Goal: Task Accomplishment & Management: Manage account settings

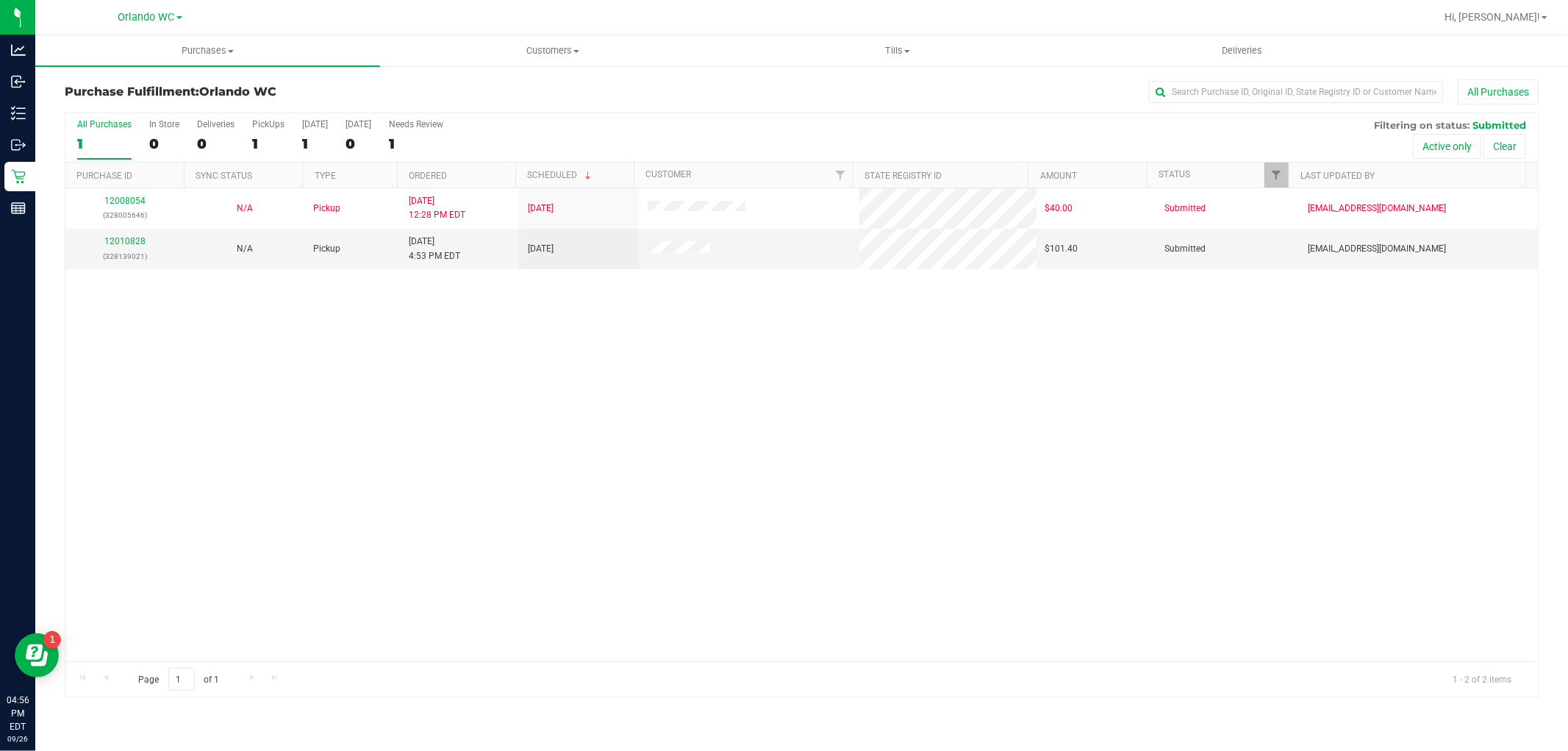
click at [497, 167] on th "Ordered" at bounding box center [457, 175] width 119 height 26
click at [137, 240] on link "12010967" at bounding box center [125, 241] width 41 height 10
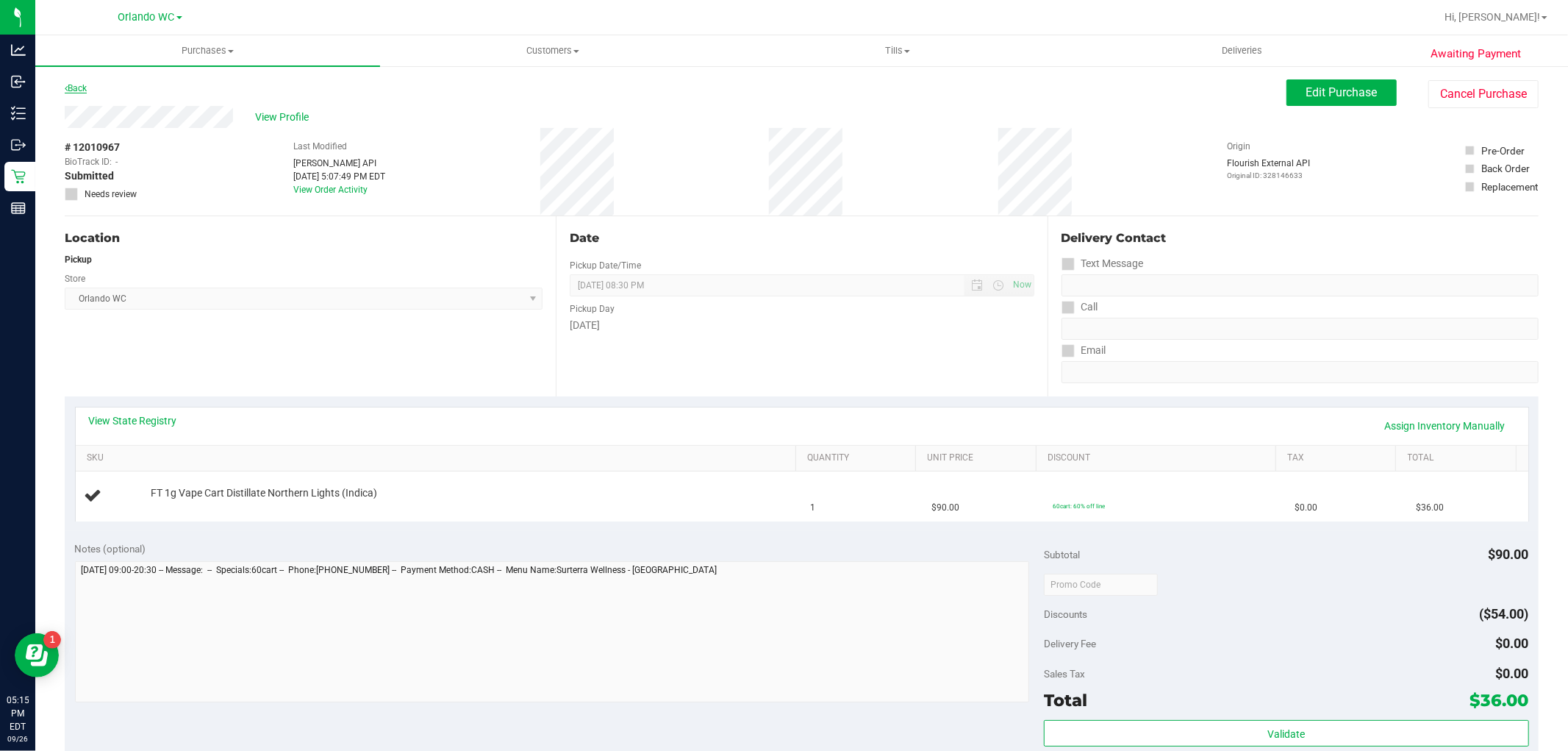
click at [77, 83] on link "Back" at bounding box center [76, 89] width 22 height 10
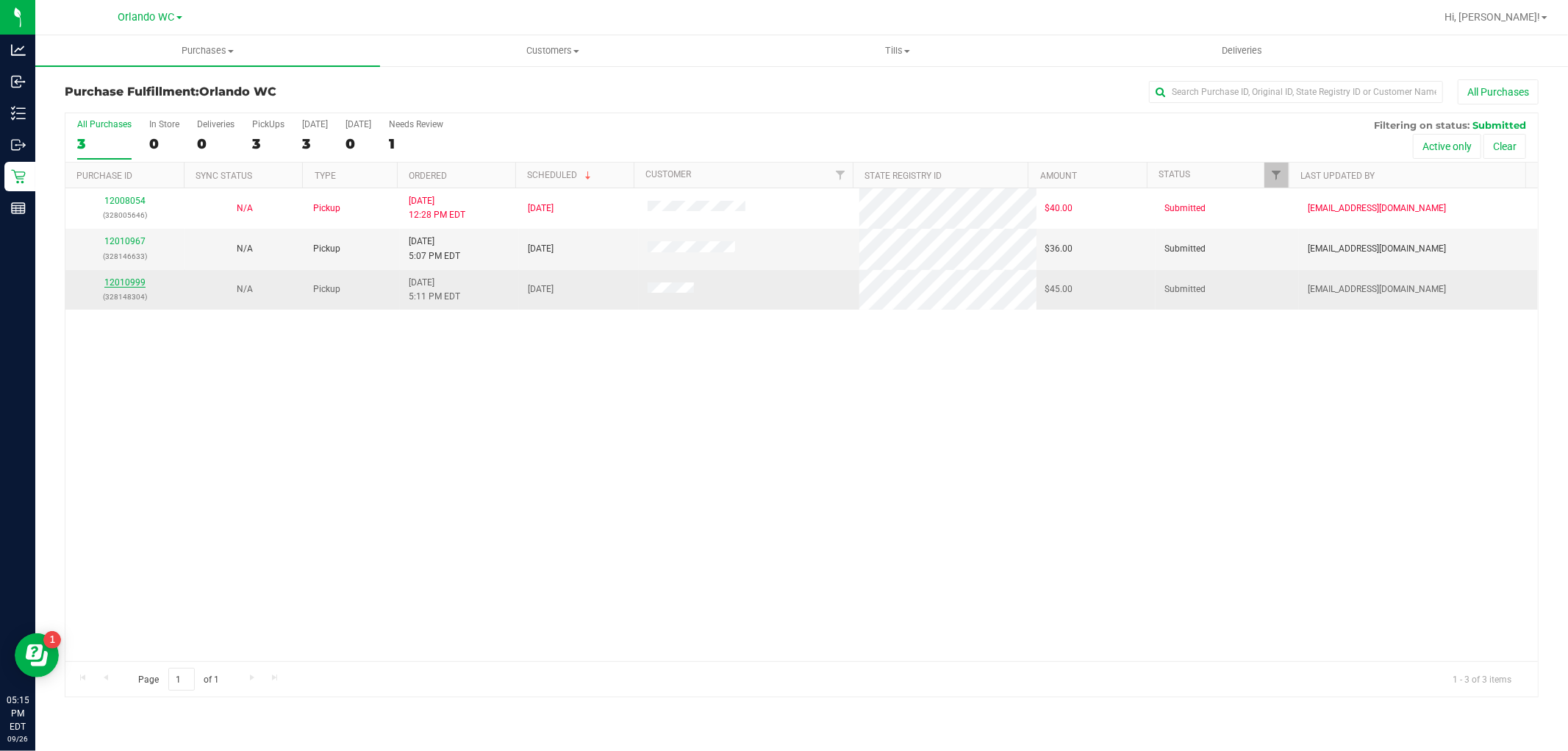
click at [134, 284] on link "12010999" at bounding box center [125, 282] width 41 height 10
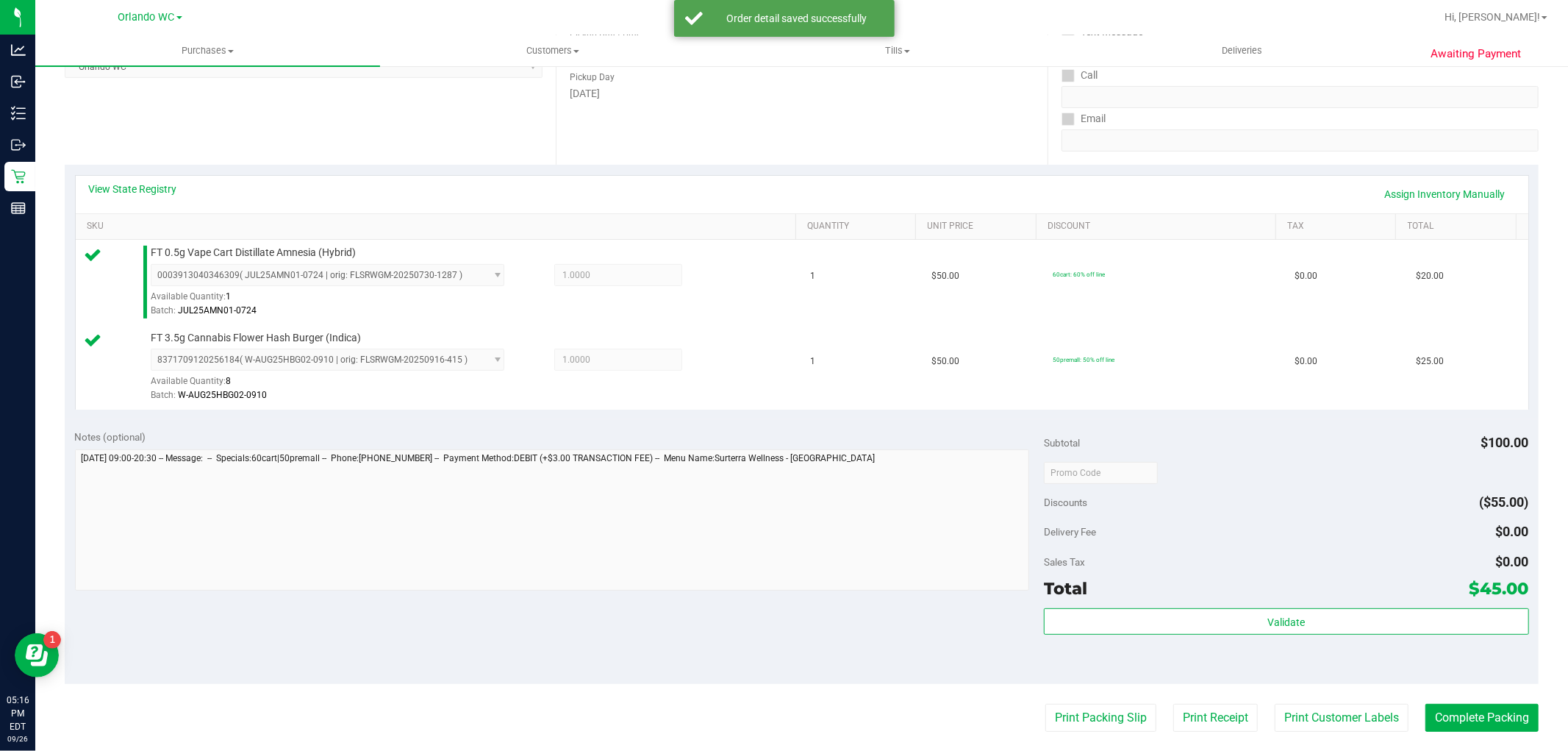
scroll to position [245, 0]
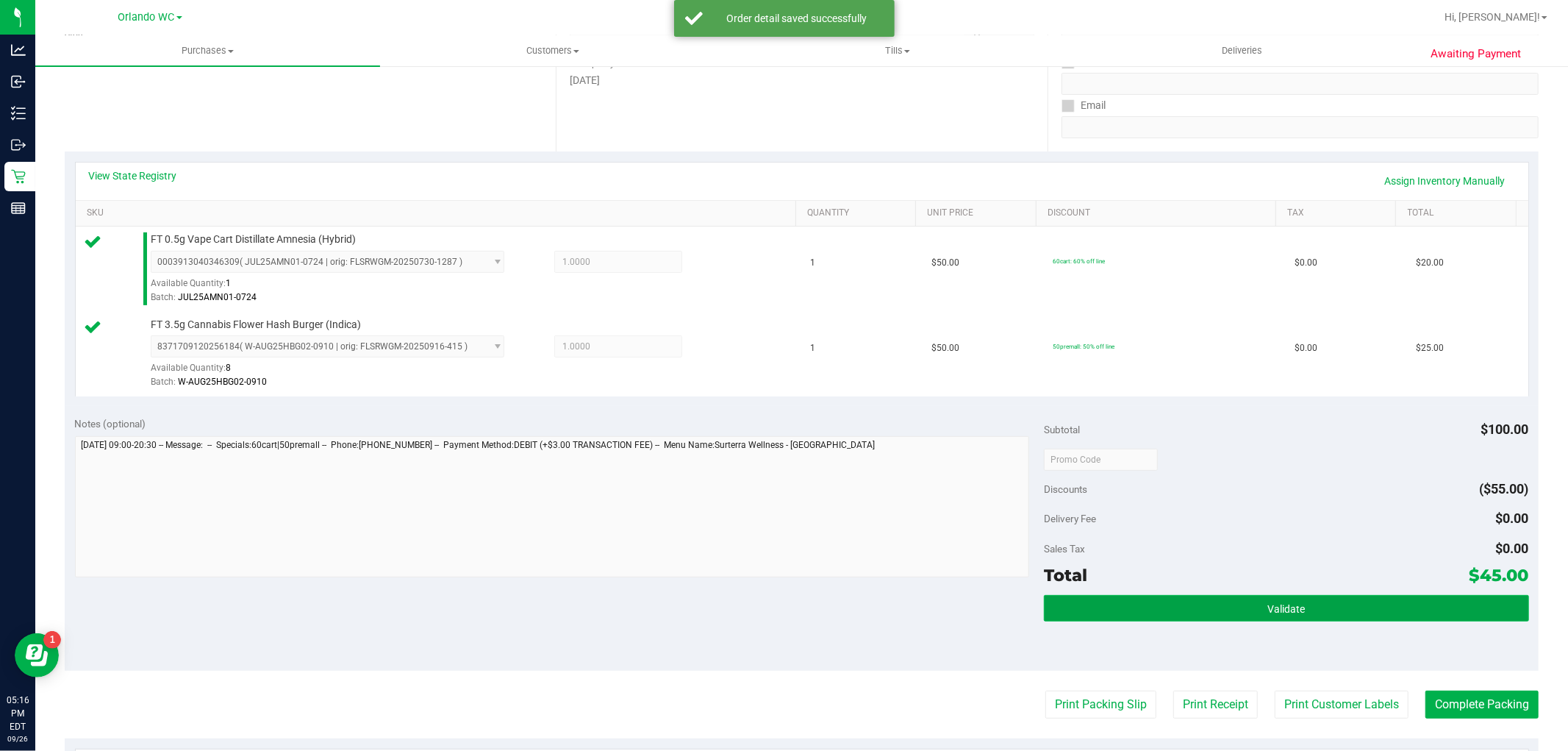
click at [1266, 614] on button "Validate" at bounding box center [1286, 607] width 484 height 27
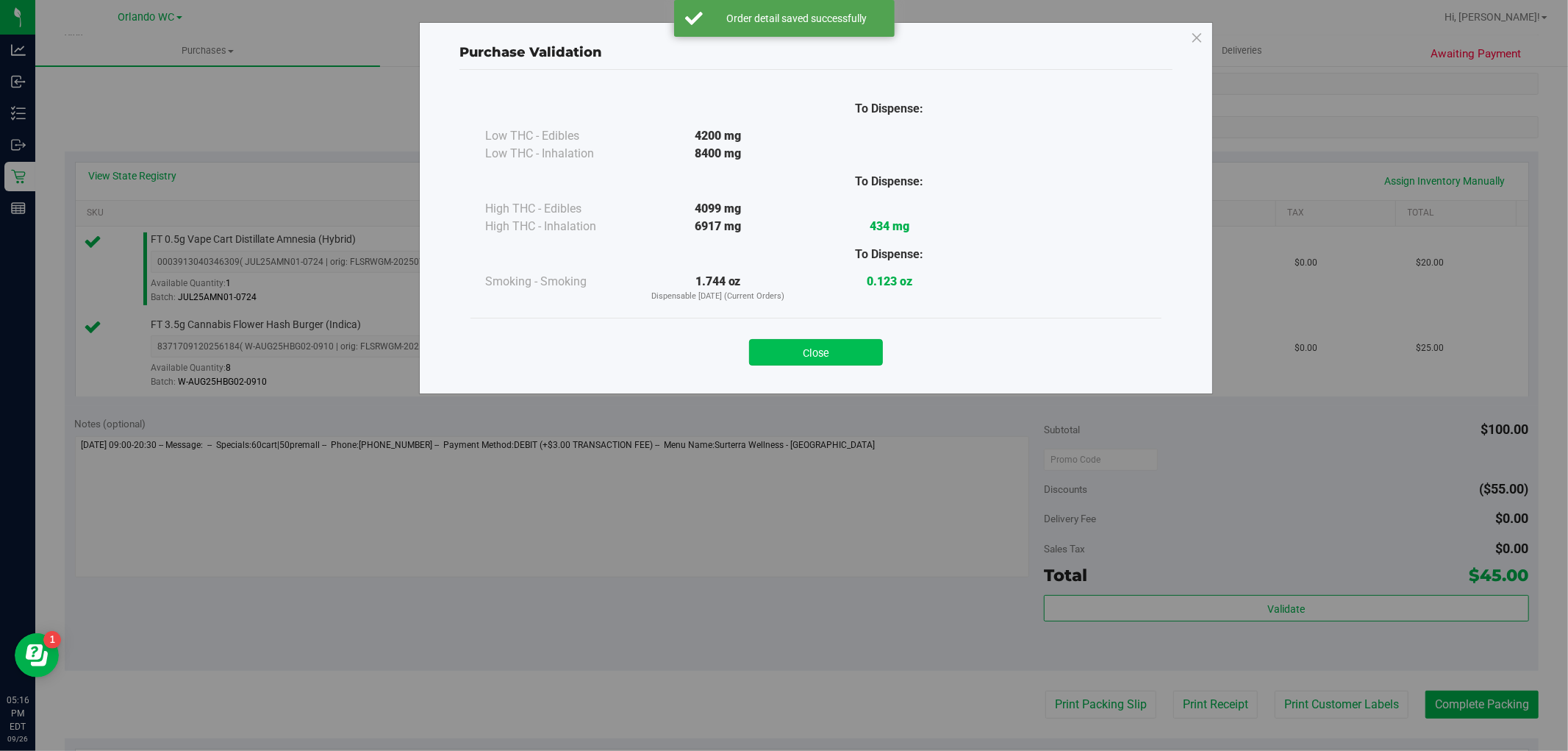
click at [804, 358] on button "Close" at bounding box center [816, 352] width 134 height 27
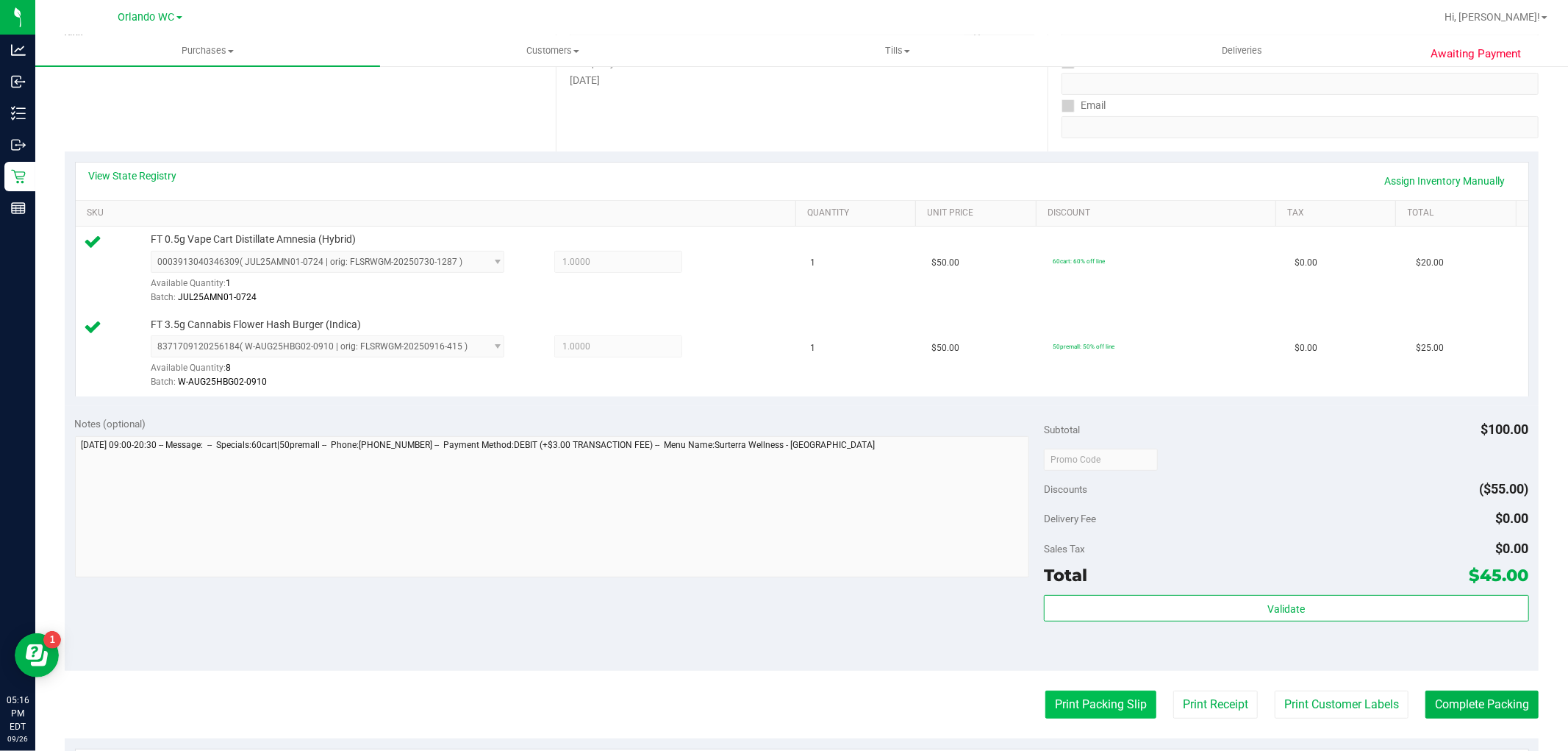
click at [1071, 699] on button "Print Packing Slip" at bounding box center [1100, 705] width 111 height 28
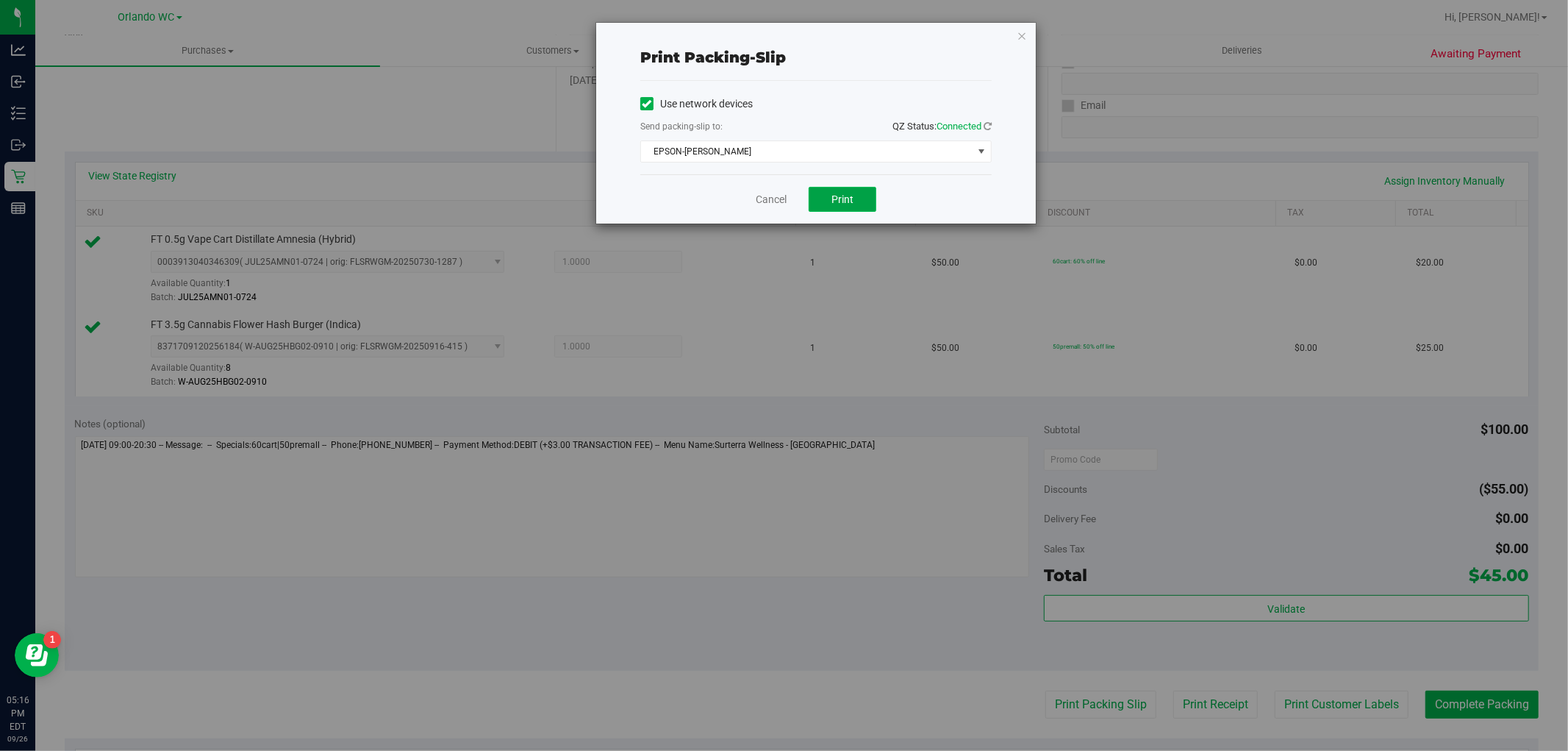
click at [822, 195] on button "Print" at bounding box center [842, 199] width 68 height 25
click at [771, 194] on link "Cancel" at bounding box center [772, 200] width 31 height 15
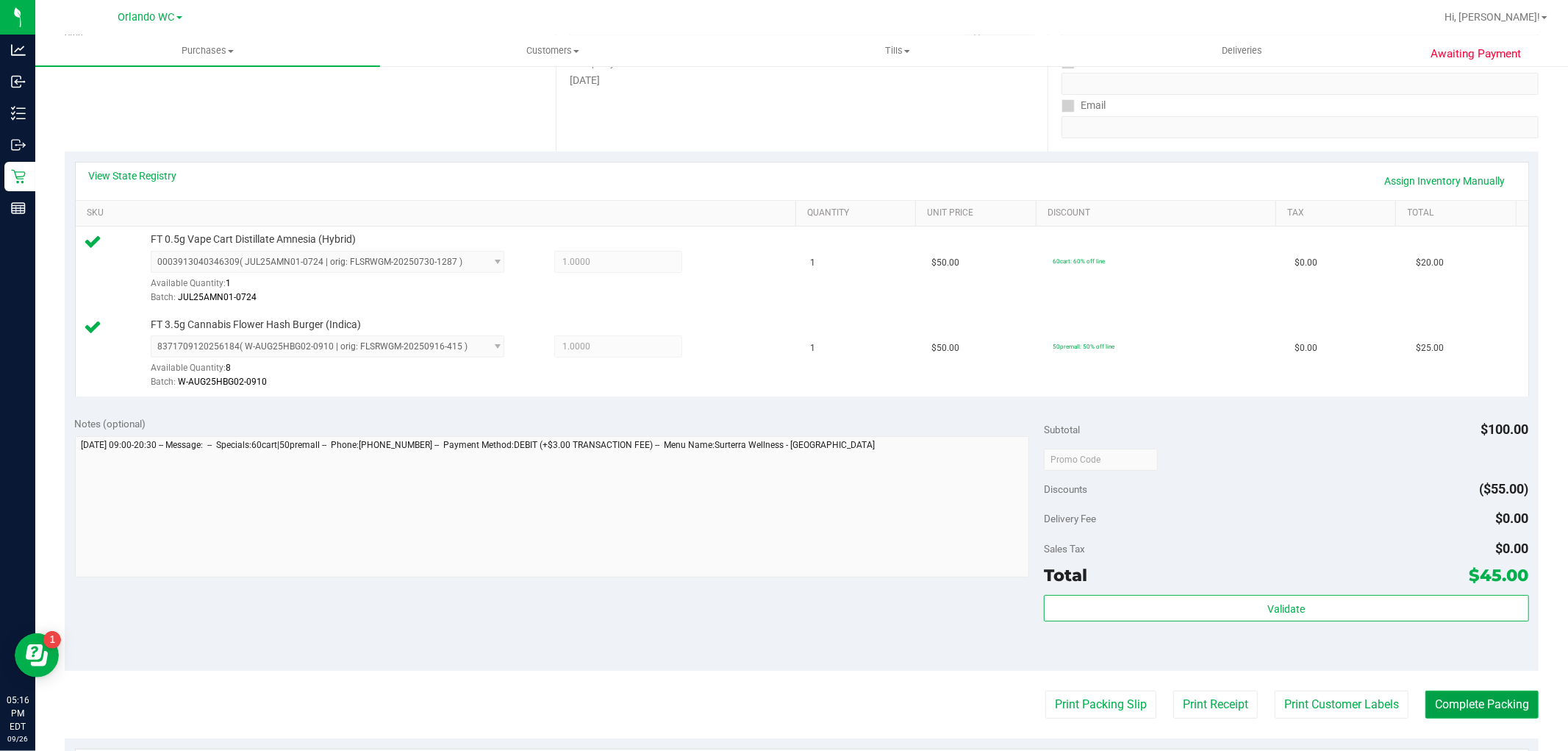
click at [1489, 701] on button "Complete Packing" at bounding box center [1482, 705] width 114 height 28
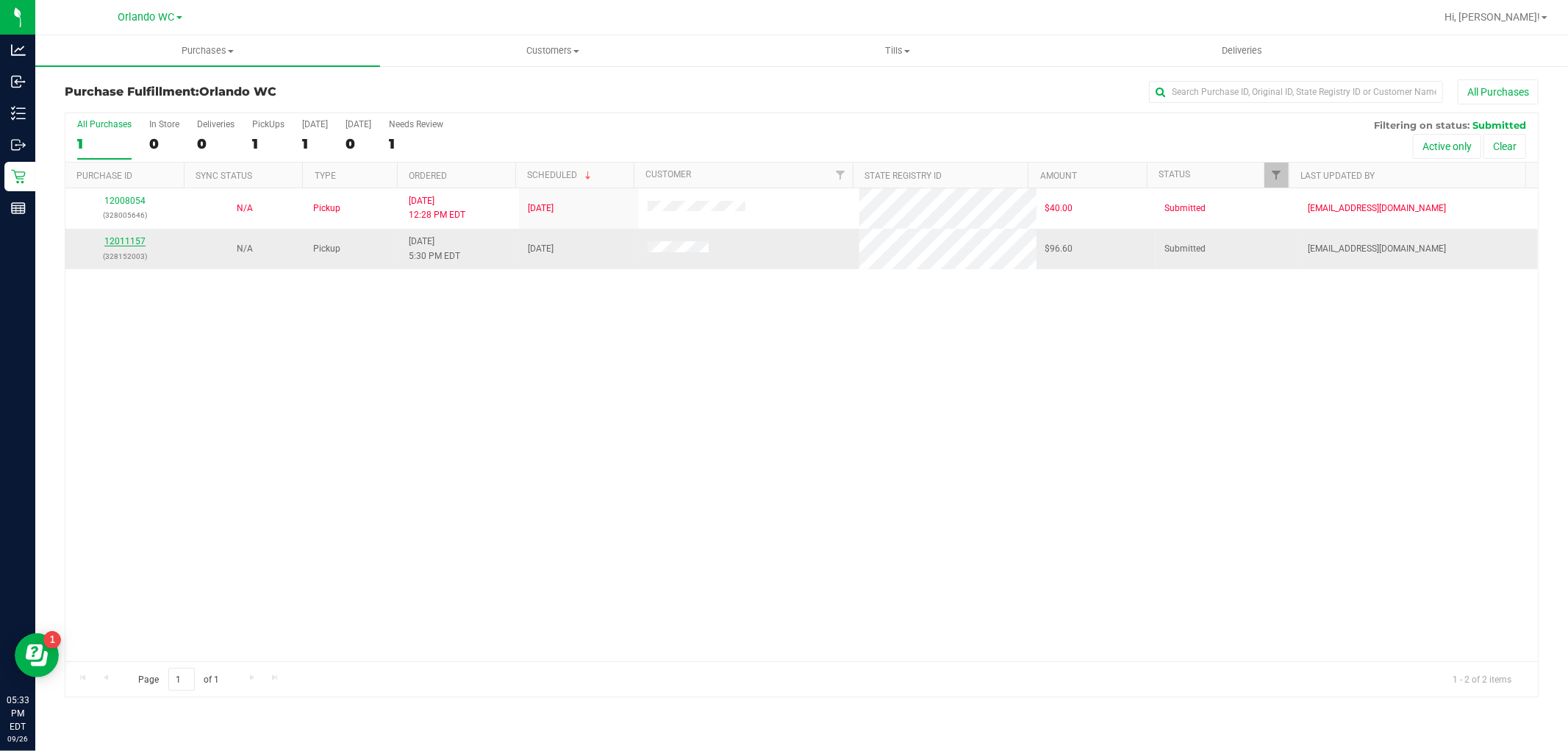
click at [126, 240] on link "12011157" at bounding box center [125, 241] width 41 height 10
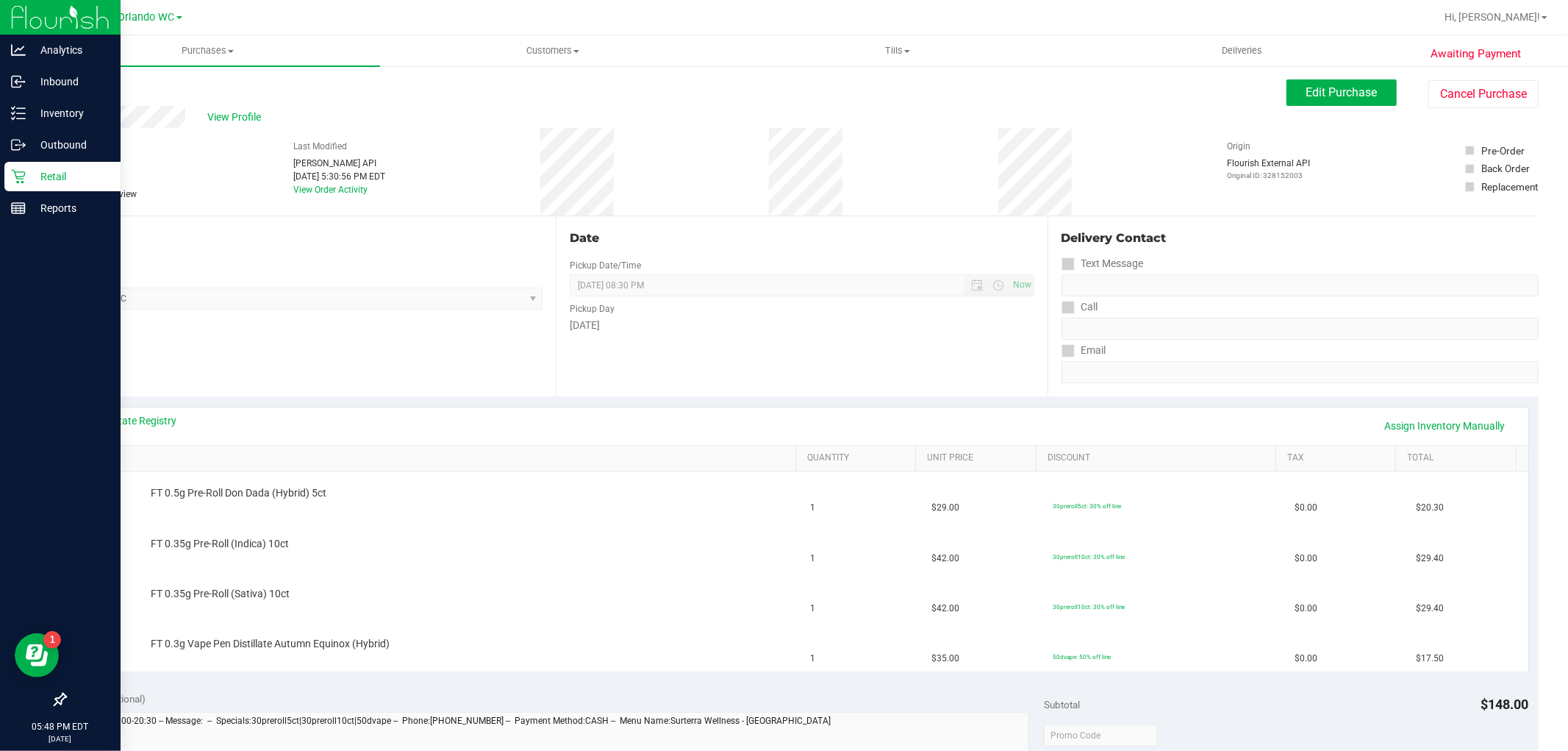
click at [26, 177] on p "Retail" at bounding box center [70, 176] width 89 height 18
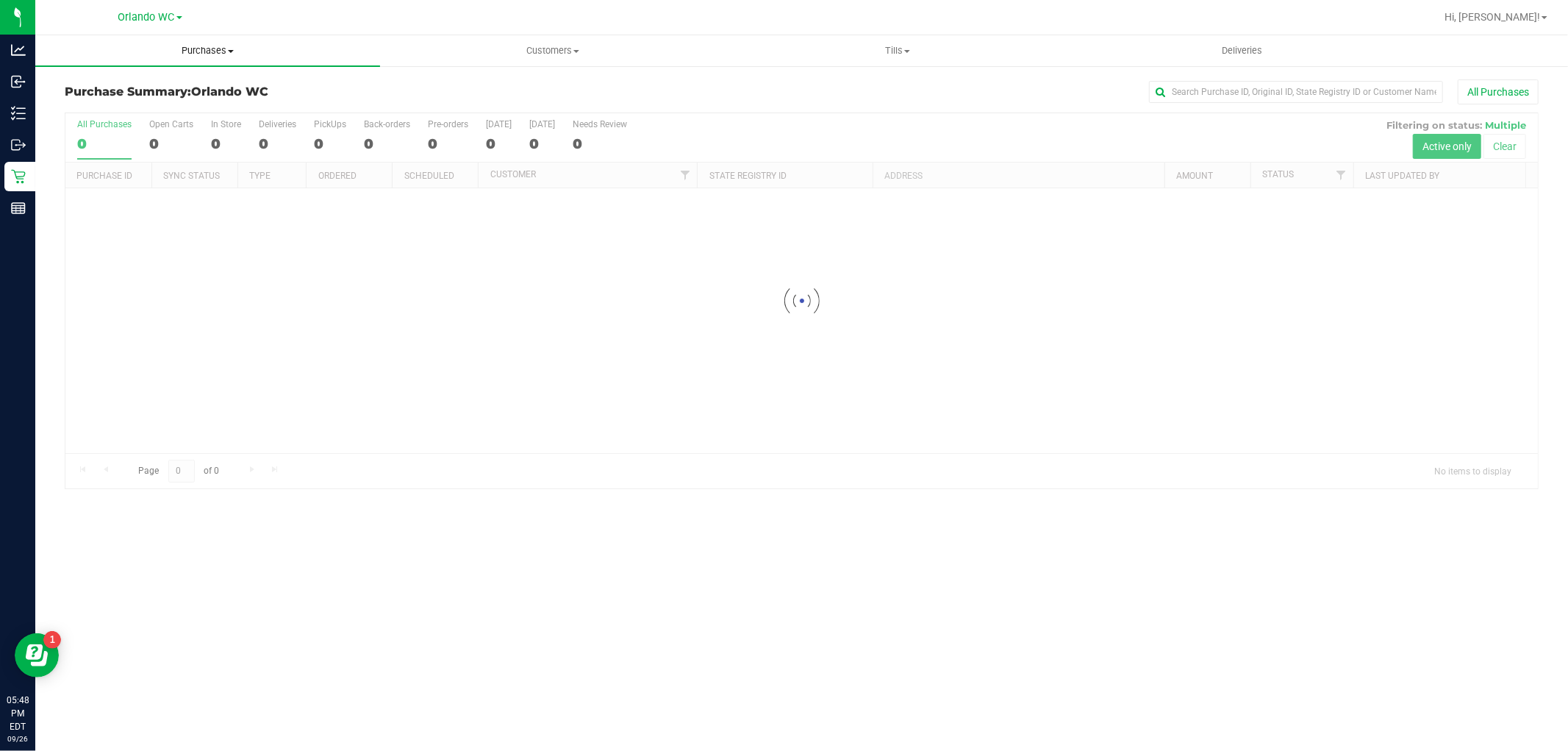
click at [204, 60] on uib-tab-heading "Purchases Summary of purchases Fulfillment All purchases" at bounding box center [207, 51] width 345 height 31
click at [215, 50] on span "Purchases" at bounding box center [207, 50] width 345 height 13
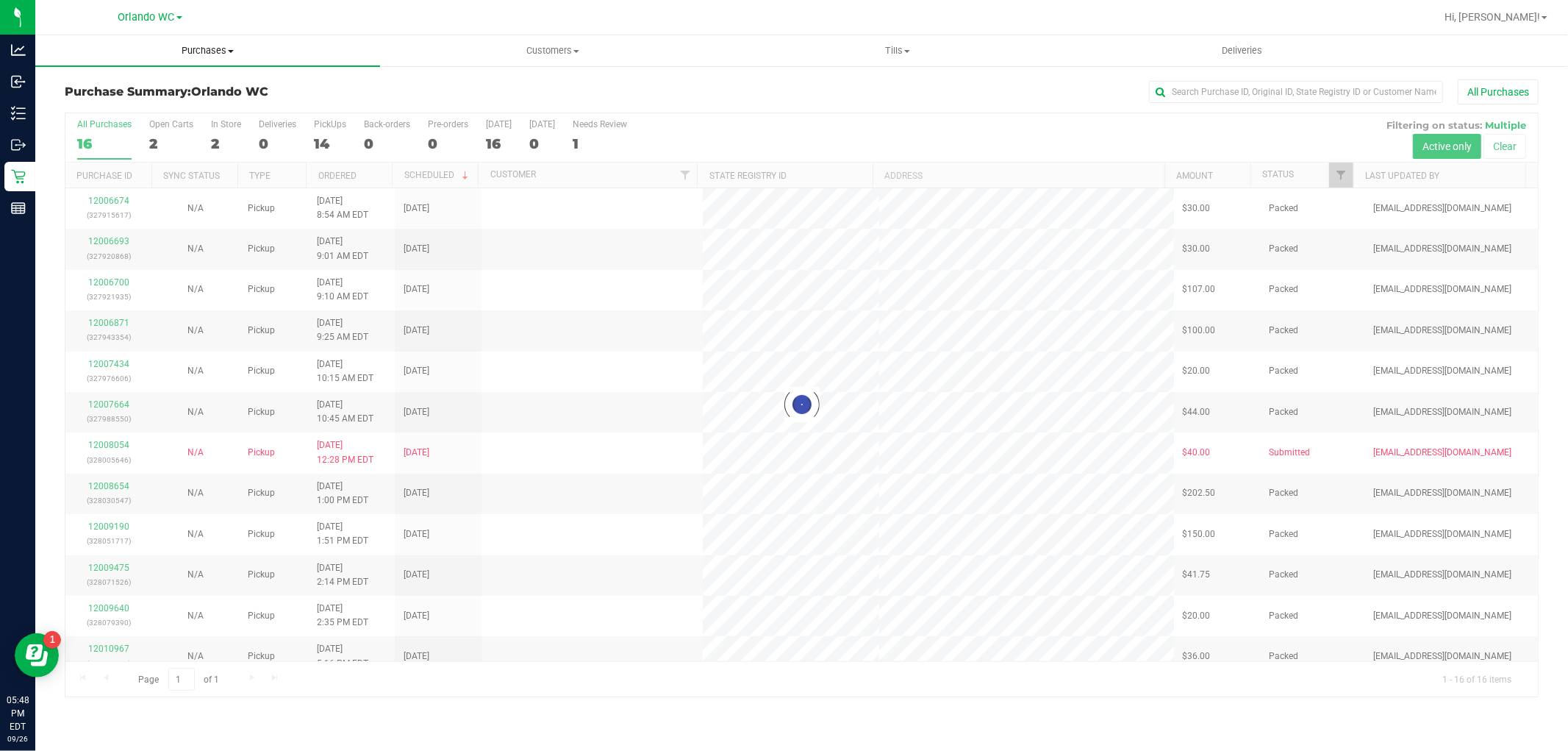
drag, startPoint x: 186, startPoint y: 56, endPoint x: 180, endPoint y: 83, distance: 27.7
click at [187, 55] on span "Purchases" at bounding box center [207, 50] width 345 height 13
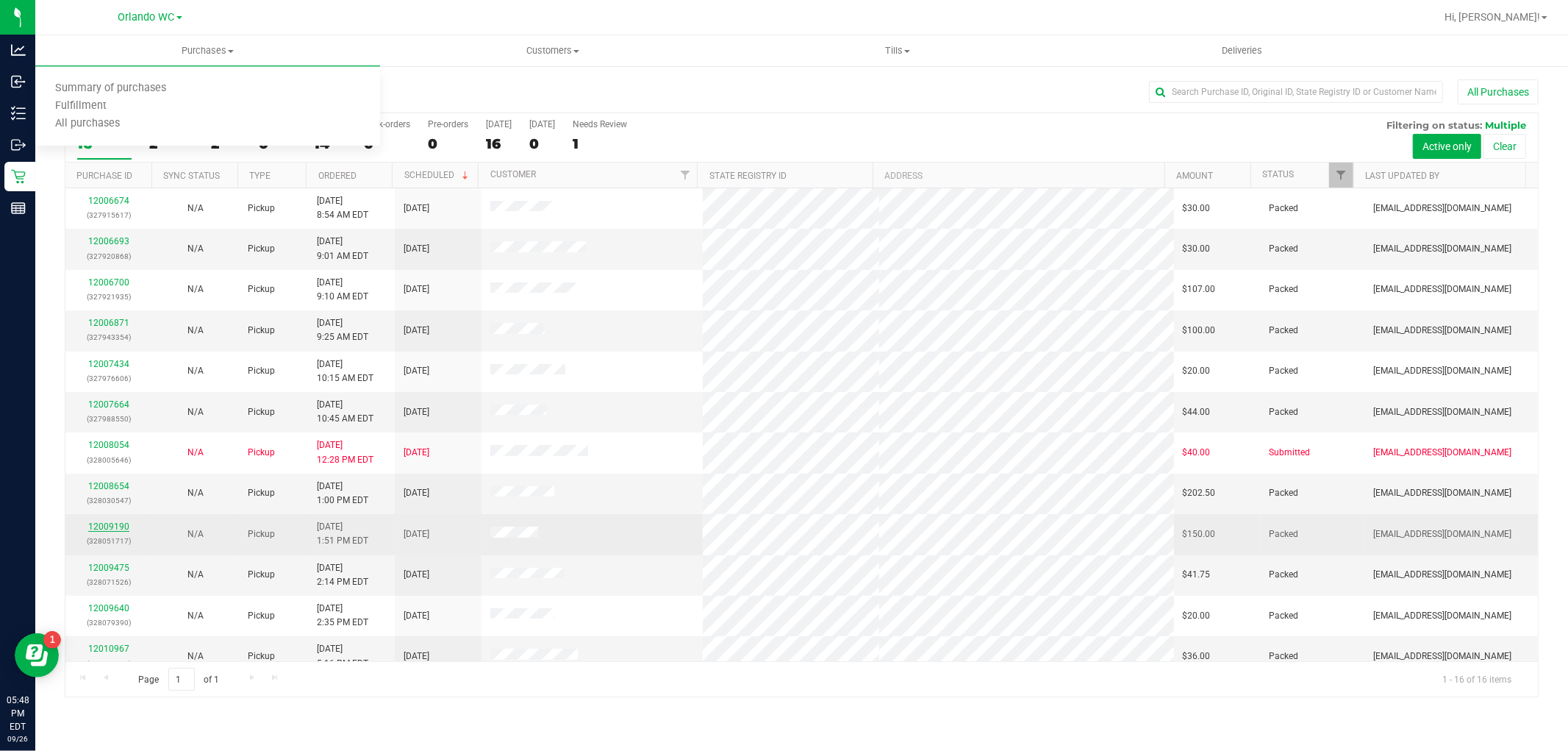
click at [107, 526] on link "12009190" at bounding box center [109, 526] width 41 height 10
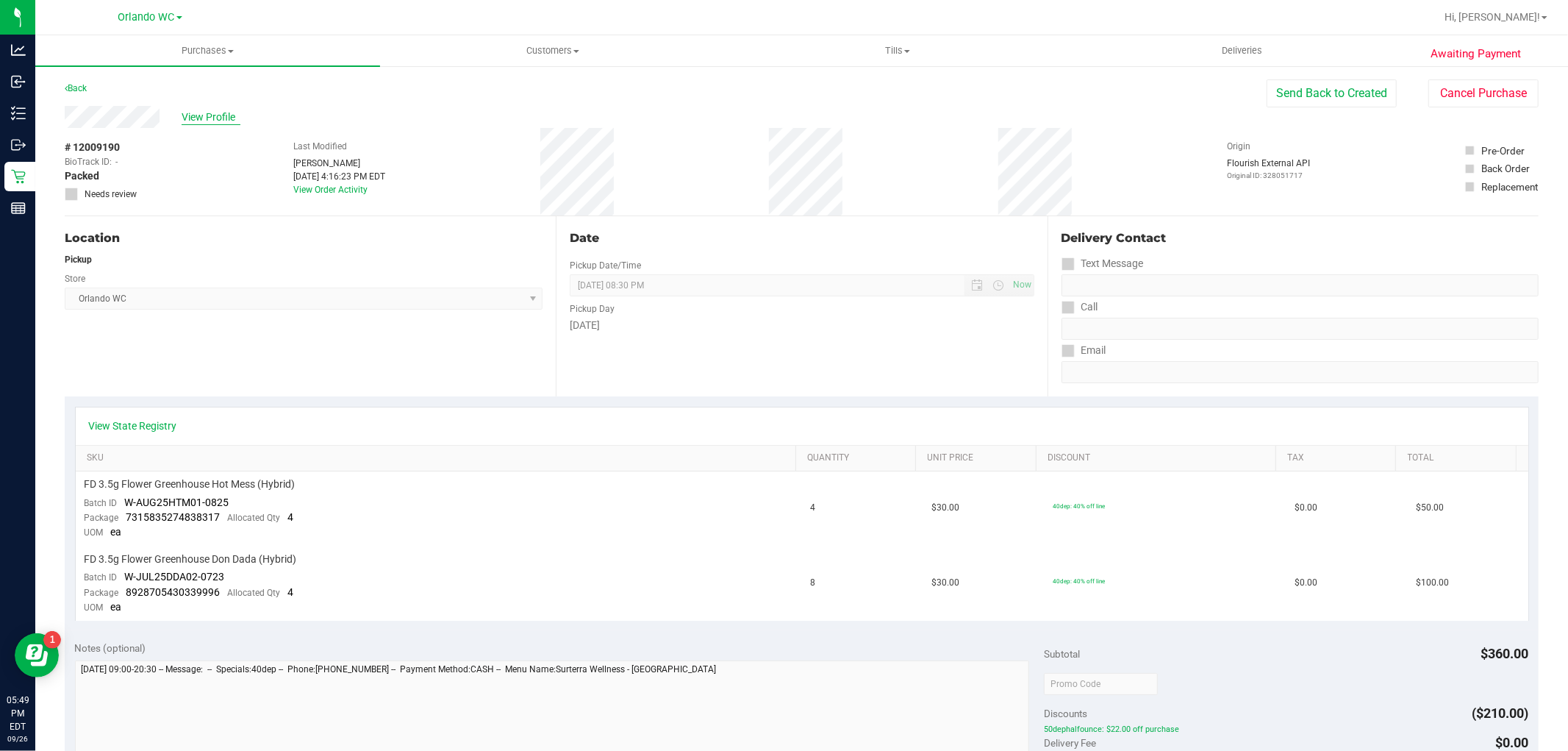
click at [219, 115] on span "View Profile" at bounding box center [211, 117] width 58 height 15
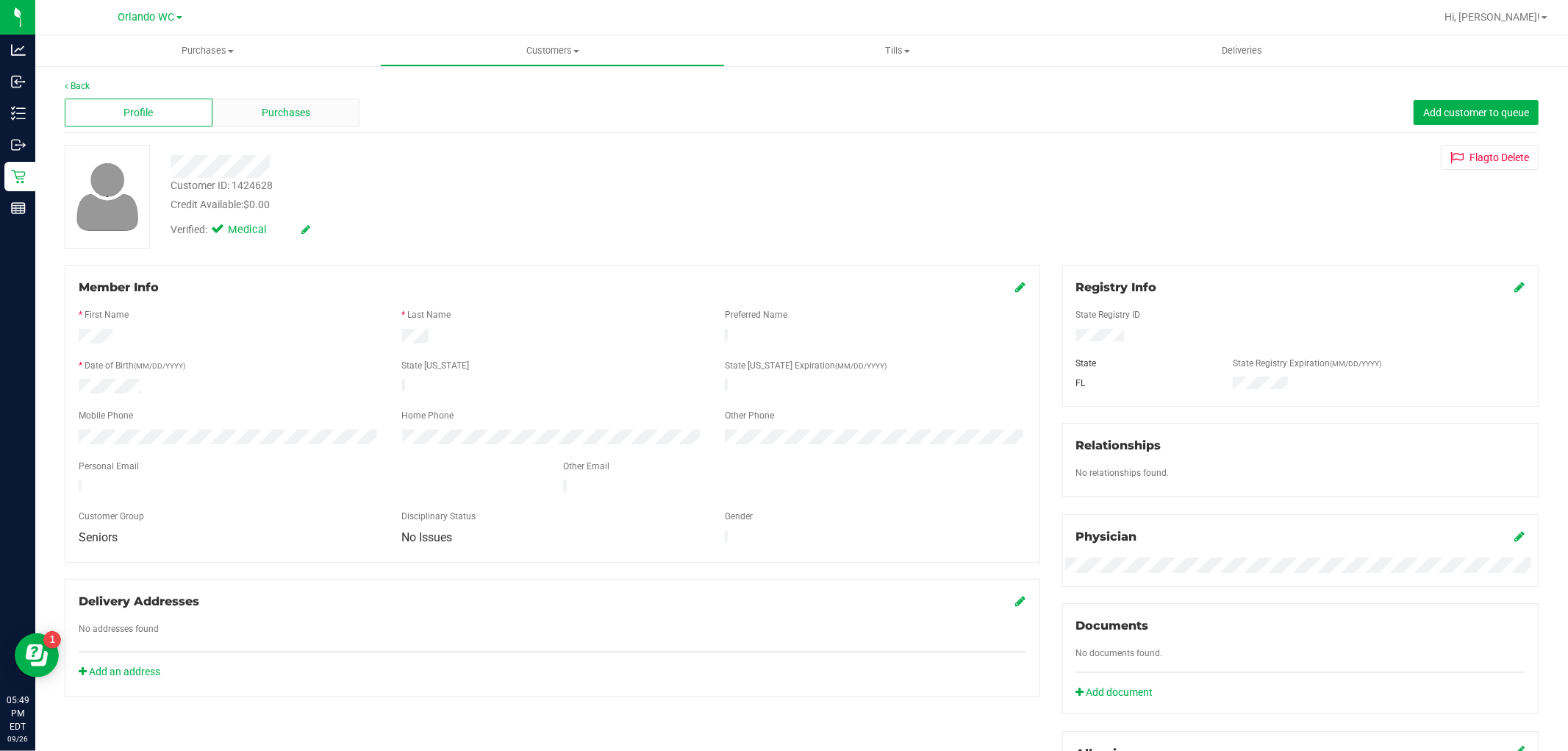
click at [255, 114] on div "Purchases" at bounding box center [286, 113] width 148 height 28
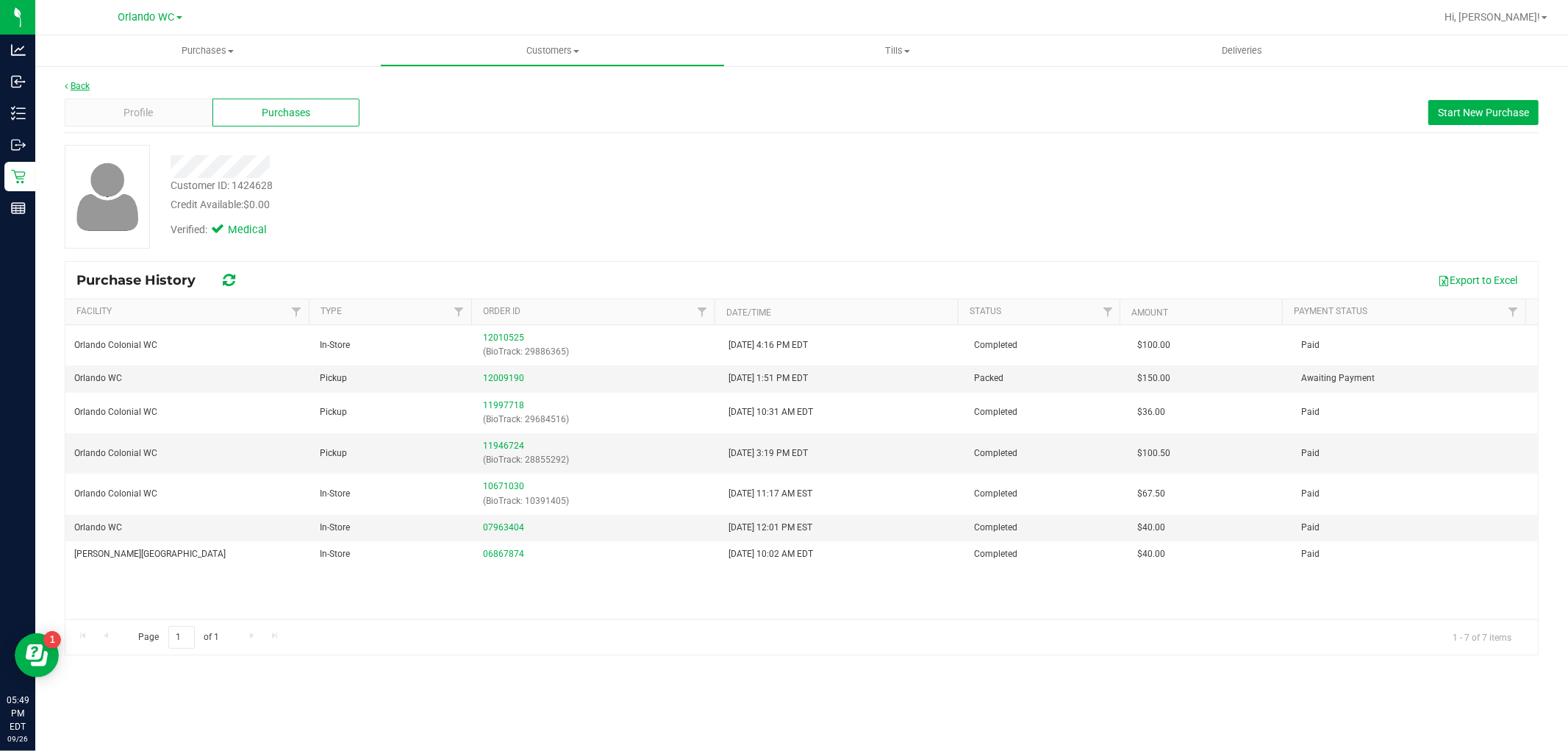
click at [84, 85] on link "Back" at bounding box center [77, 86] width 25 height 10
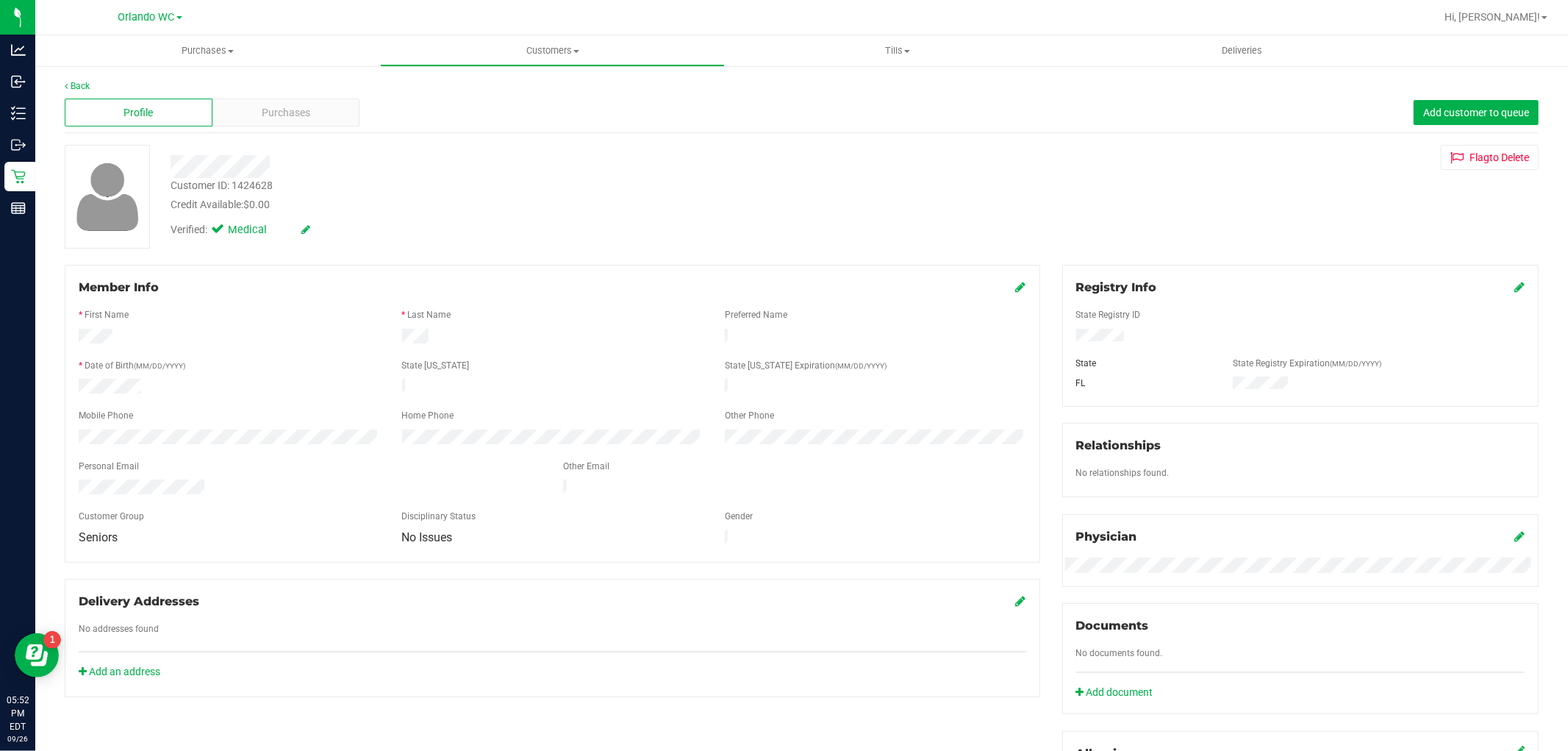
click at [84, 78] on div "Back Profile Purchases Add customer to queue Customer ID: 1424628 Credit Availa…" at bounding box center [802, 564] width 1533 height 1000
click at [81, 87] on link "Back" at bounding box center [77, 86] width 25 height 10
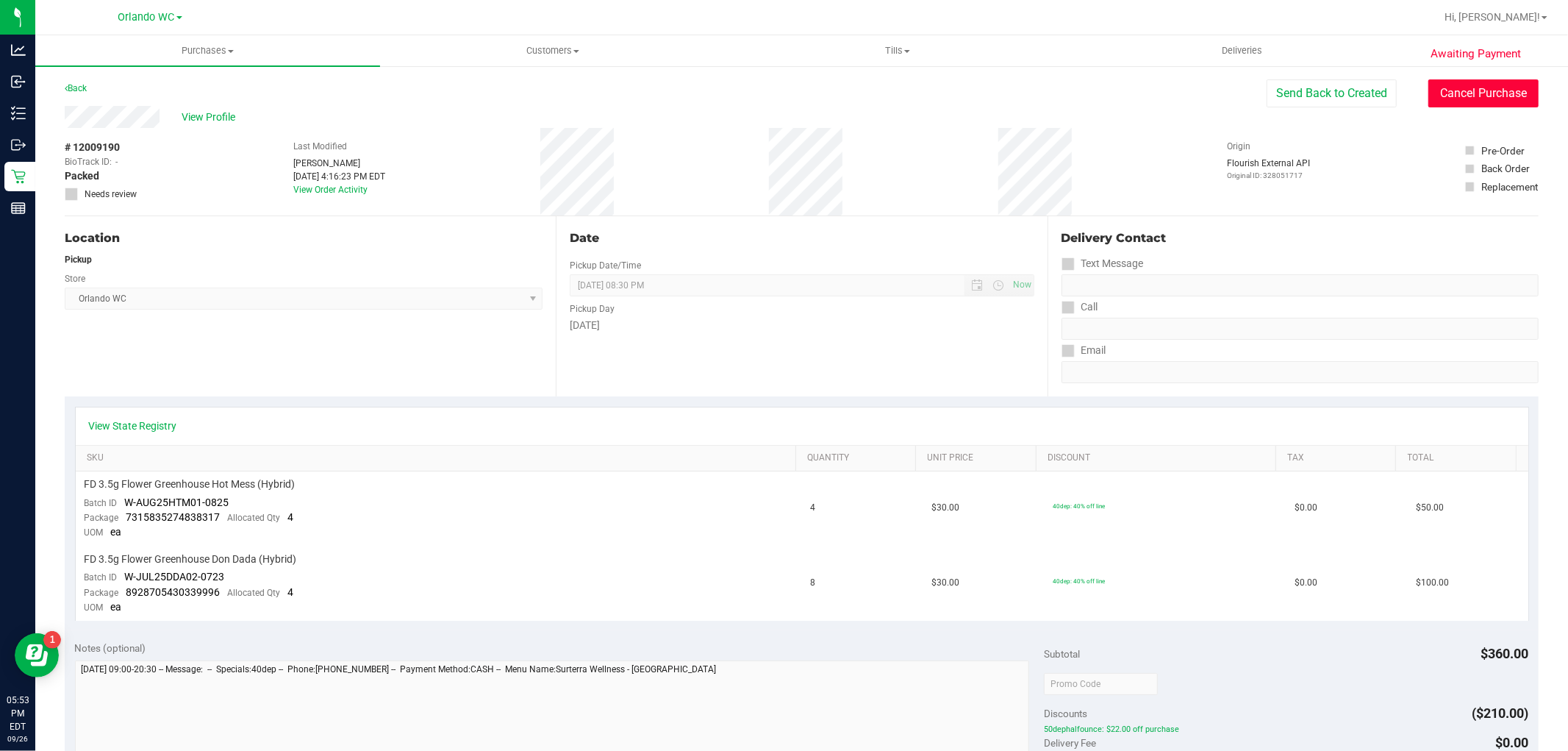
click at [1495, 95] on button "Cancel Purchase" at bounding box center [1484, 93] width 110 height 28
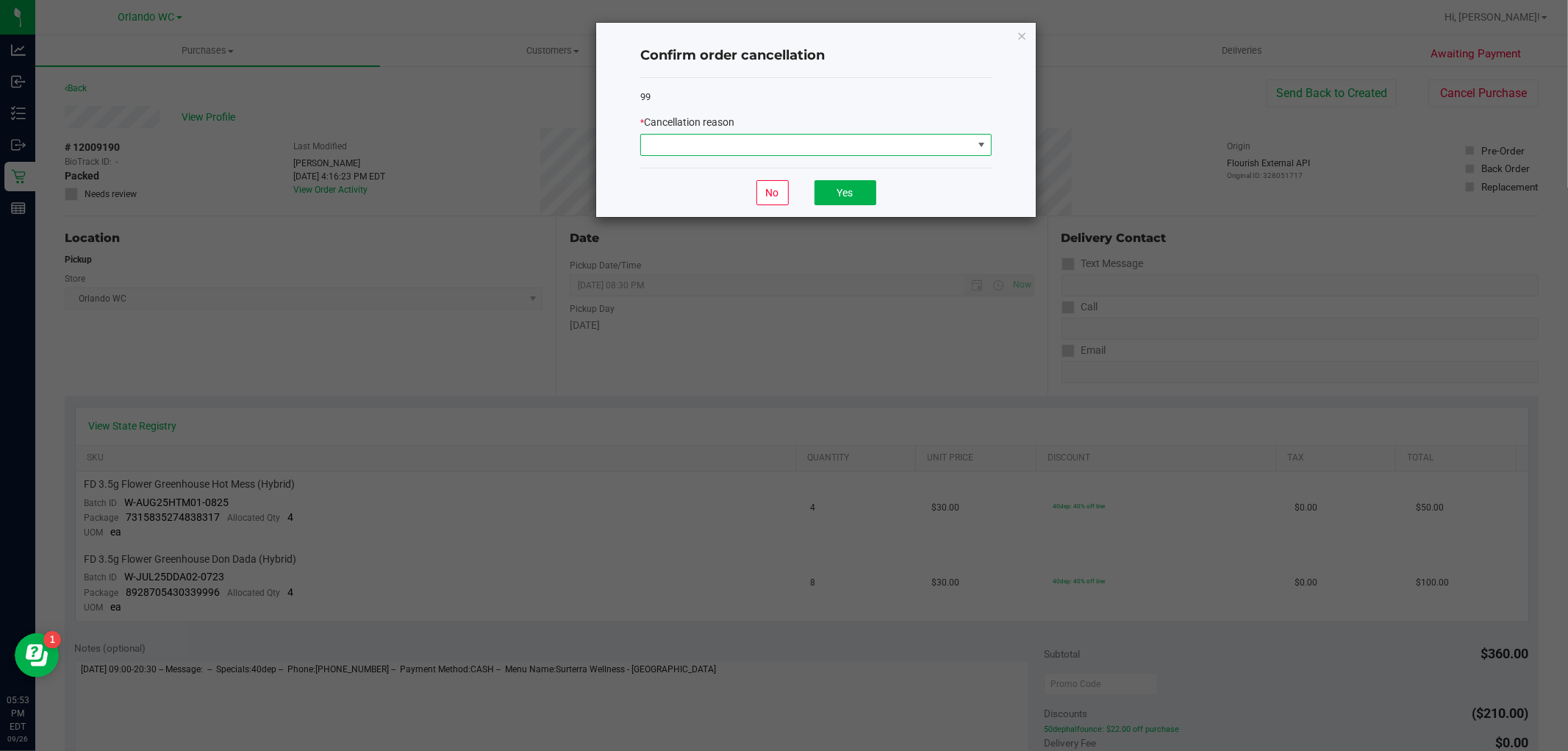
click at [938, 147] on span at bounding box center [806, 145] width 331 height 21
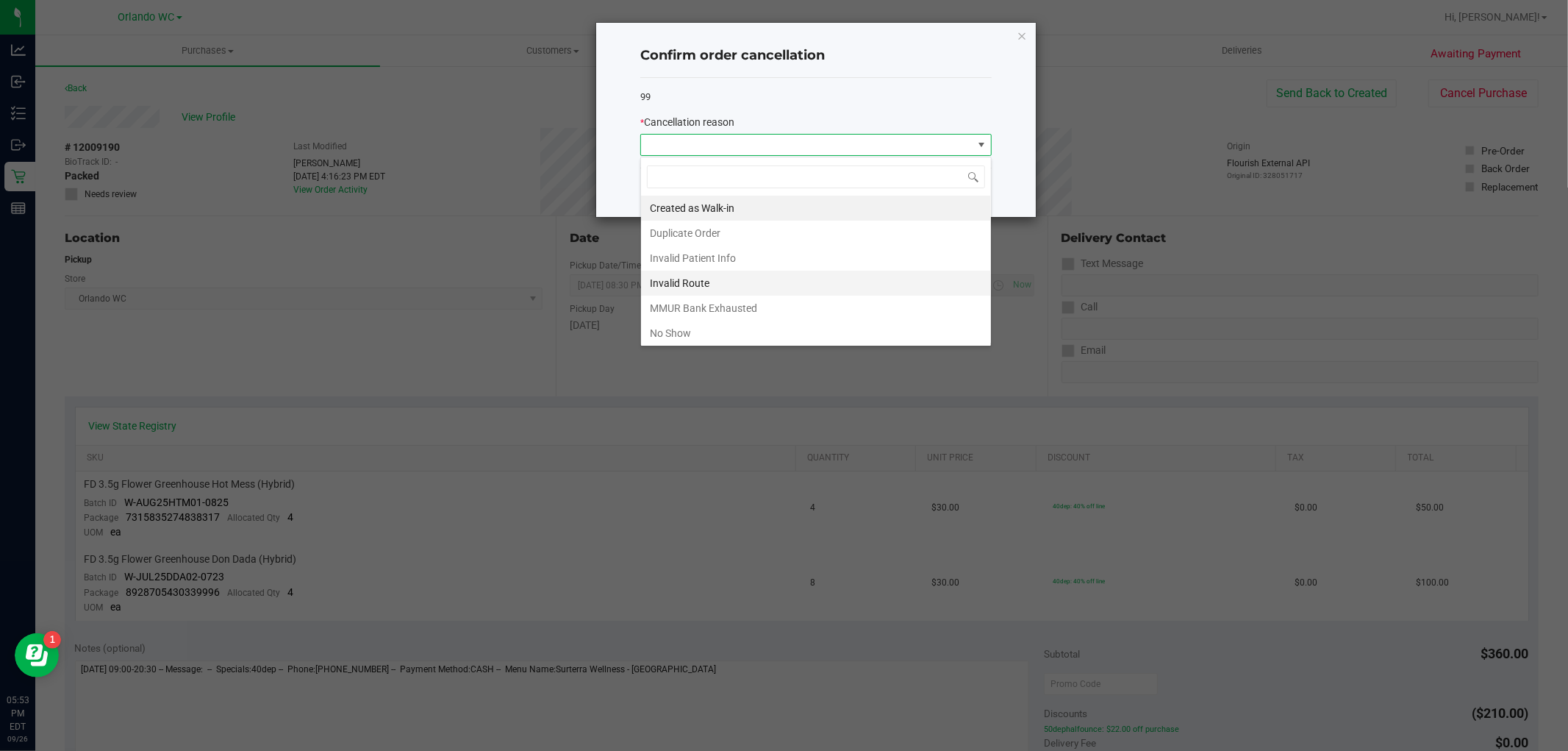
scroll to position [22, 351]
click at [685, 331] on li "No Show" at bounding box center [815, 333] width 350 height 25
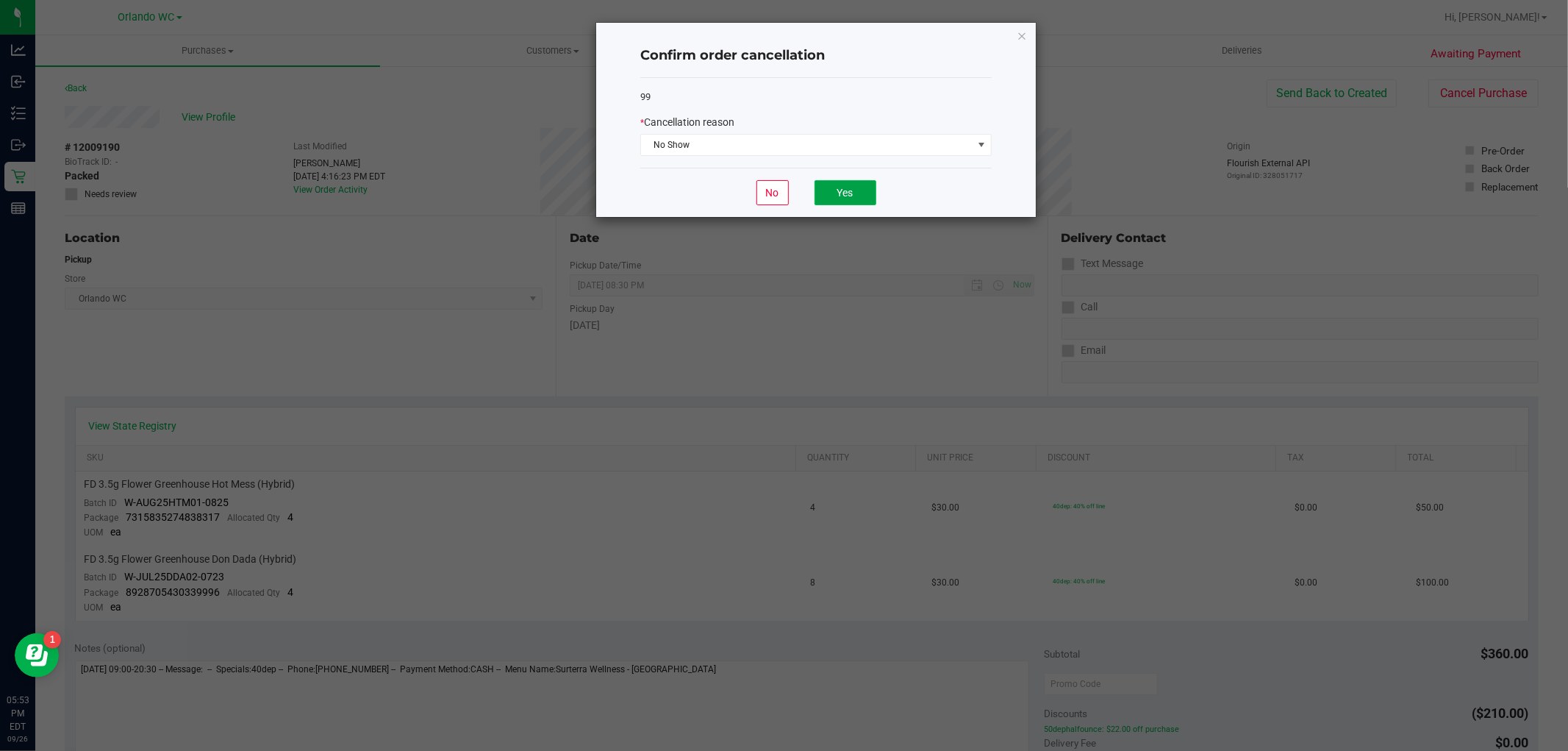
click at [842, 192] on button "Yes" at bounding box center [845, 192] width 62 height 25
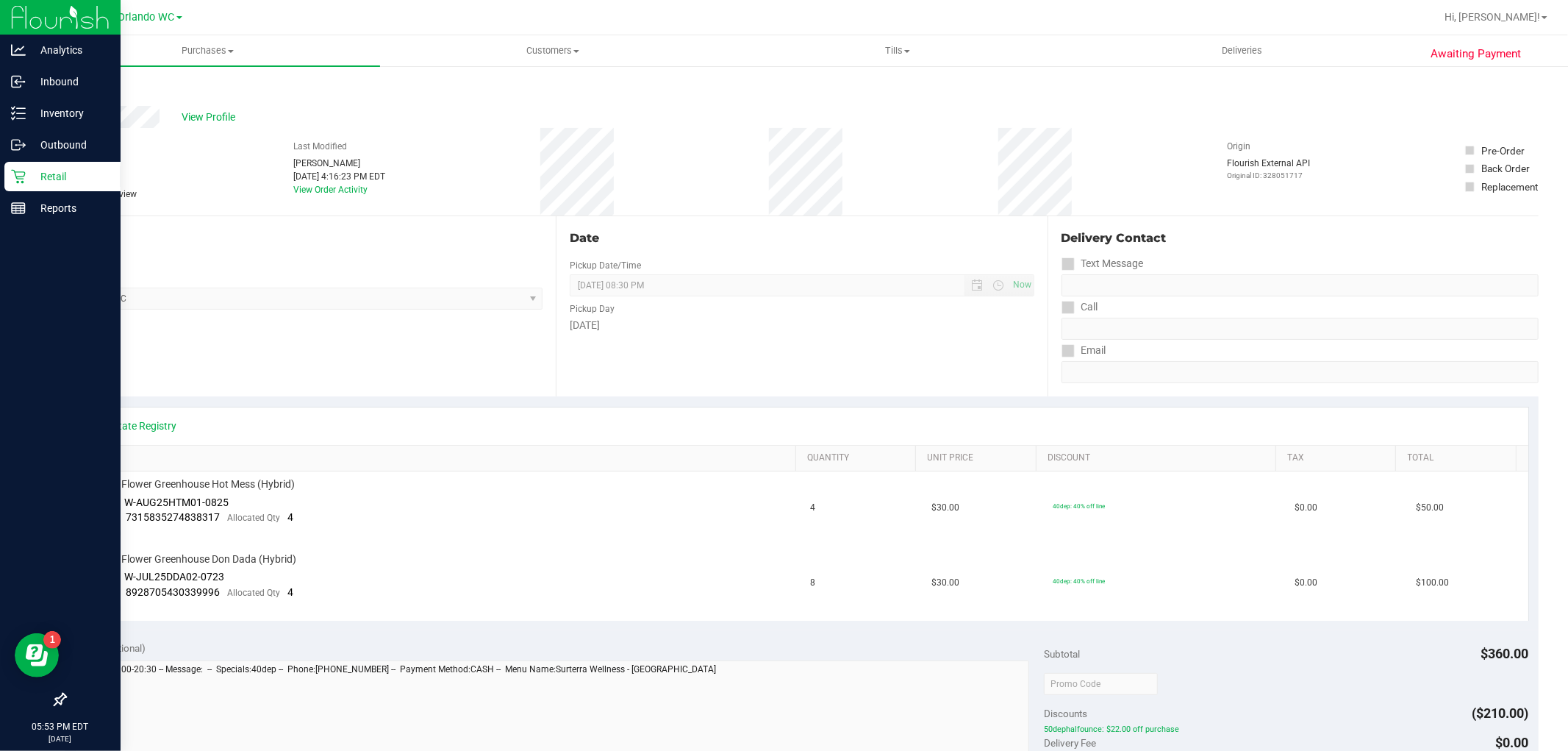
click at [23, 178] on icon at bounding box center [18, 176] width 15 height 15
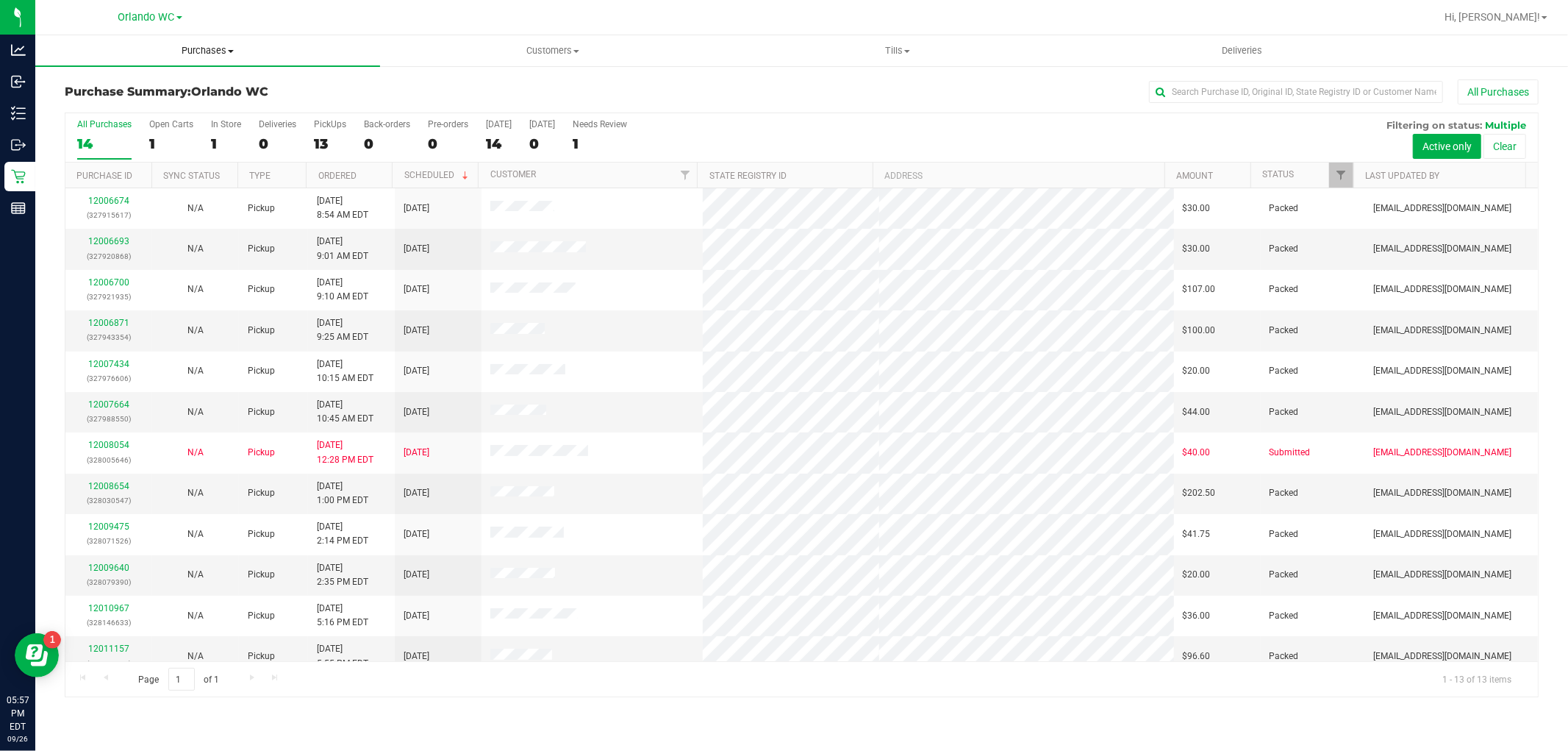
click at [218, 58] on uib-tab-heading "Purchases Summary of purchases Fulfillment All purchases" at bounding box center [207, 51] width 345 height 31
click at [151, 107] on li "Fulfillment" at bounding box center [207, 107] width 345 height 18
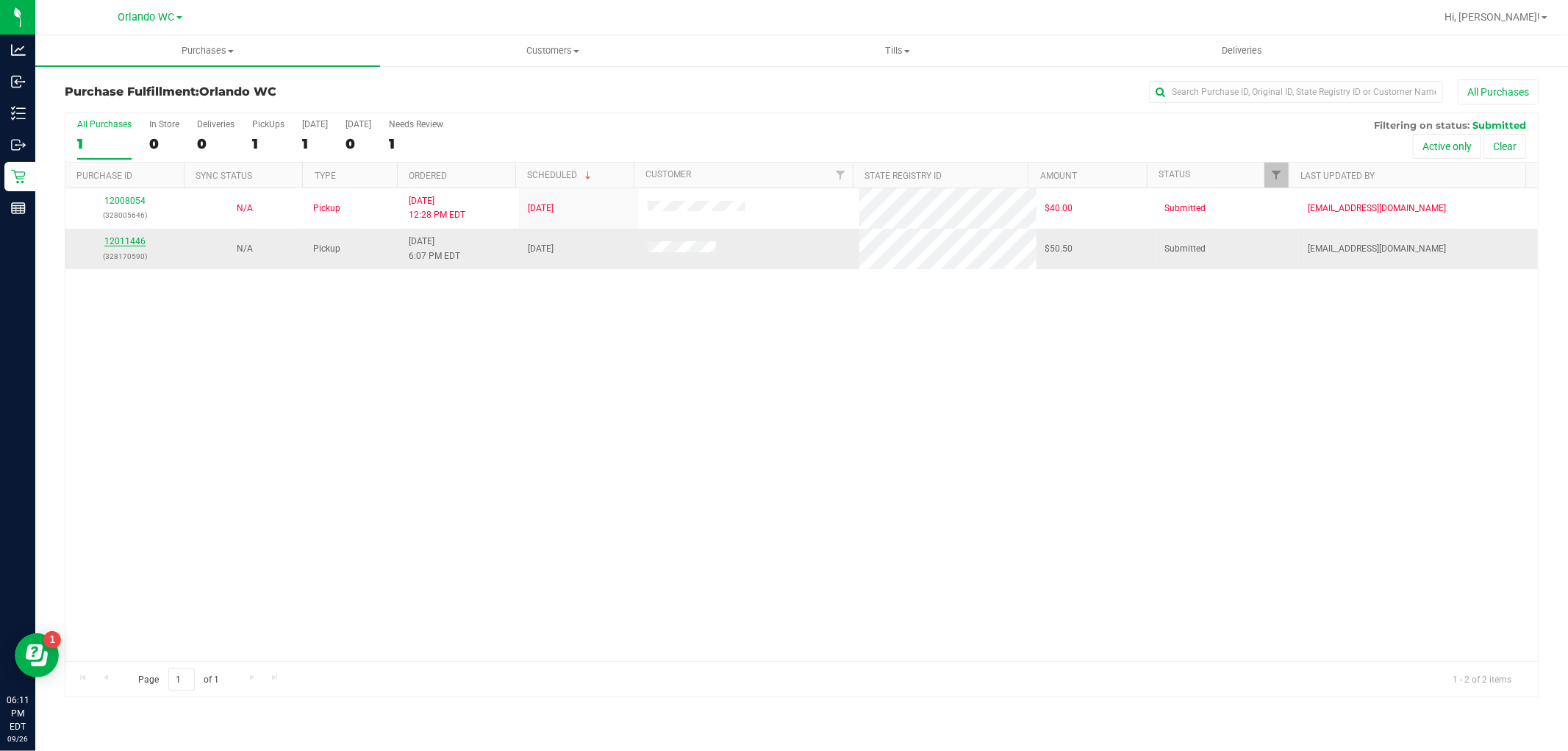
click at [125, 237] on link "12011446" at bounding box center [125, 241] width 41 height 10
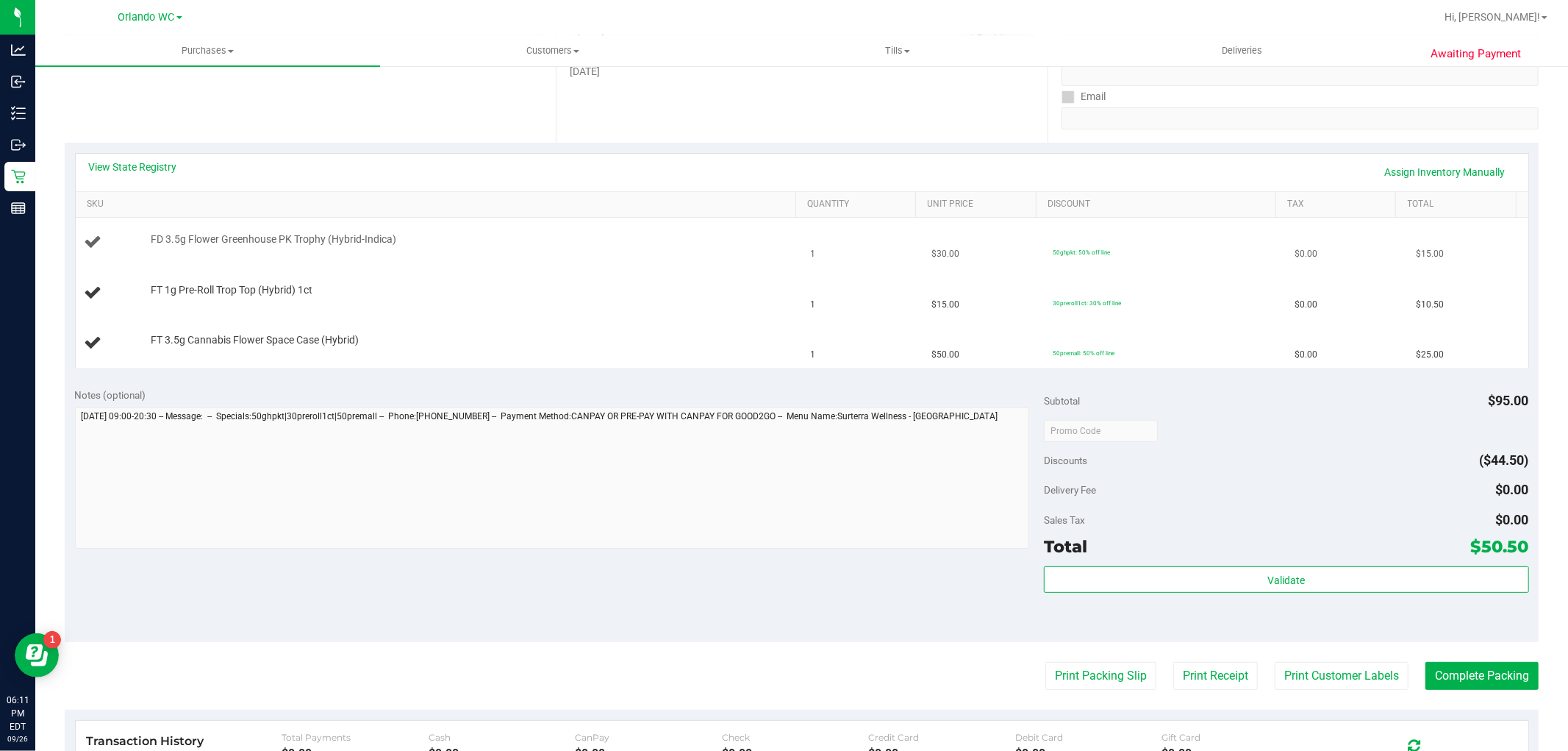
scroll to position [258, 0]
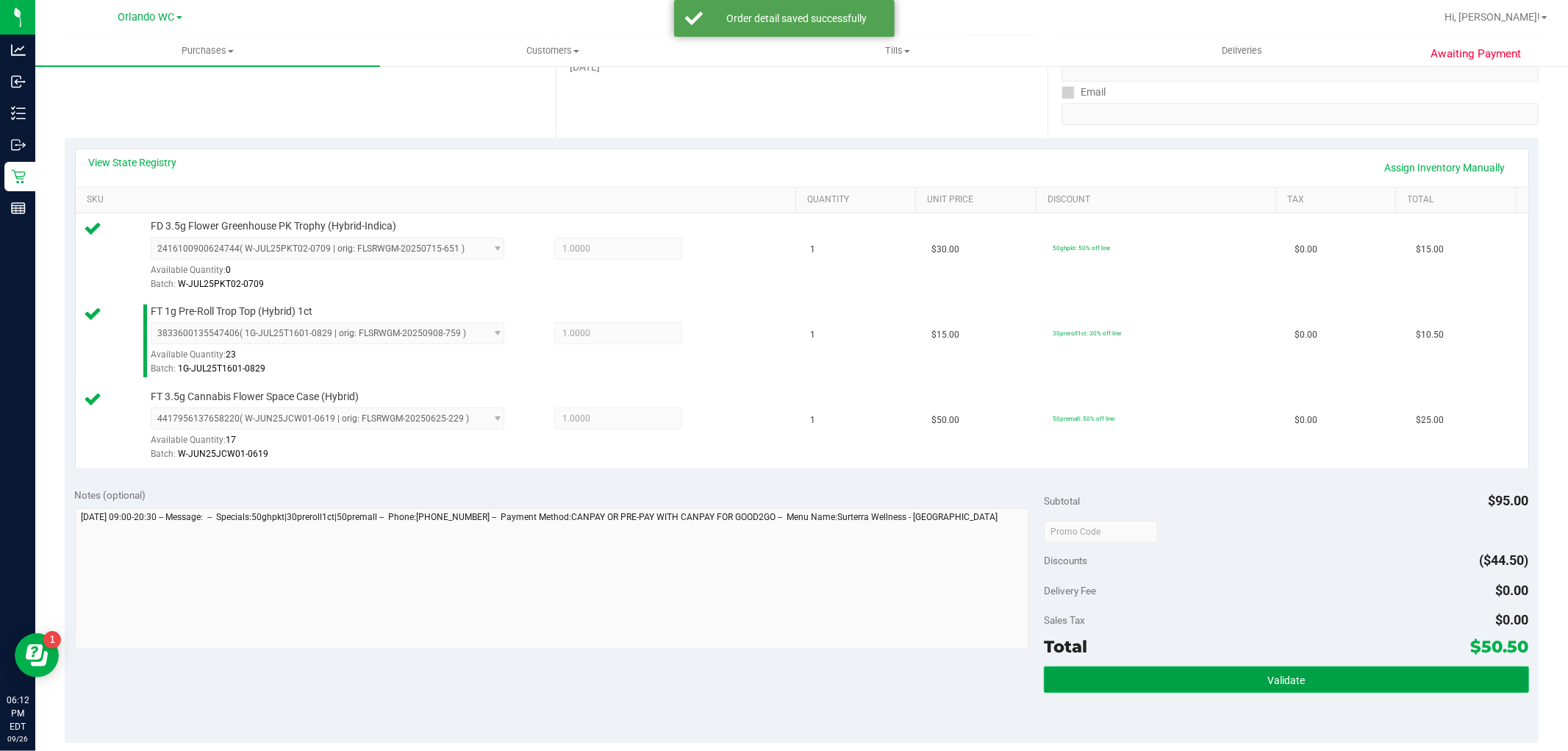
click at [1277, 667] on button "Validate" at bounding box center [1286, 679] width 484 height 27
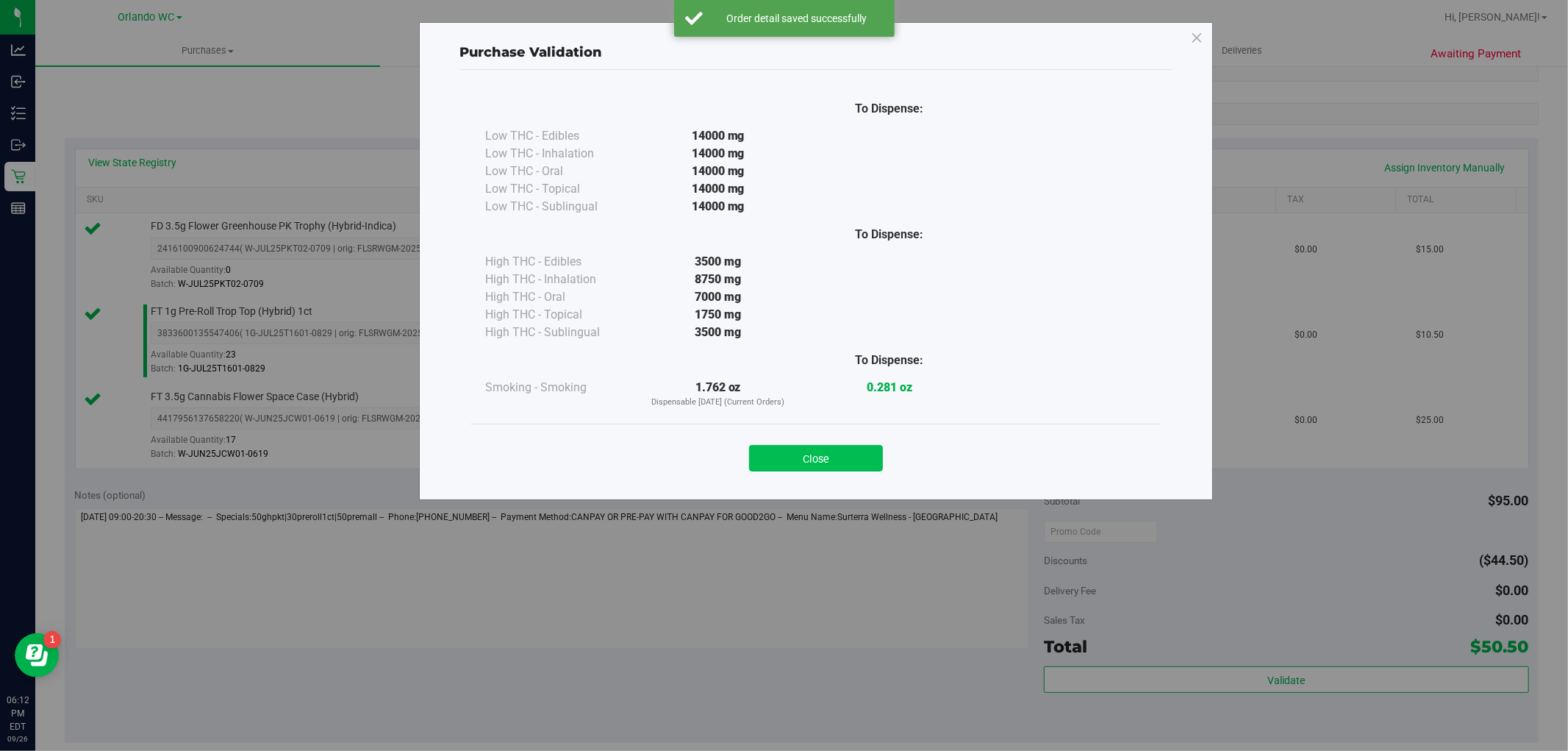
click at [813, 452] on button "Close" at bounding box center [816, 458] width 134 height 27
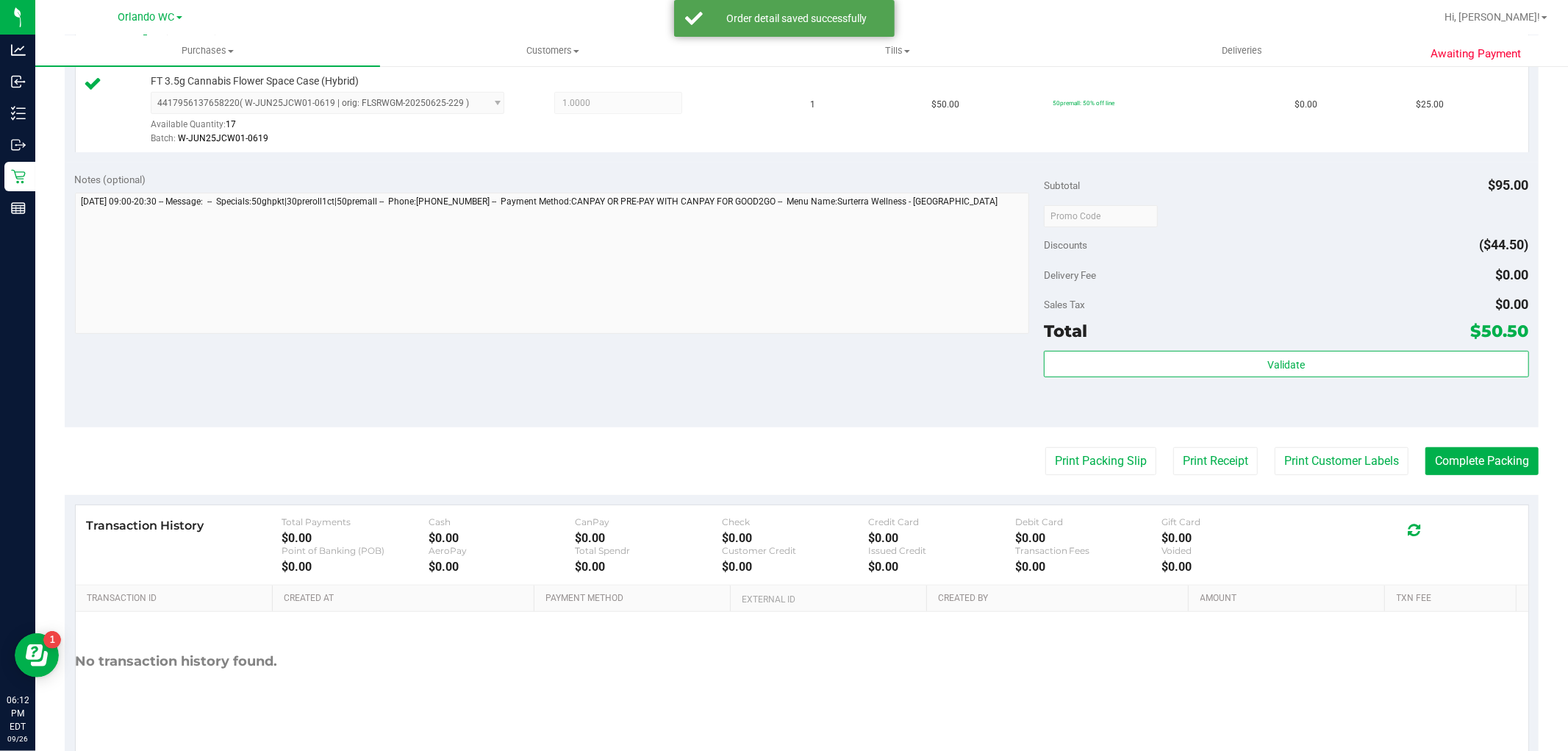
scroll to position [569, 0]
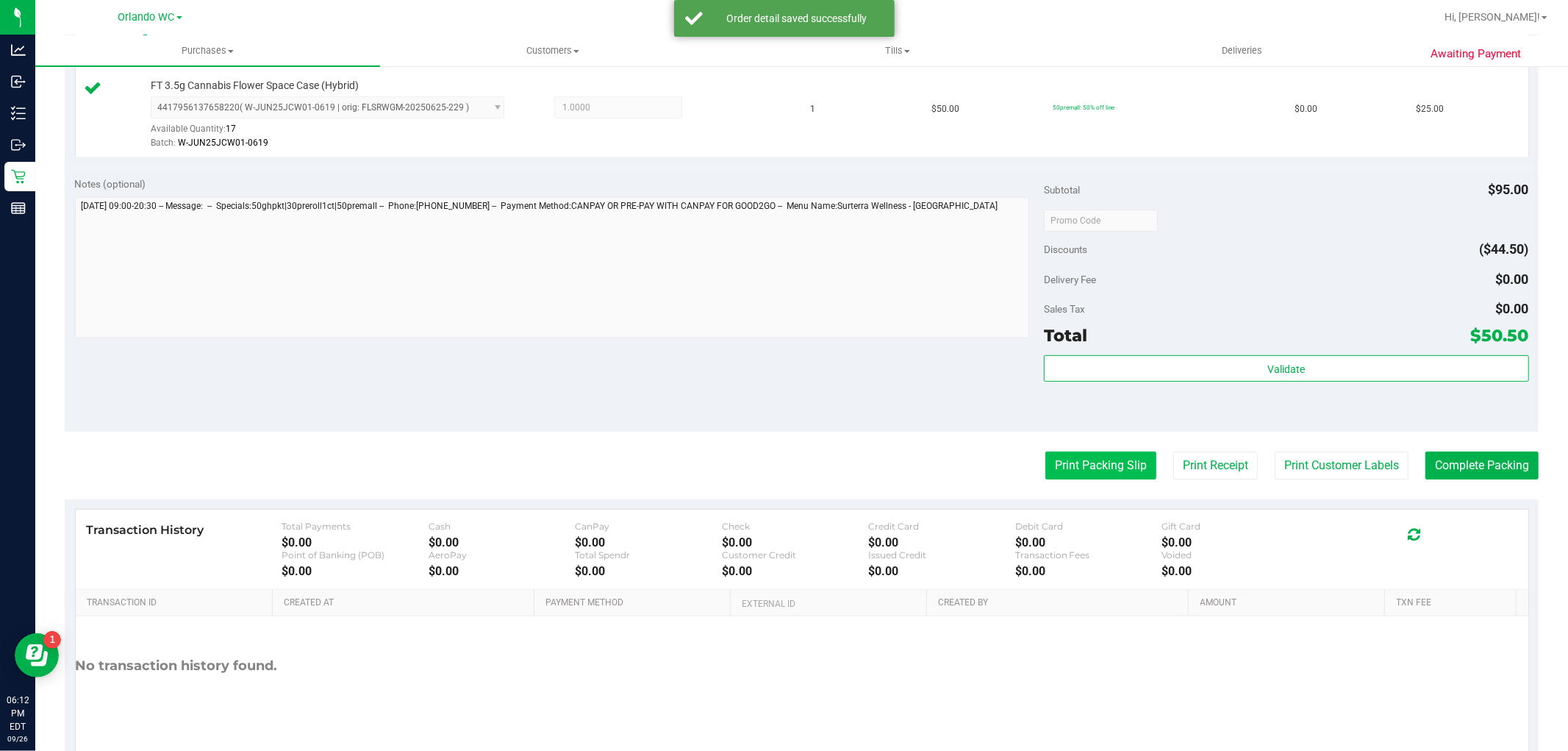
click at [1070, 464] on button "Print Packing Slip" at bounding box center [1100, 465] width 111 height 28
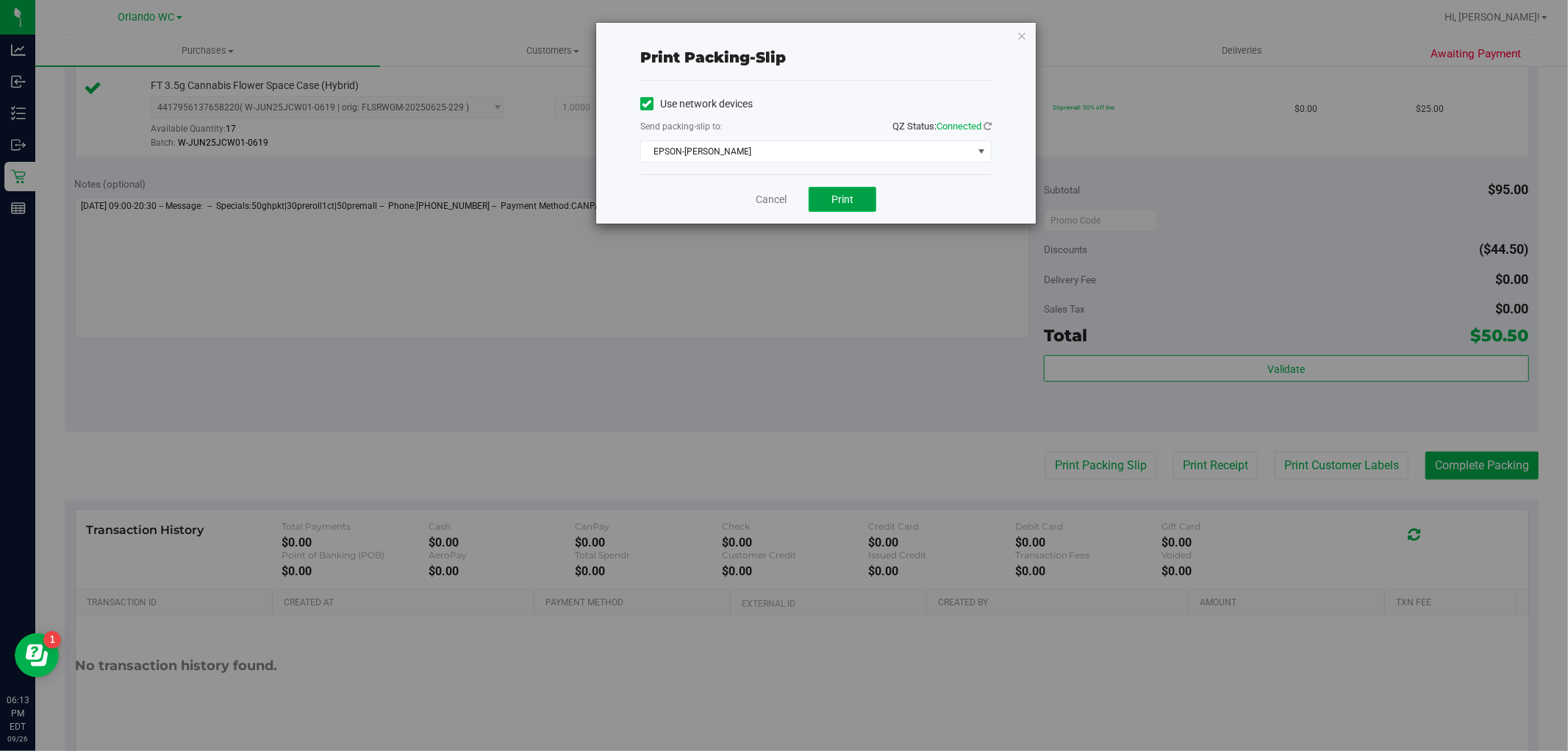
click at [827, 199] on button "Print" at bounding box center [842, 199] width 68 height 25
click at [766, 201] on link "Cancel" at bounding box center [772, 200] width 31 height 15
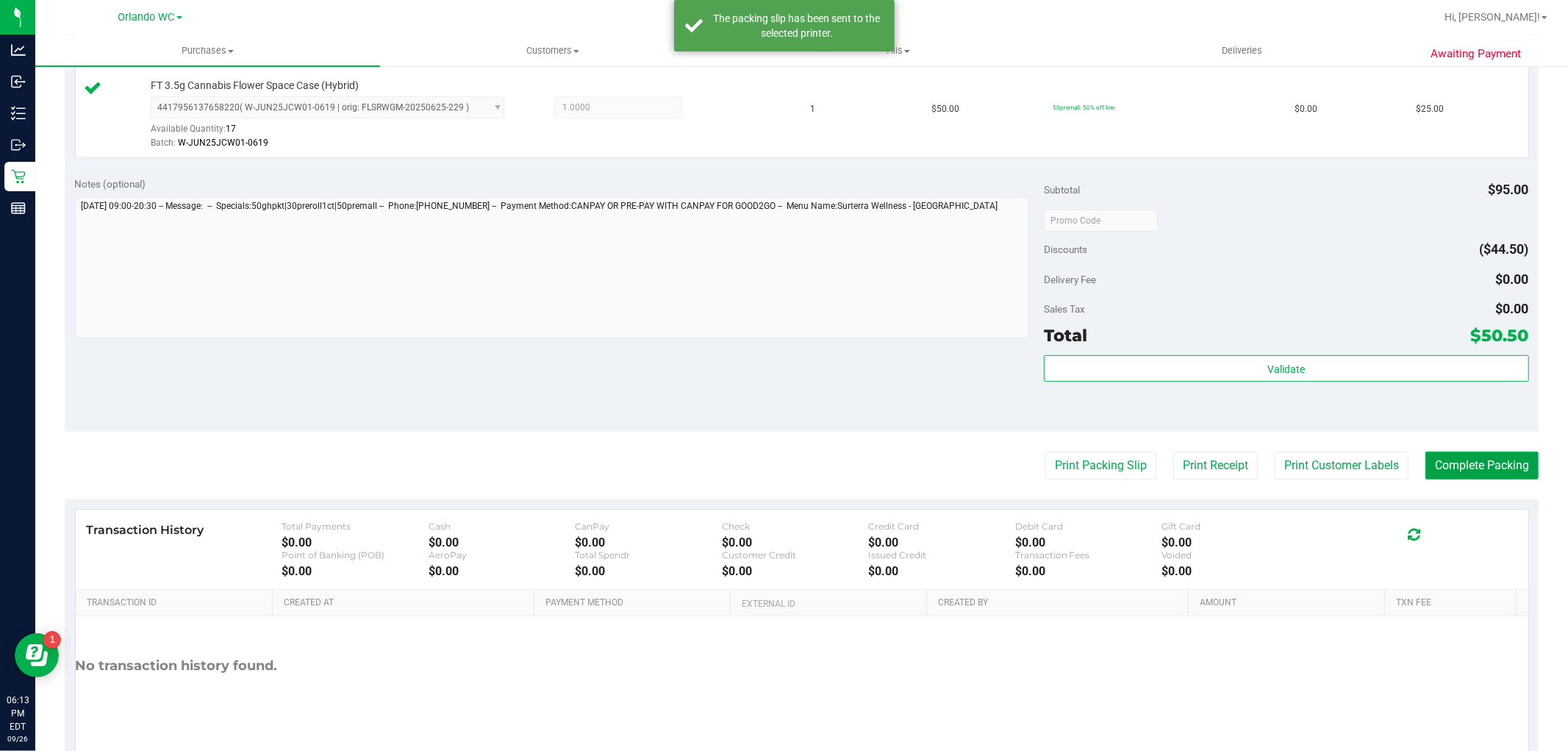
click at [1476, 477] on button "Complete Packing" at bounding box center [1482, 465] width 114 height 28
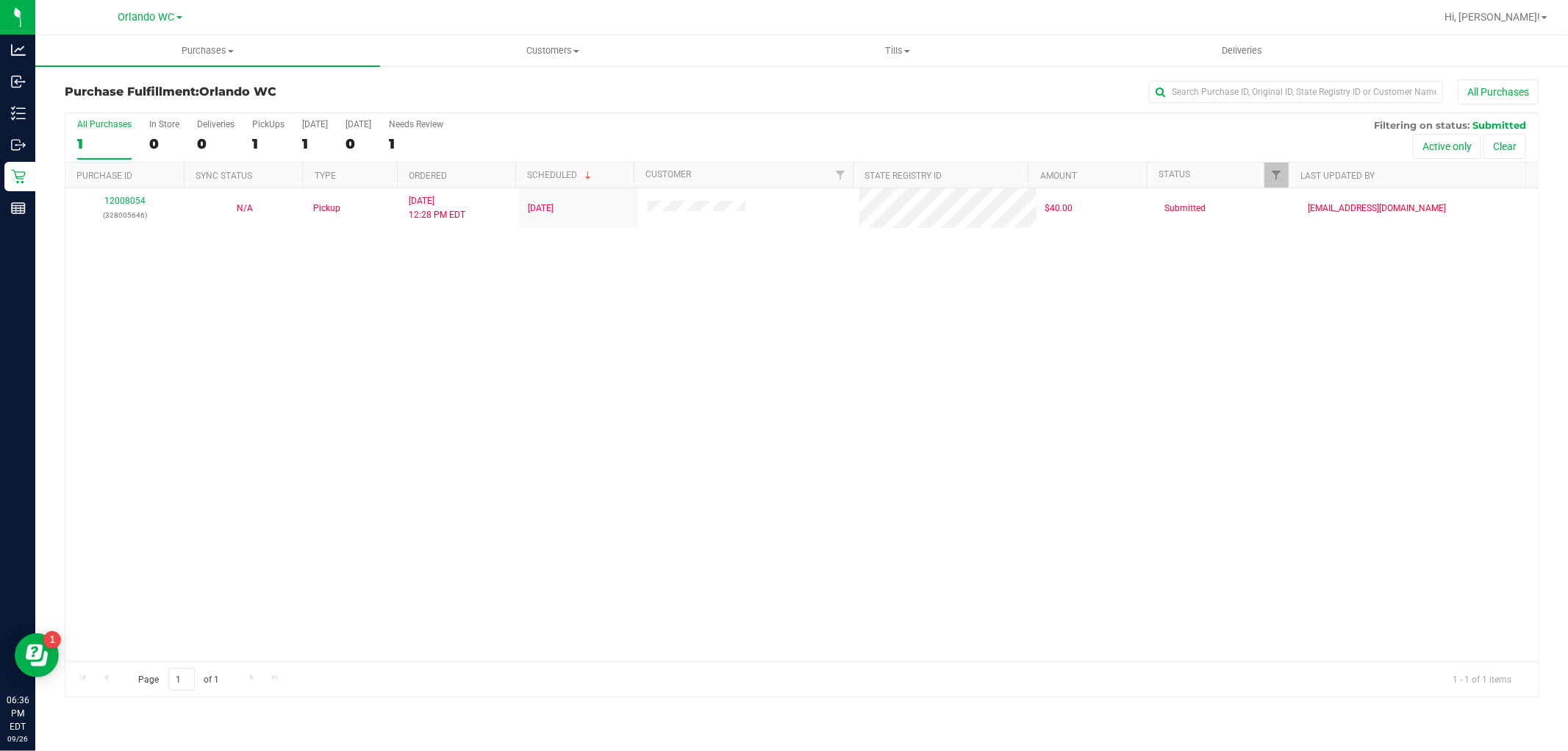
drag, startPoint x: 431, startPoint y: 443, endPoint x: 451, endPoint y: 465, distance: 29.7
click at [431, 443] on div "12008054 (328005646) N/A Pickup 9/26/2025 12:28 PM EDT 9/26/2025 $40.00 Submitt…" at bounding box center [802, 425] width 1473 height 473
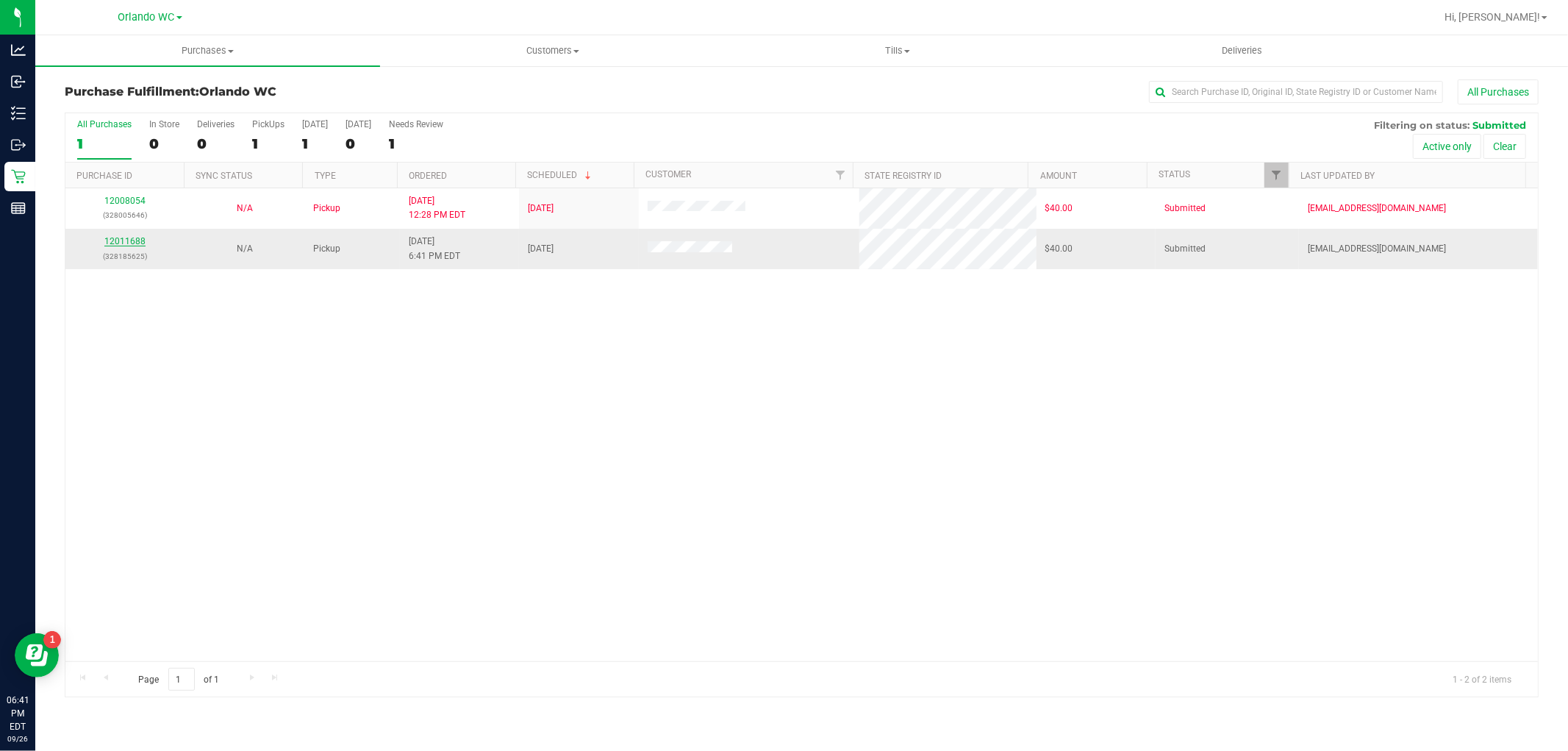
click at [118, 244] on link "12011688" at bounding box center [125, 241] width 41 height 10
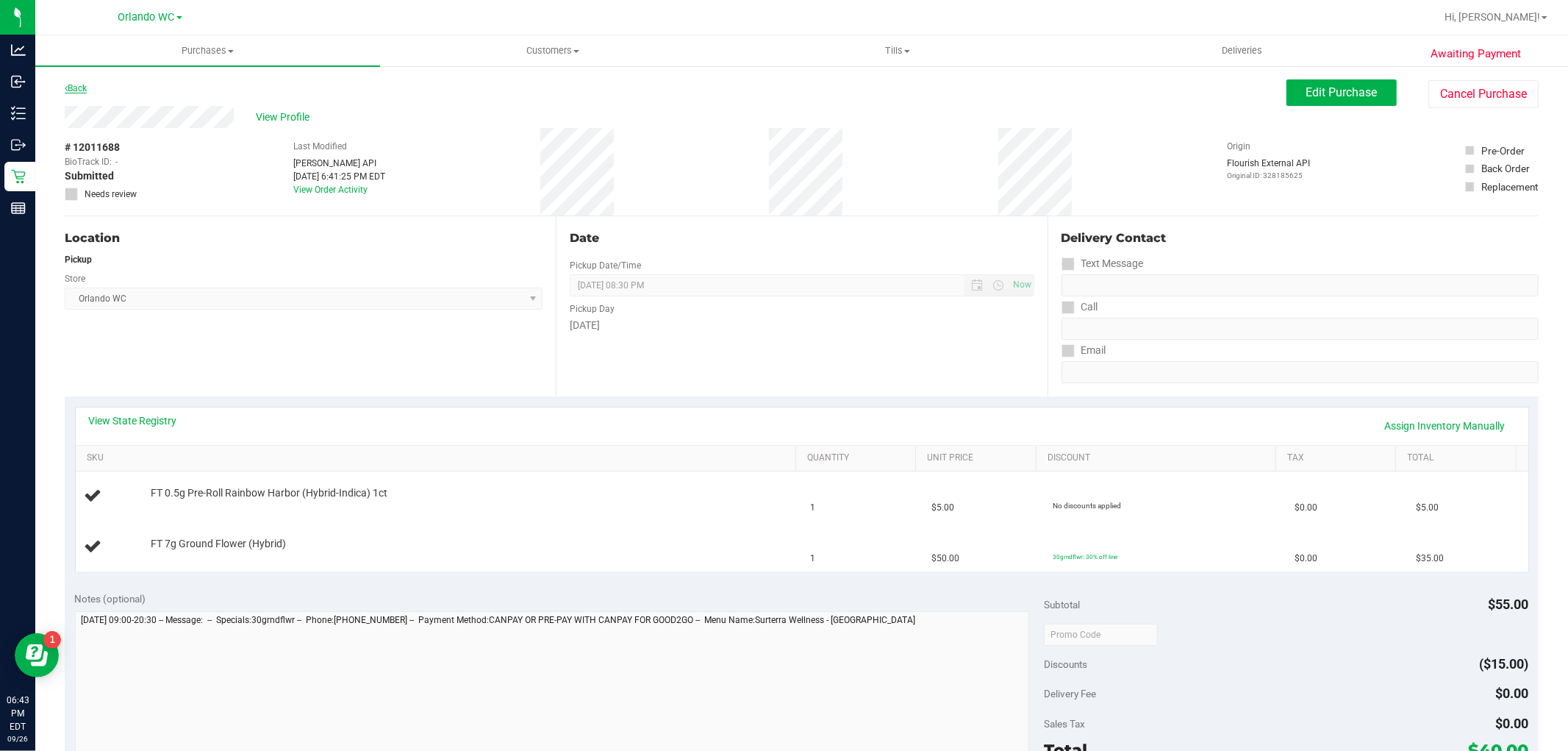
click at [81, 83] on link "Back" at bounding box center [76, 89] width 22 height 10
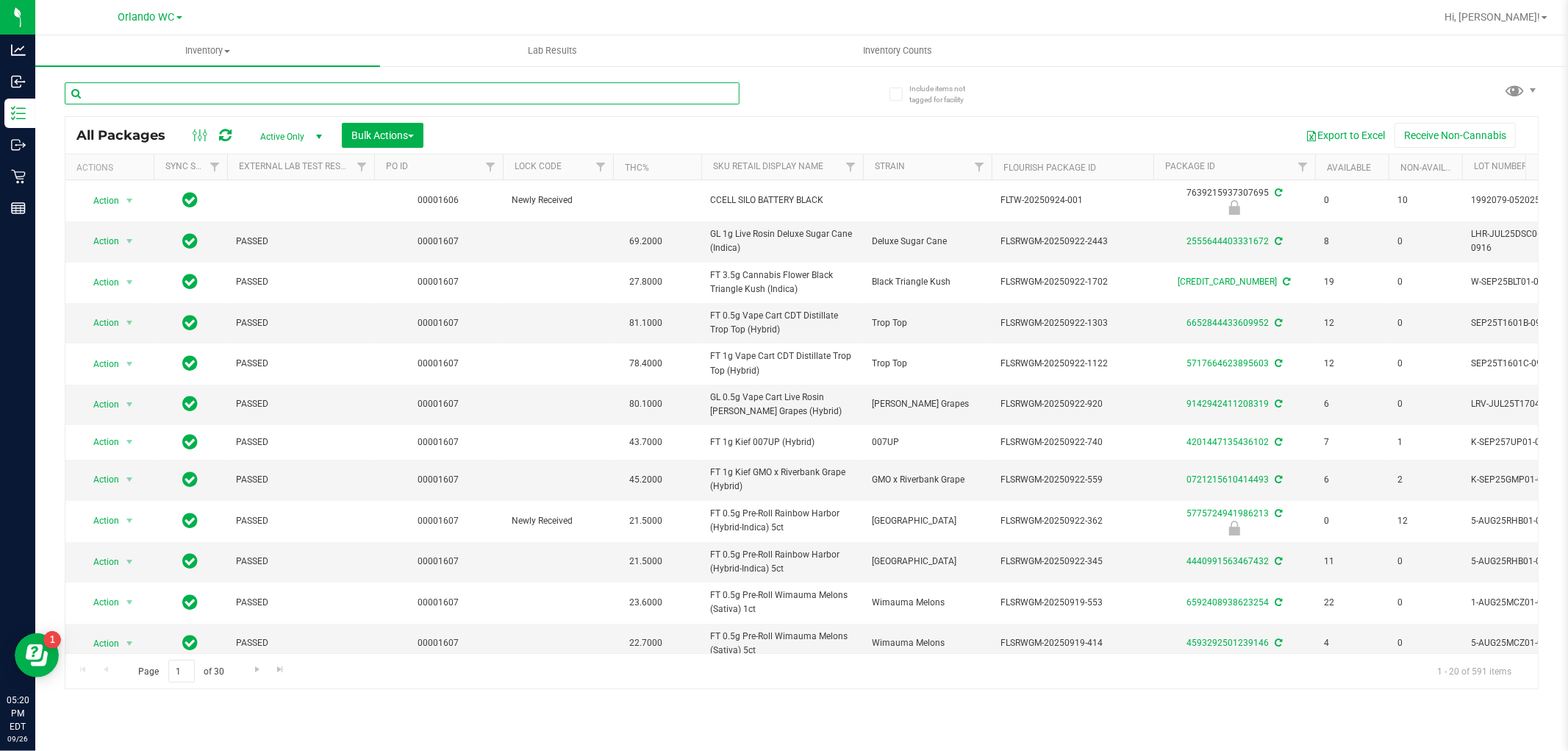
click at [219, 103] on input "text" at bounding box center [402, 94] width 675 height 22
paste input "FT 3.5g Cannabis Flower Motor Breath x Mike Larry (Hybrid)"
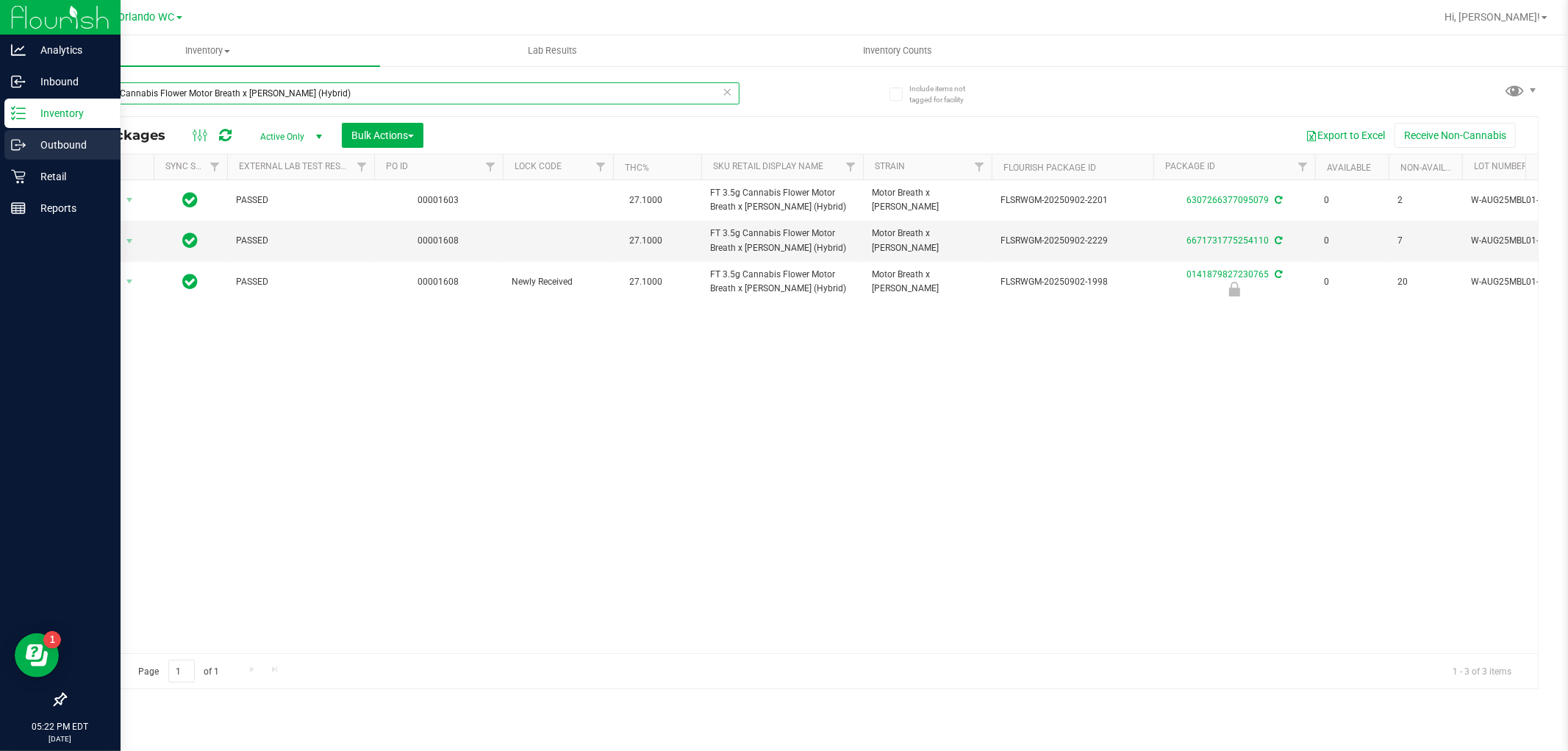
drag, startPoint x: 347, startPoint y: 97, endPoint x: 0, endPoint y: 139, distance: 349.5
click at [0, 148] on div "Analytics Inbound Inventory Outbound Retail Reports 05:22 PM EDT 09/26/2025 09/…" at bounding box center [784, 375] width 1568 height 751
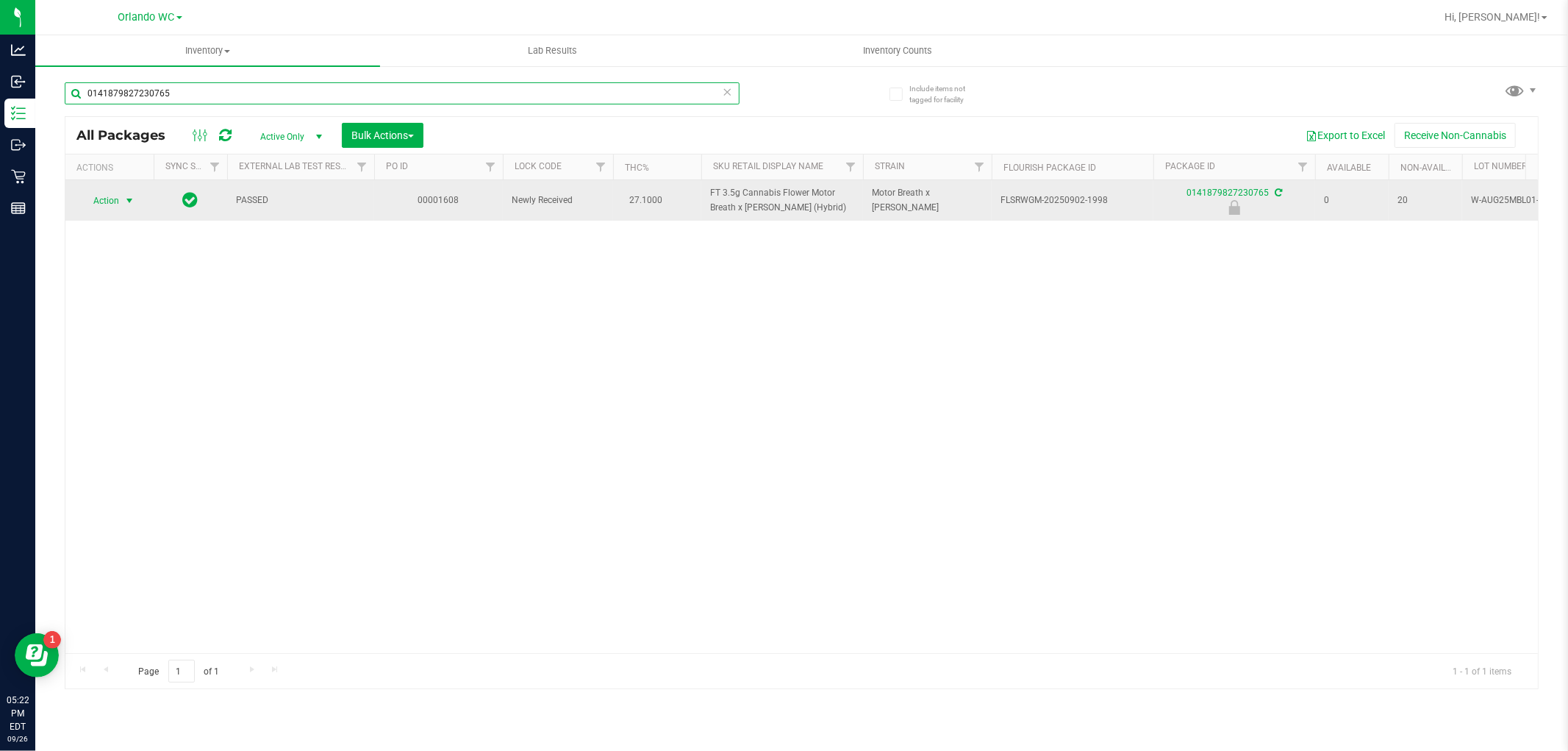
type input "0141879827230765"
click at [128, 197] on span "select" at bounding box center [130, 200] width 12 height 12
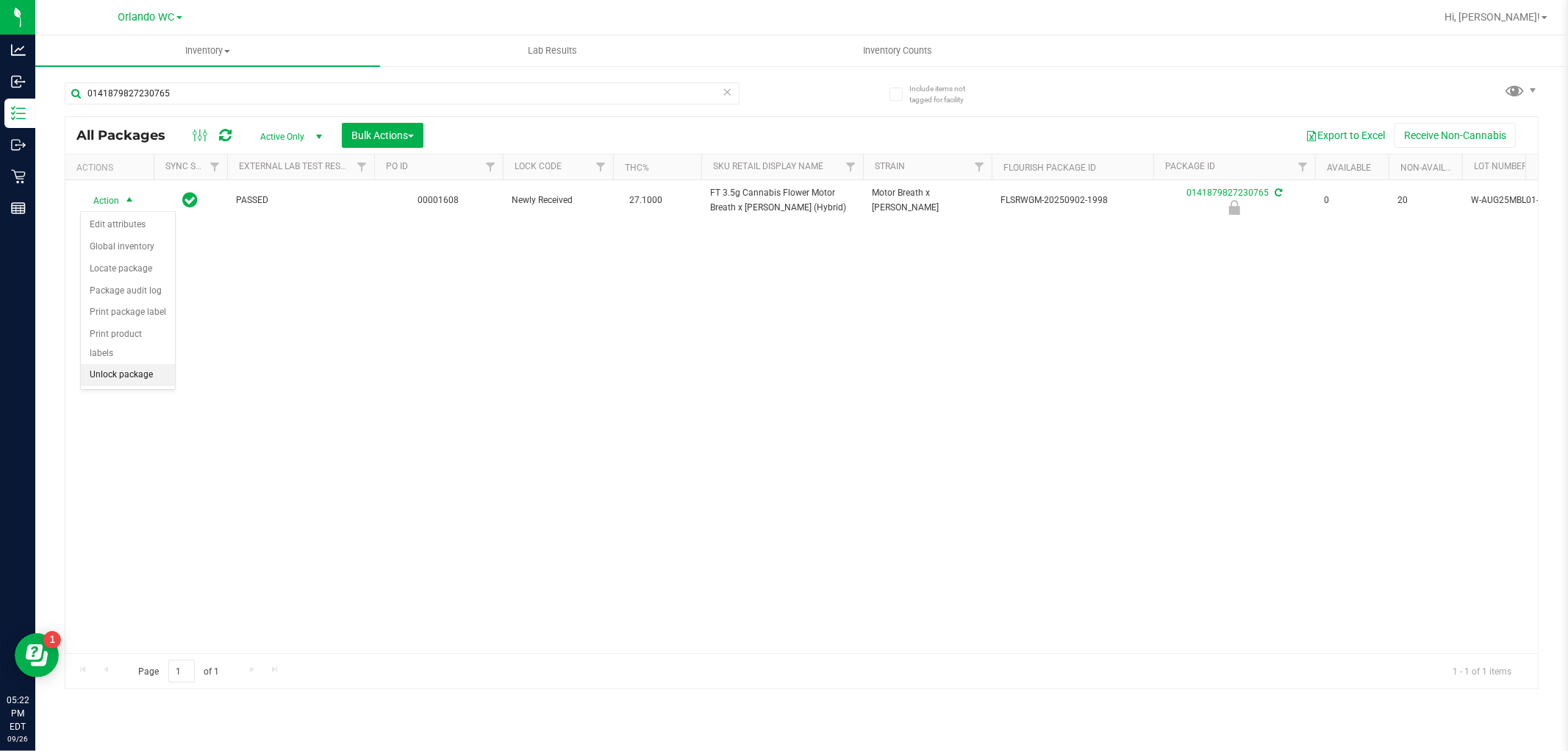
click at [137, 378] on li "Unlock package" at bounding box center [127, 375] width 94 height 22
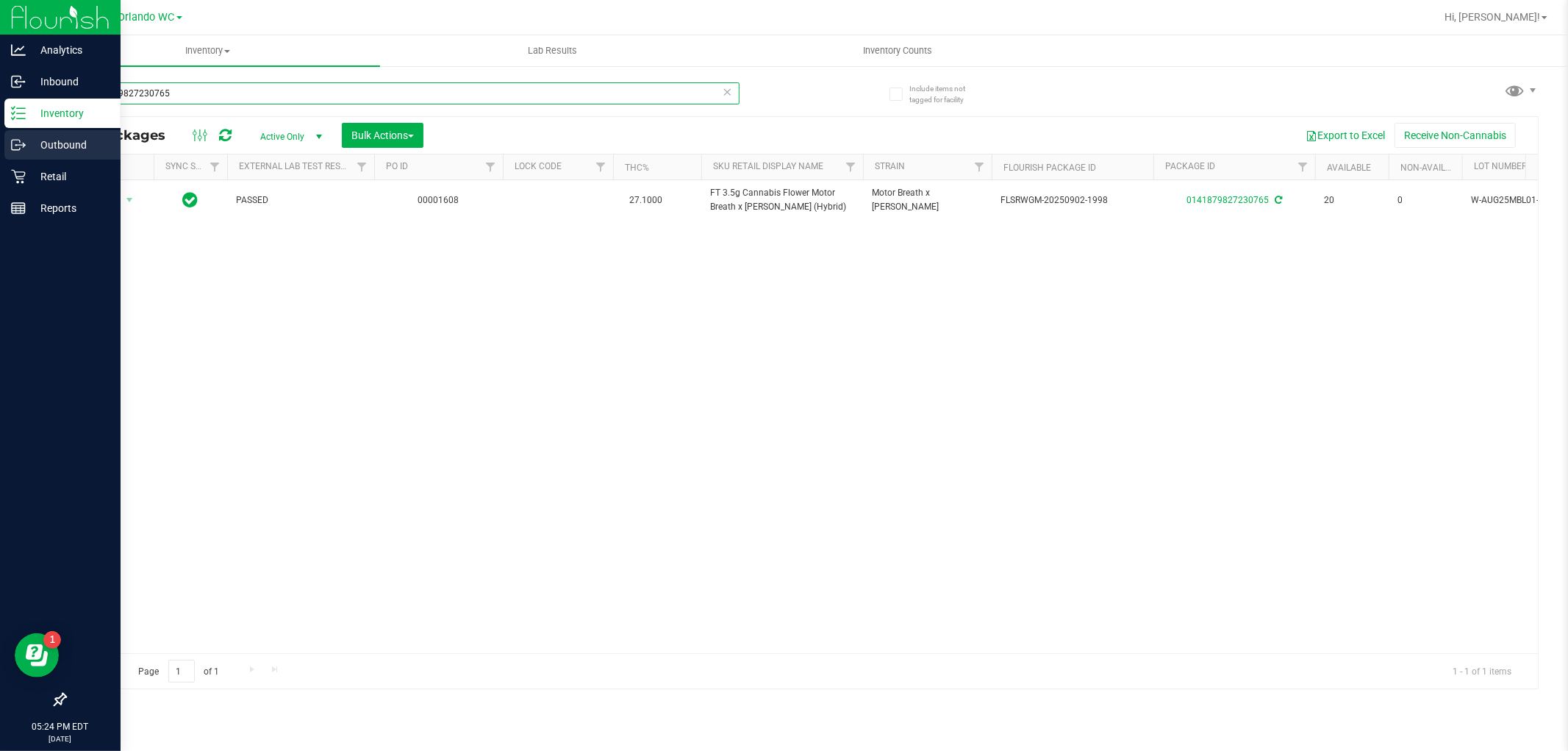
drag, startPoint x: 206, startPoint y: 98, endPoint x: 0, endPoint y: 132, distance: 208.8
click at [35, 97] on div "Include items not tagged for facility 0141879827230765 All Packages Active Only…" at bounding box center [802, 288] width 1533 height 448
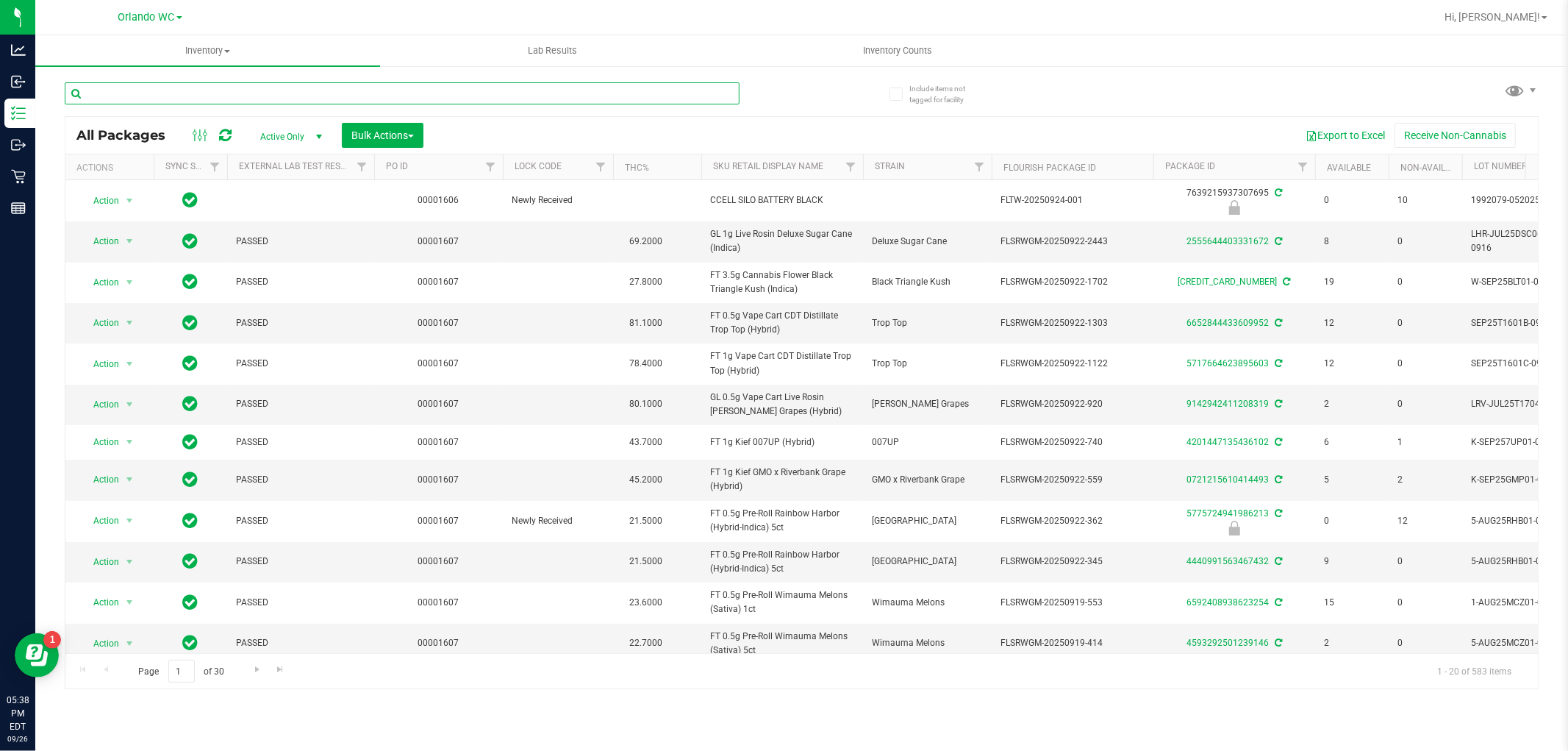
click at [103, 94] on input "text" at bounding box center [402, 94] width 675 height 22
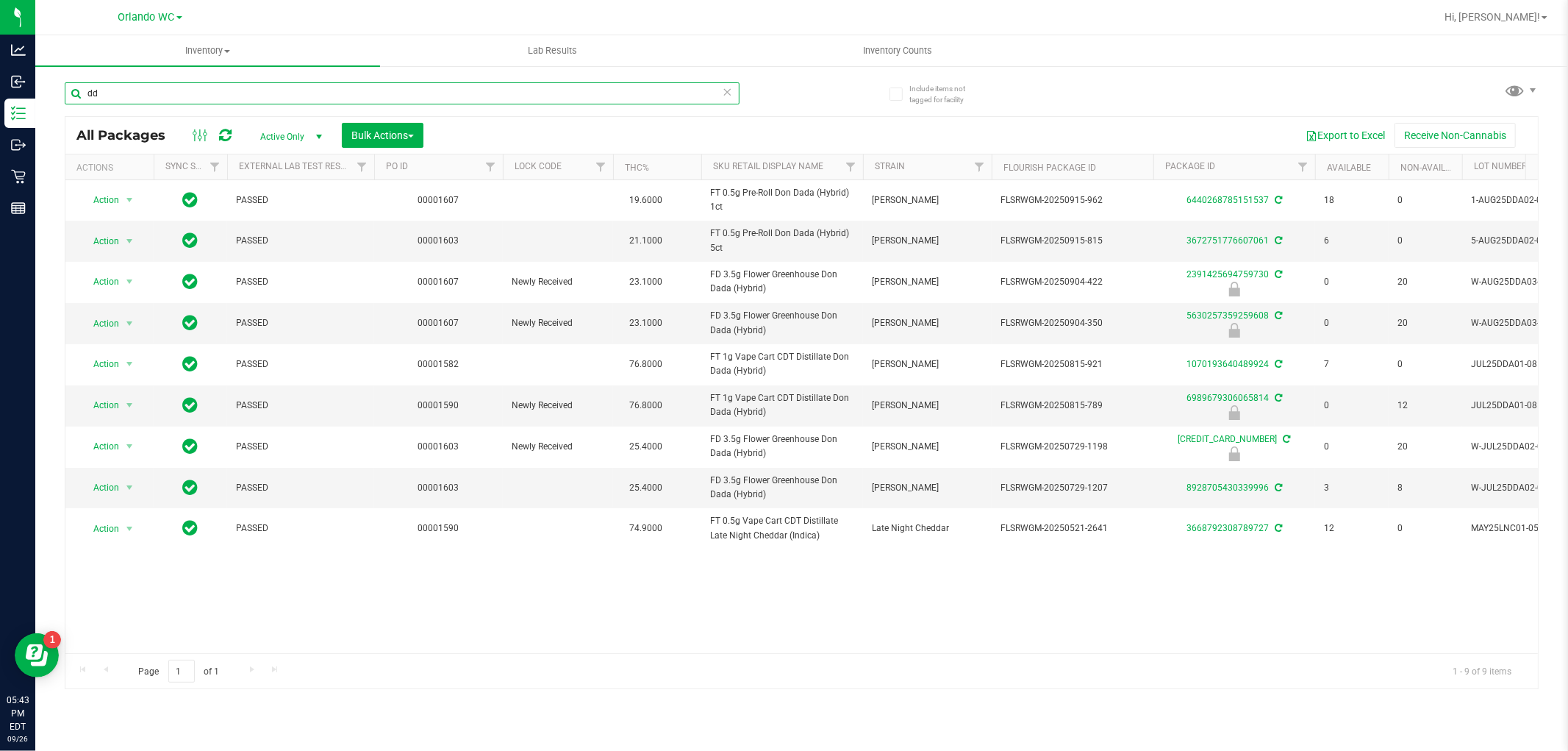
type input "d"
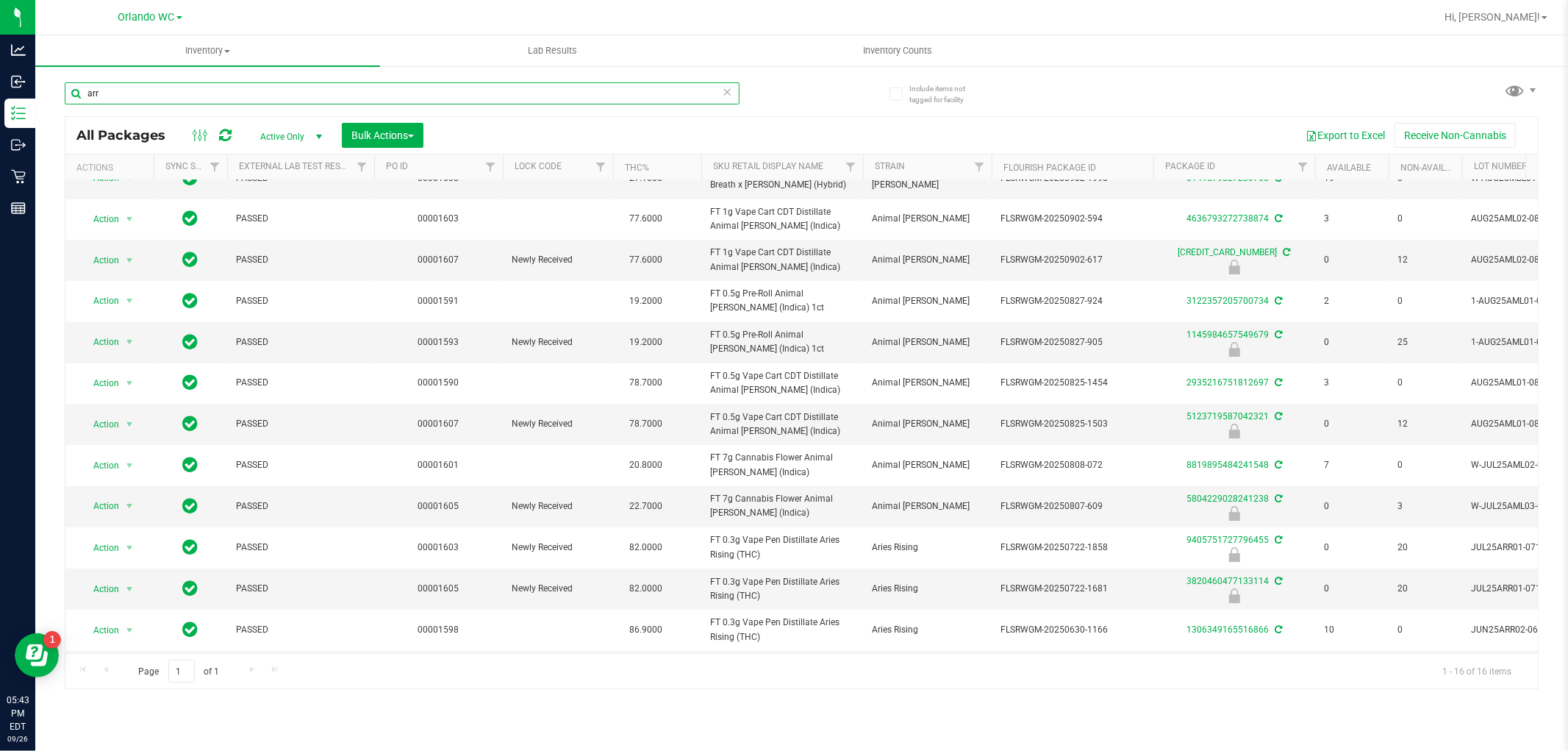
scroll to position [194, 0]
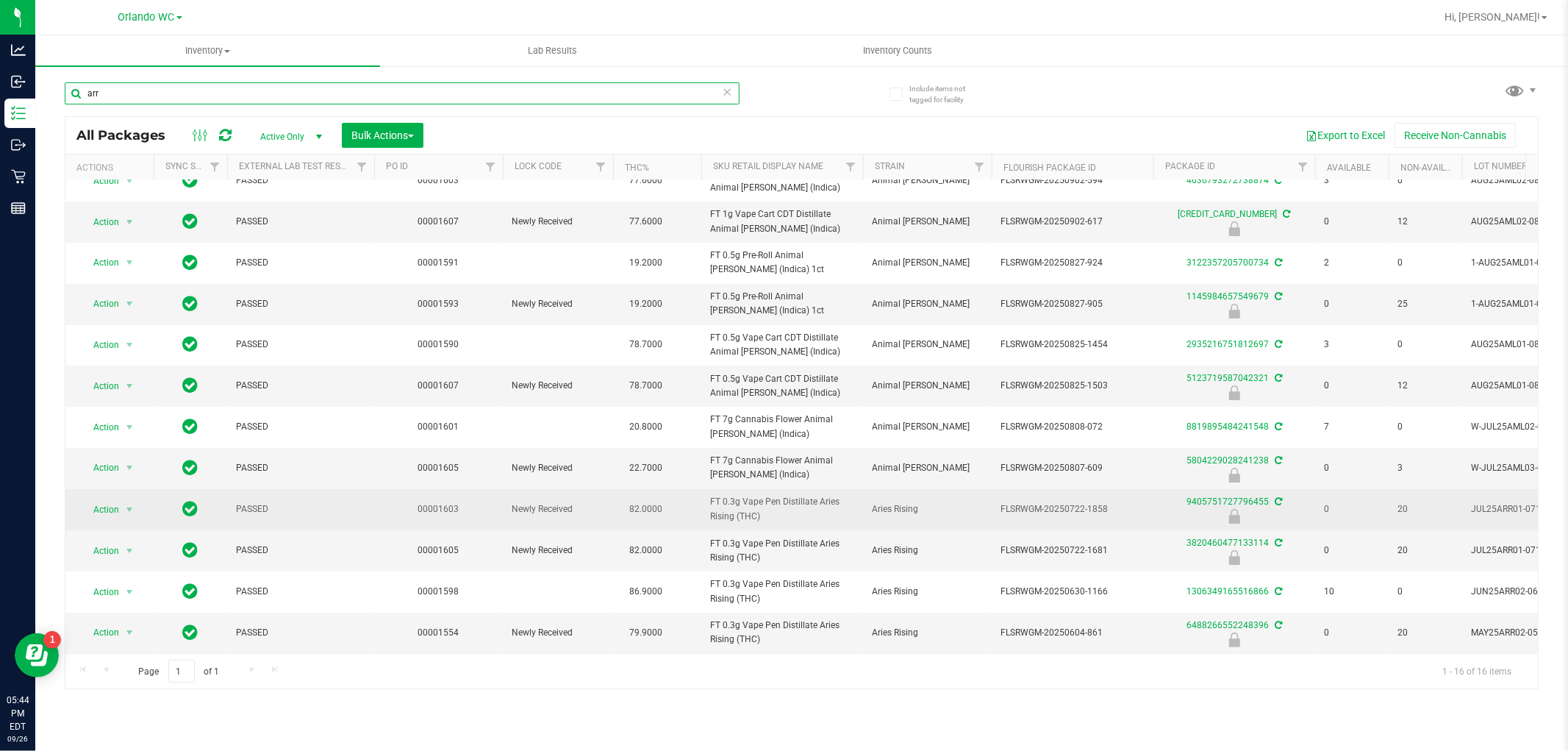
type input "arr"
drag, startPoint x: 706, startPoint y: 489, endPoint x: 803, endPoint y: 501, distance: 97.7
click at [803, 501] on td "FT 0.3g Vape Pen Distillate Aries Rising (THC)" at bounding box center [782, 509] width 162 height 41
copy span "FT 0.3g Vape Pen Distillate Aries Rising (THC)"
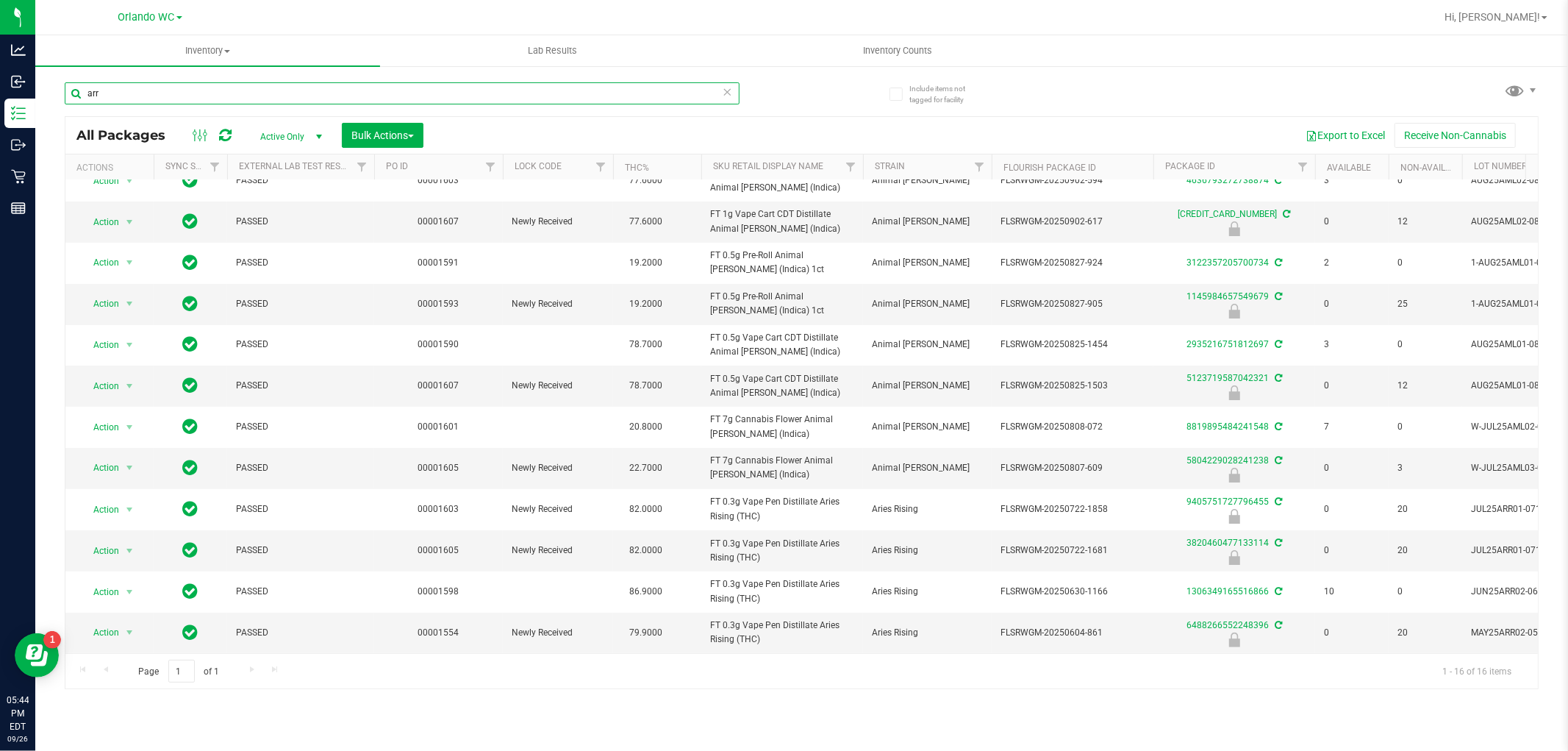
click at [107, 91] on input "arr" at bounding box center [402, 94] width 675 height 22
paste input "FT 0.3g Vape Pen Distillate Aries Rising (THC)"
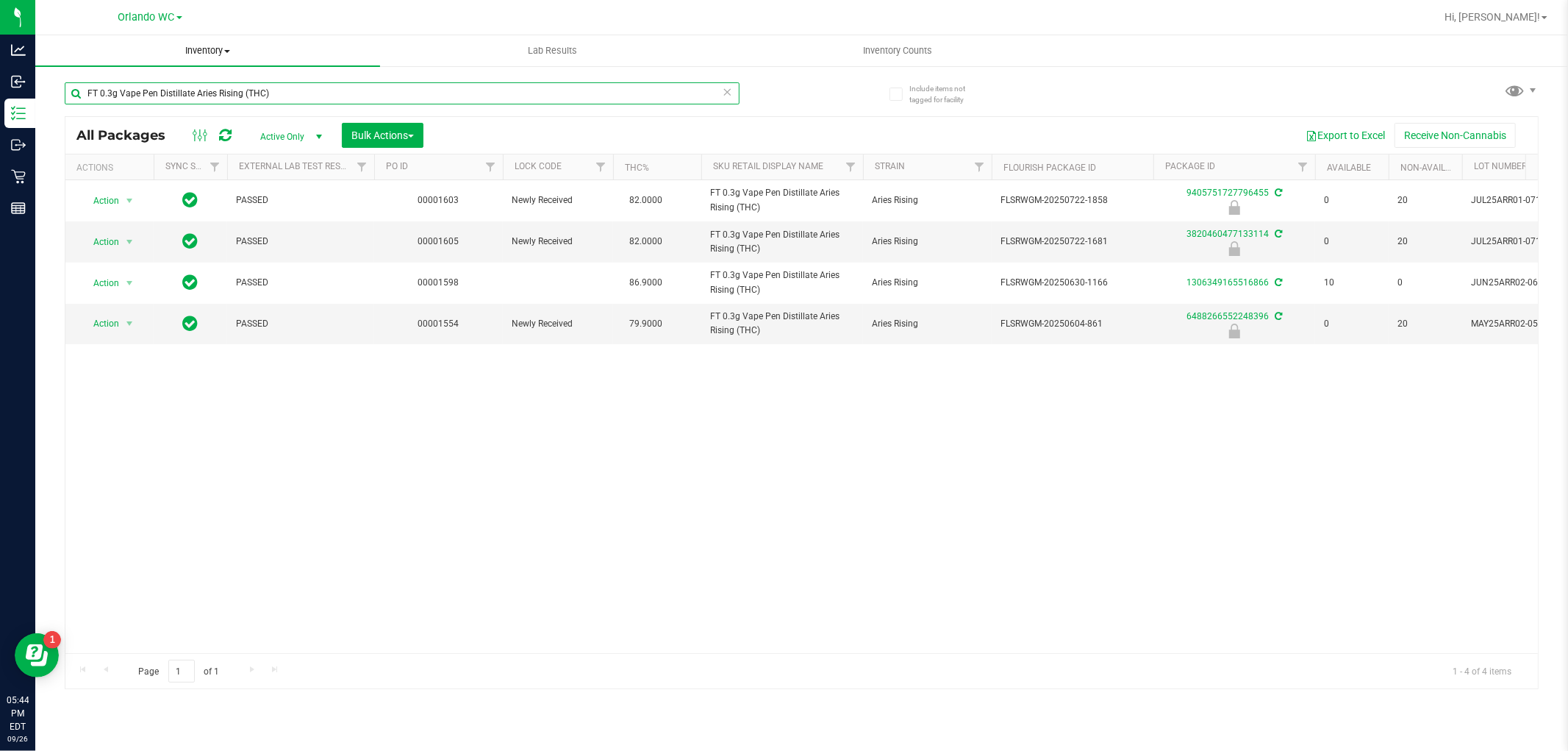
type input "FT 0.3g Vape Pen Distillate Aries Rising (THC)"
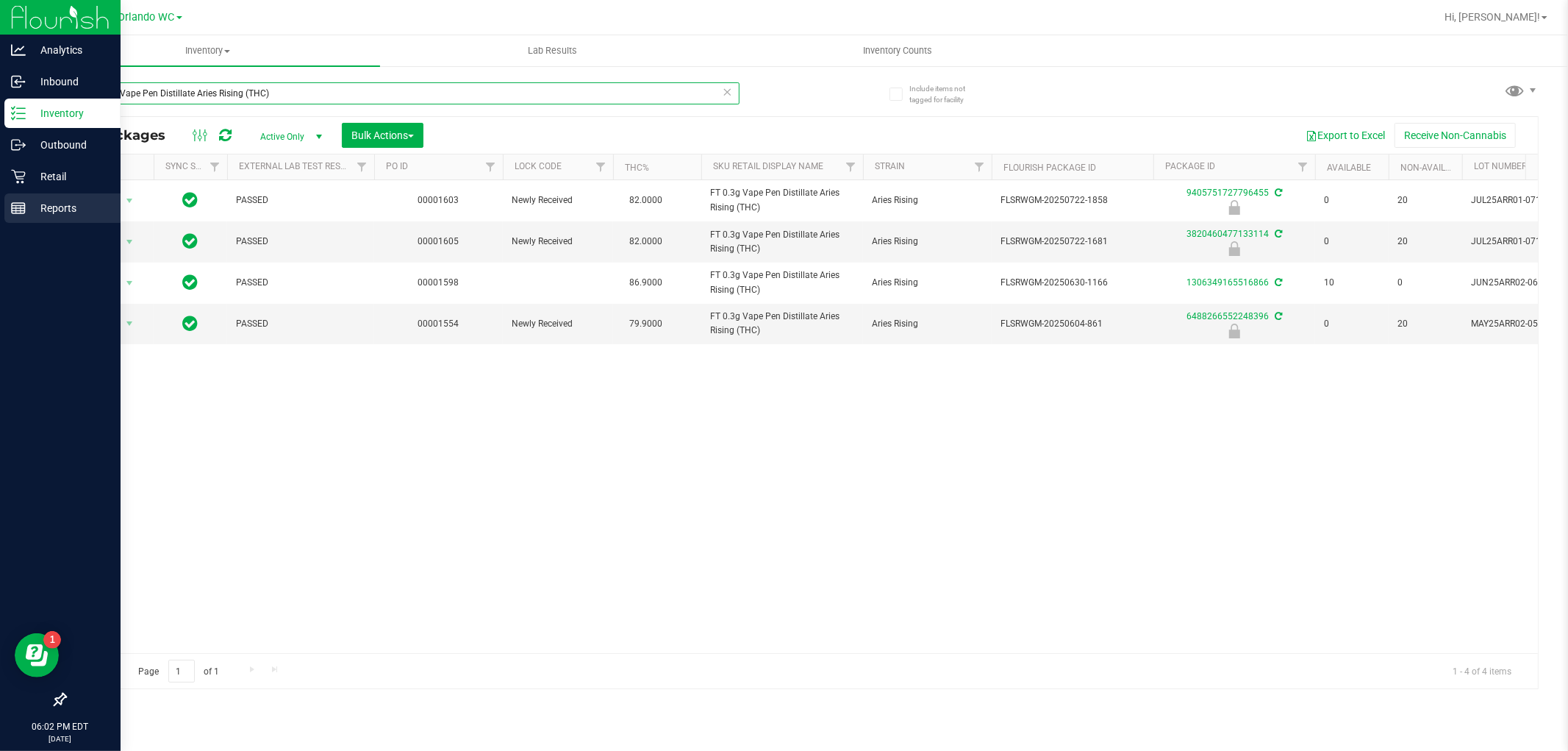
drag, startPoint x: 278, startPoint y: 93, endPoint x: 8, endPoint y: 195, distance: 288.6
click at [0, 159] on div "Analytics Inbound Inventory Outbound Retail Reports 06:02 PM EDT 09/26/2025 09/…" at bounding box center [784, 375] width 1568 height 751
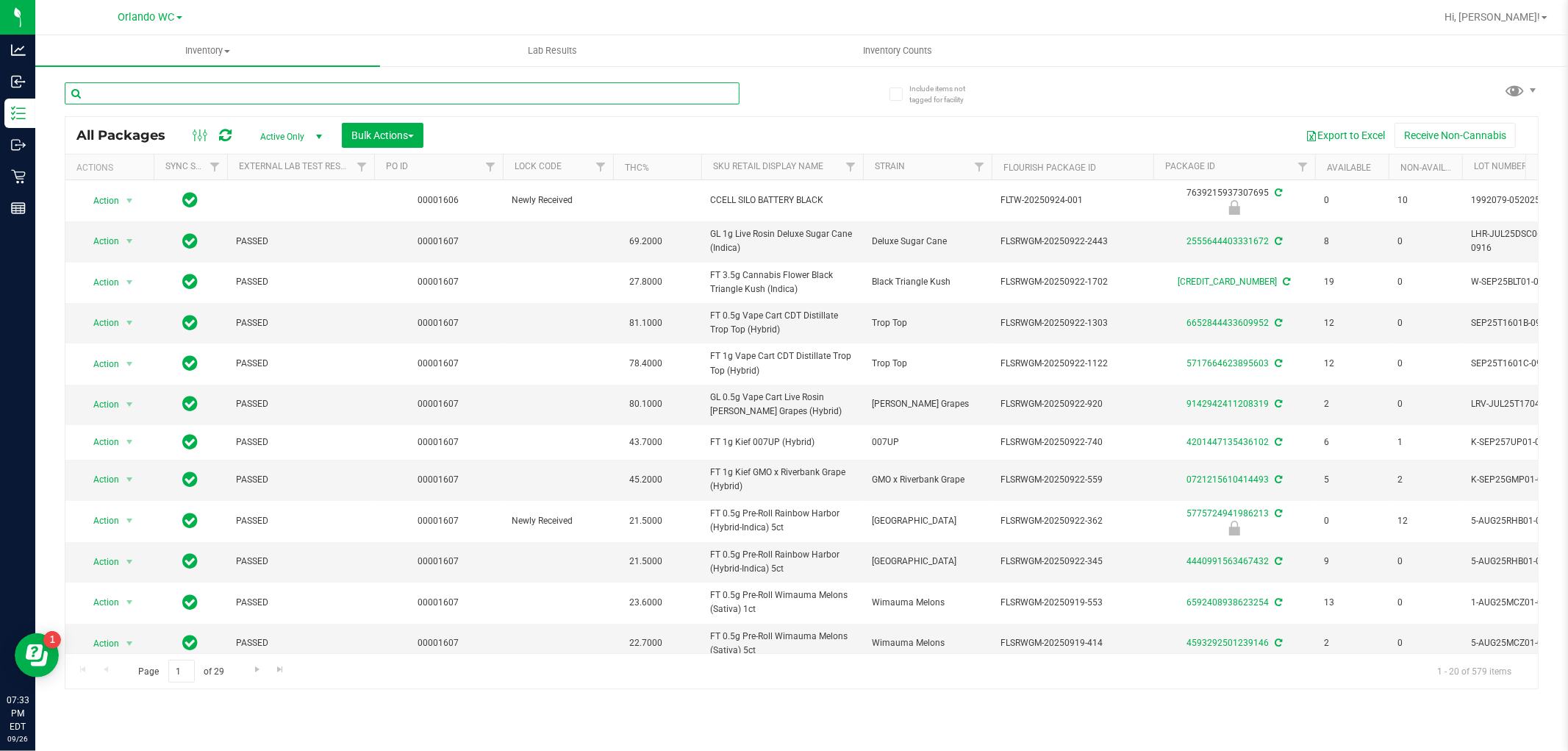
click at [175, 89] on input "text" at bounding box center [402, 94] width 675 height 22
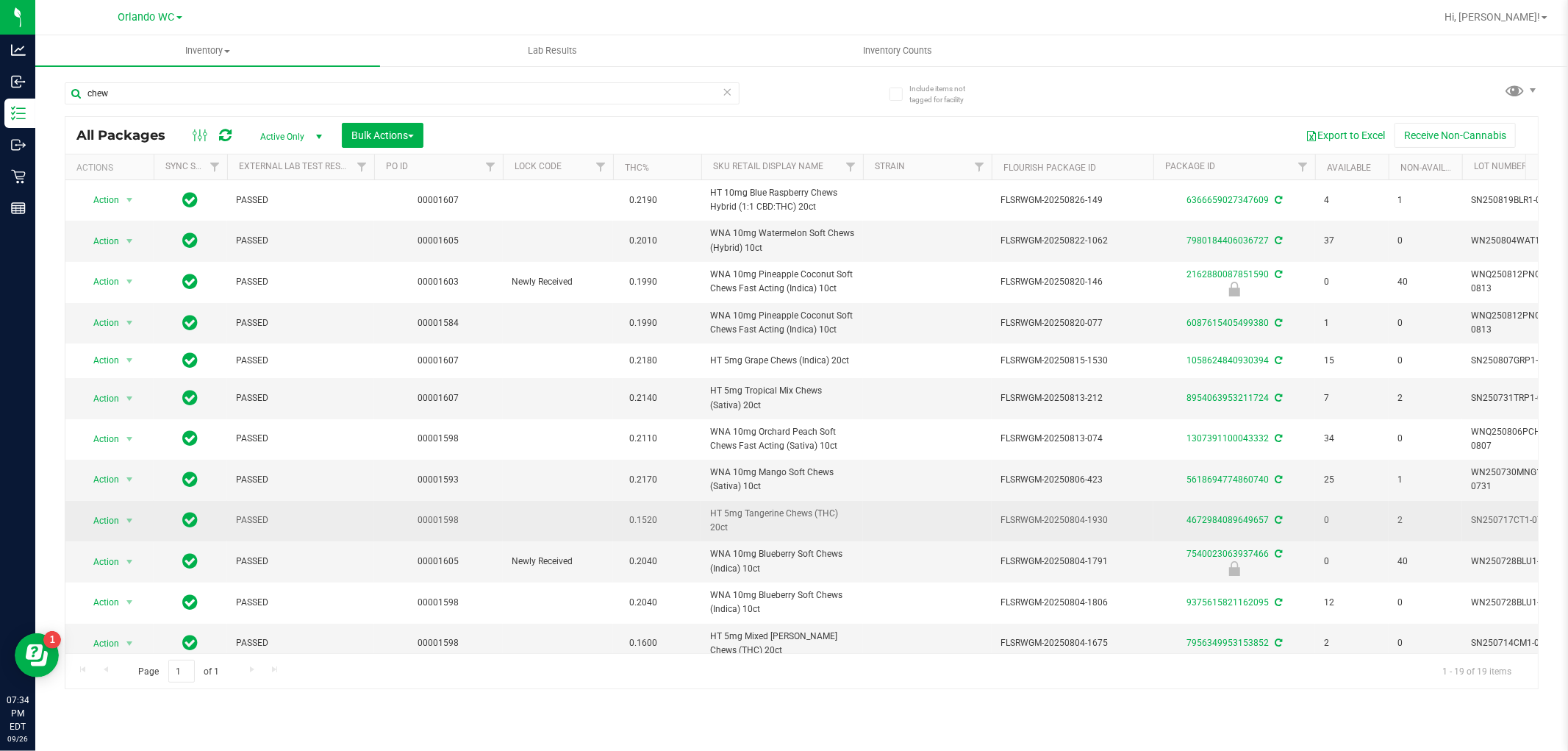
drag, startPoint x: 696, startPoint y: 513, endPoint x: 797, endPoint y: 524, distance: 101.6
click at [797, 524] on tr "Action Action Adjust qty Create package Edit attributes Global inventory Locate…" at bounding box center [1142, 520] width 2154 height 40
copy tr "HT 5mg Tangerine Chews (THC) 20ct"
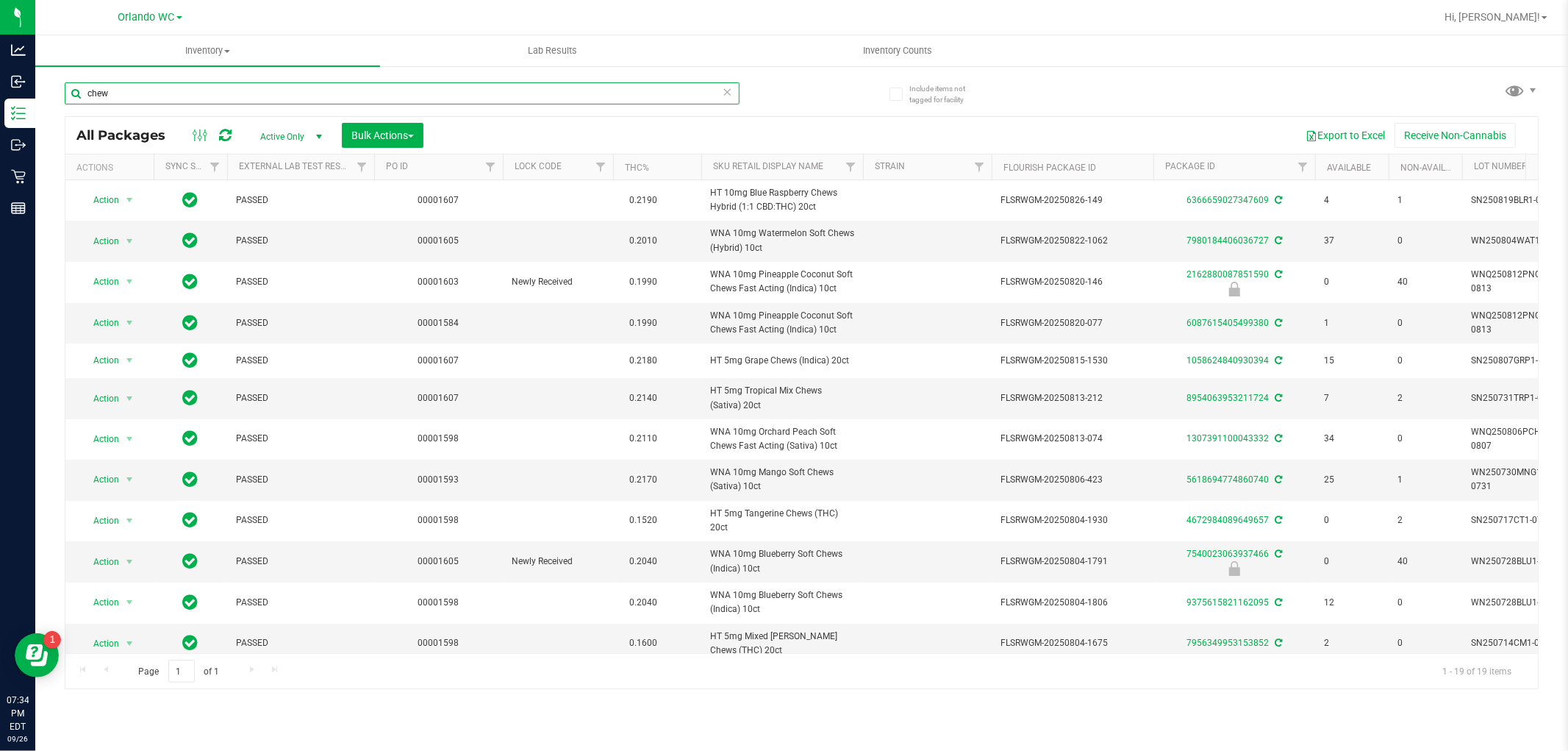
click at [204, 92] on input "chew" at bounding box center [402, 94] width 675 height 22
paste input "HT 5mg Tangerine Chews (THC) 20ct"
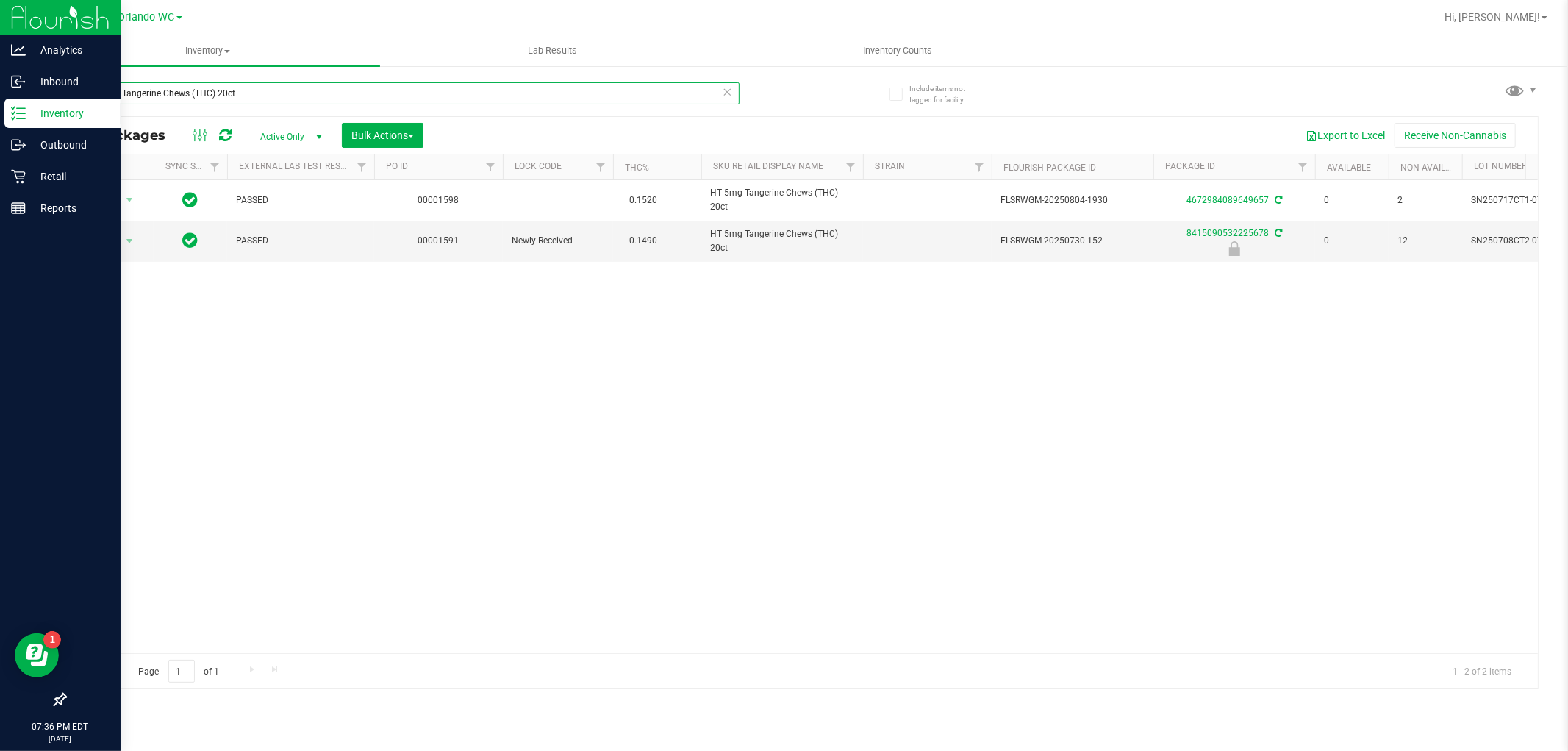
drag, startPoint x: 275, startPoint y: 98, endPoint x: 0, endPoint y: 18, distance: 286.4
click at [0, 26] on div "Analytics Inbound Inventory Outbound Retail Reports 07:36 PM EDT 09/26/2025 09/…" at bounding box center [784, 375] width 1568 height 751
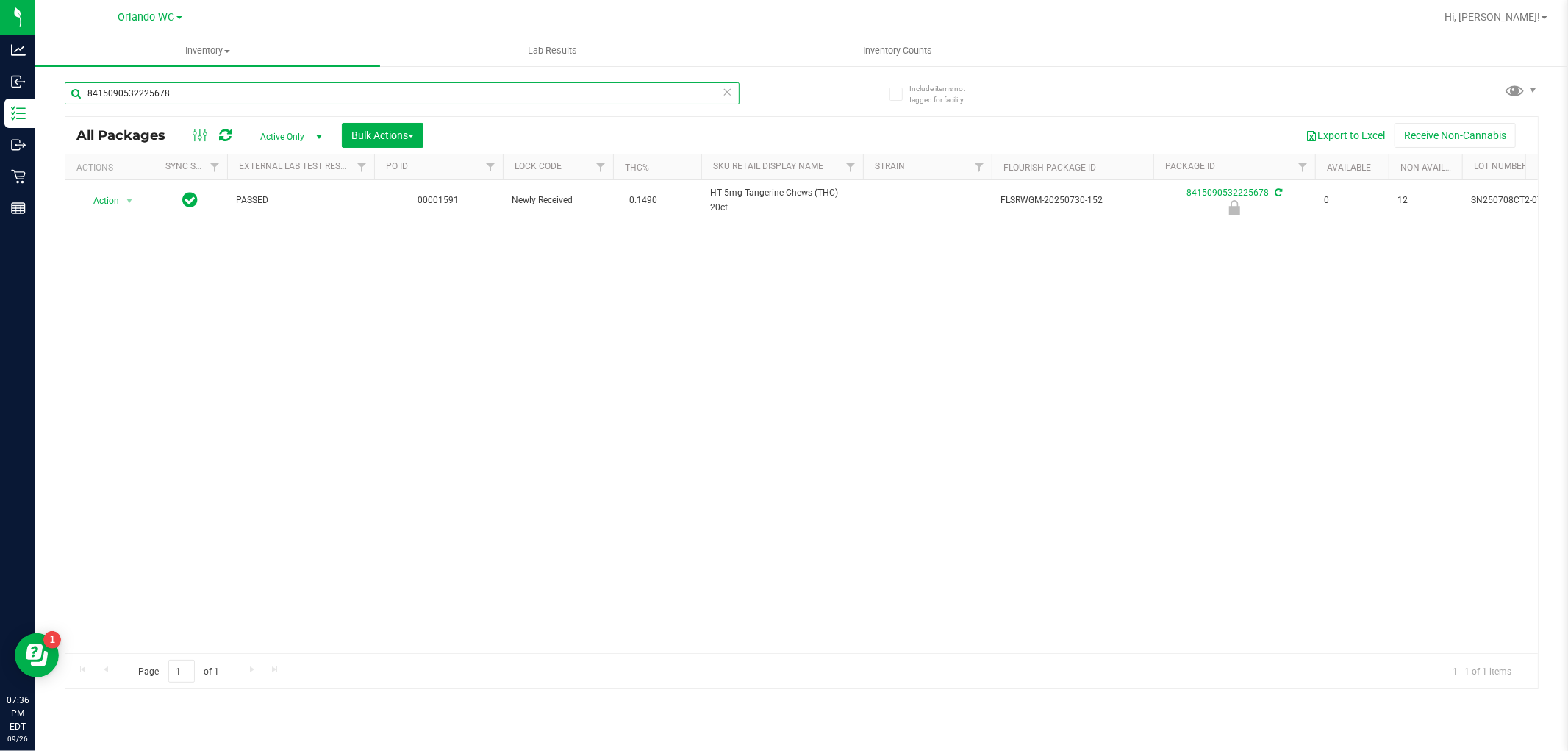
type input "8415090532225678"
click at [703, 359] on div "Action Action Edit attributes Global inventory Locate package Package audit log…" at bounding box center [802, 416] width 1473 height 473
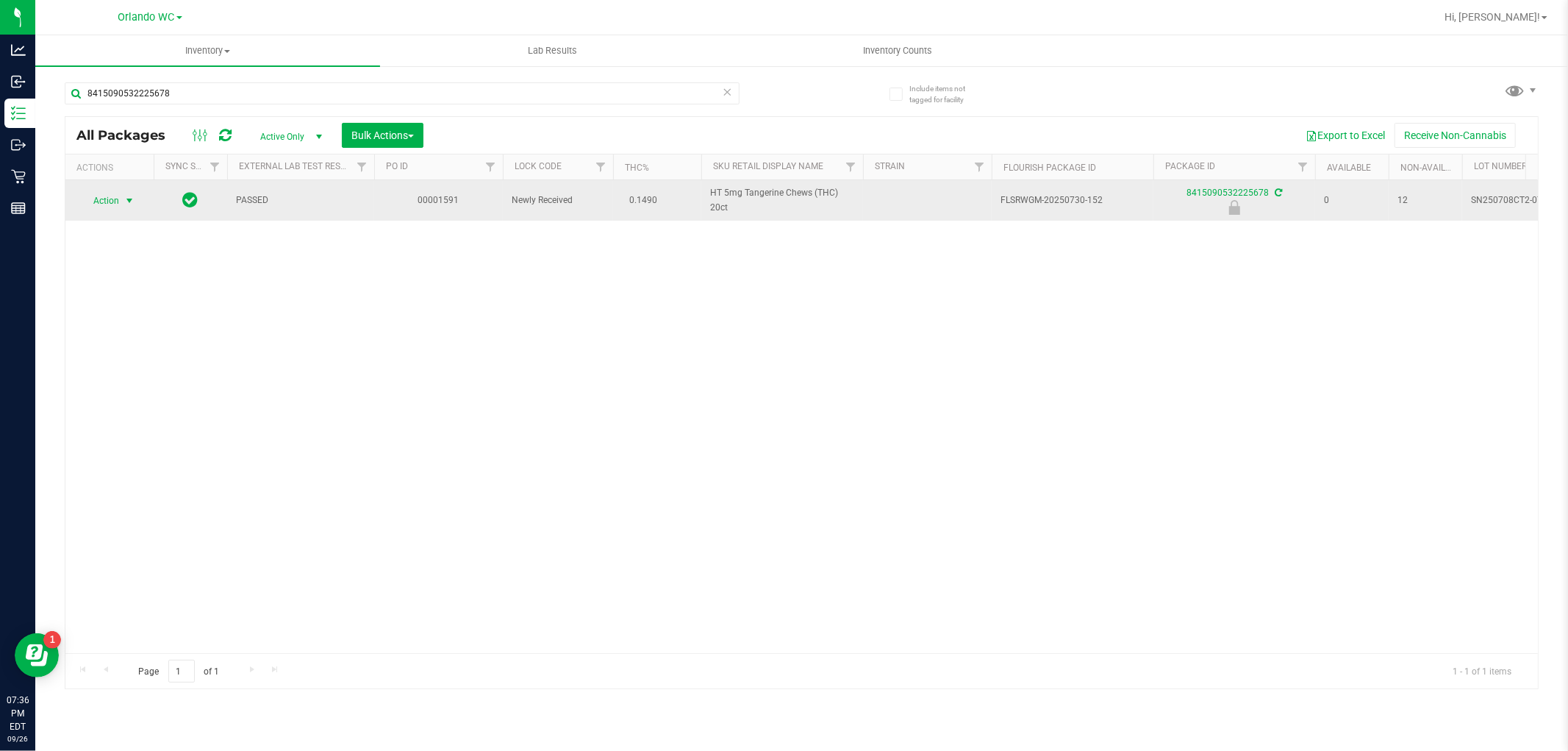
click at [126, 199] on span "select" at bounding box center [130, 200] width 12 height 12
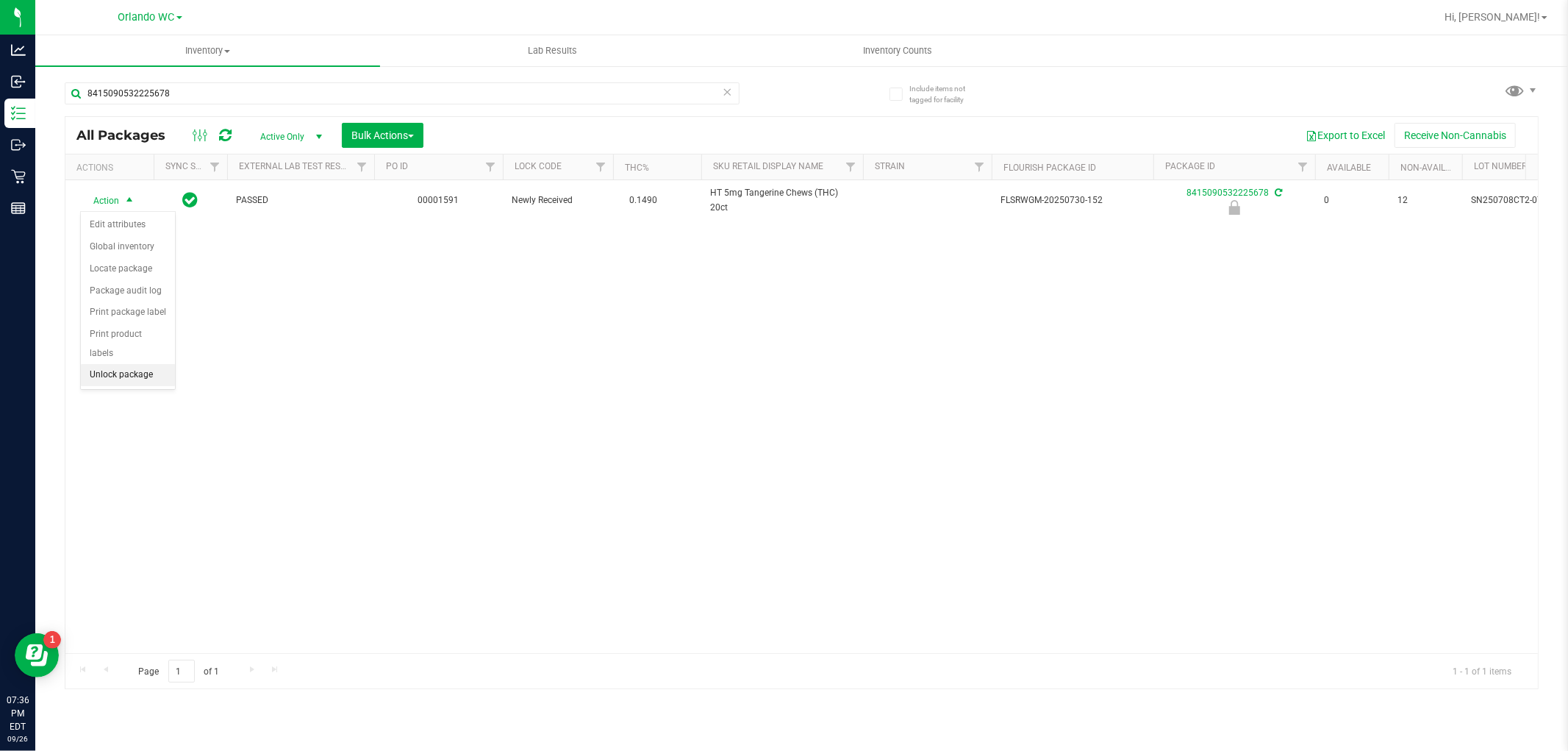
click at [150, 375] on li "Unlock package" at bounding box center [127, 375] width 94 height 22
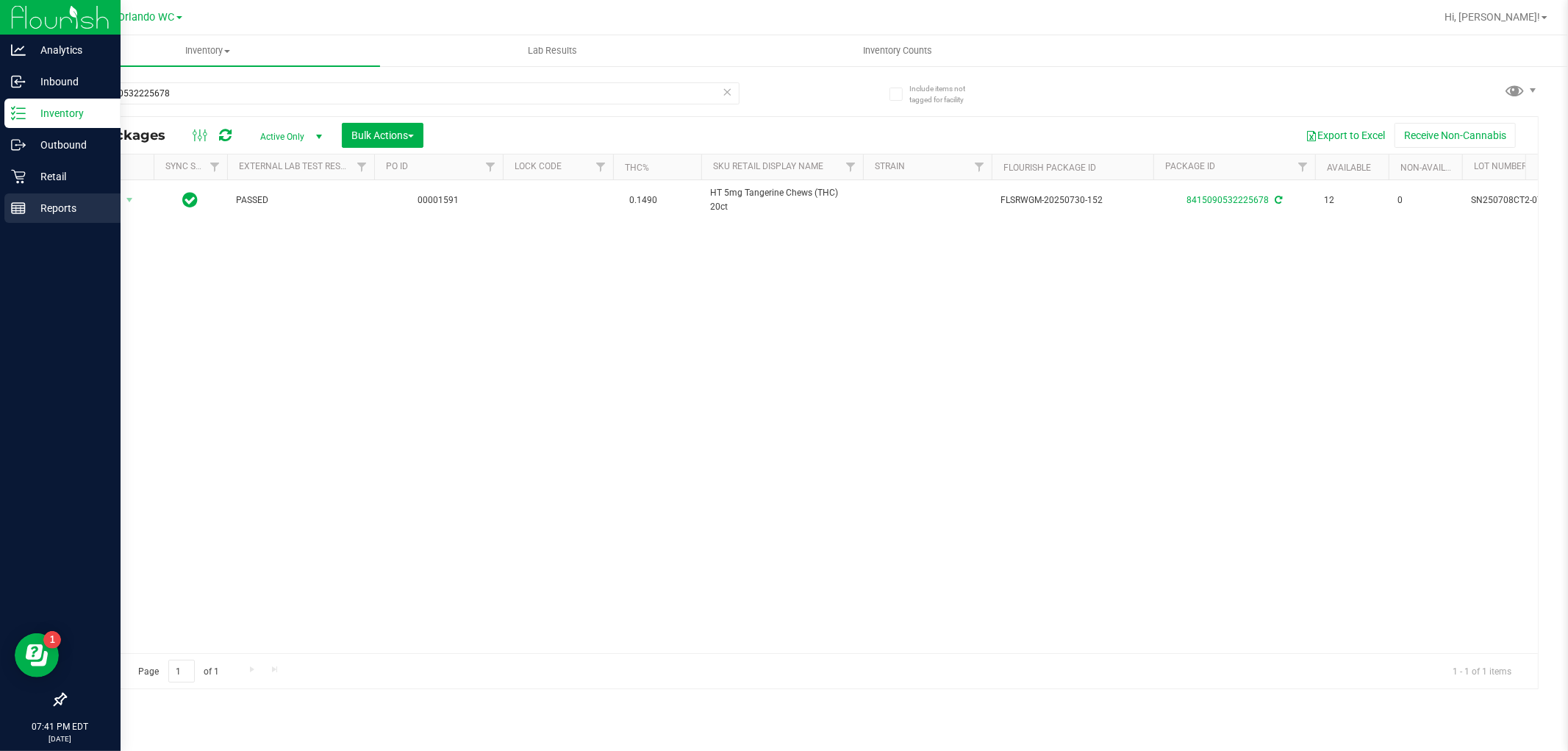
click at [26, 211] on p "Reports" at bounding box center [70, 208] width 89 height 18
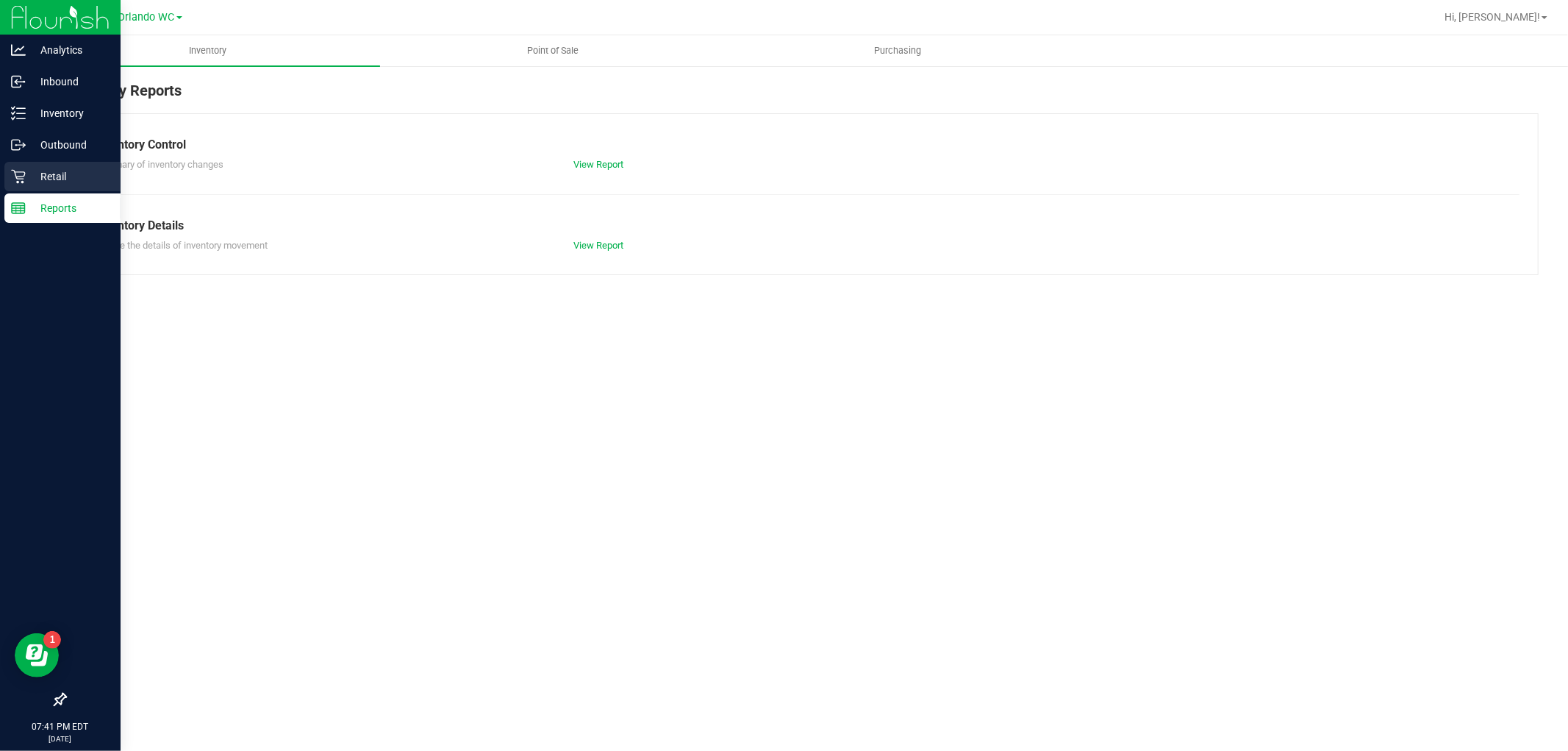
click at [20, 169] on icon at bounding box center [18, 176] width 15 height 15
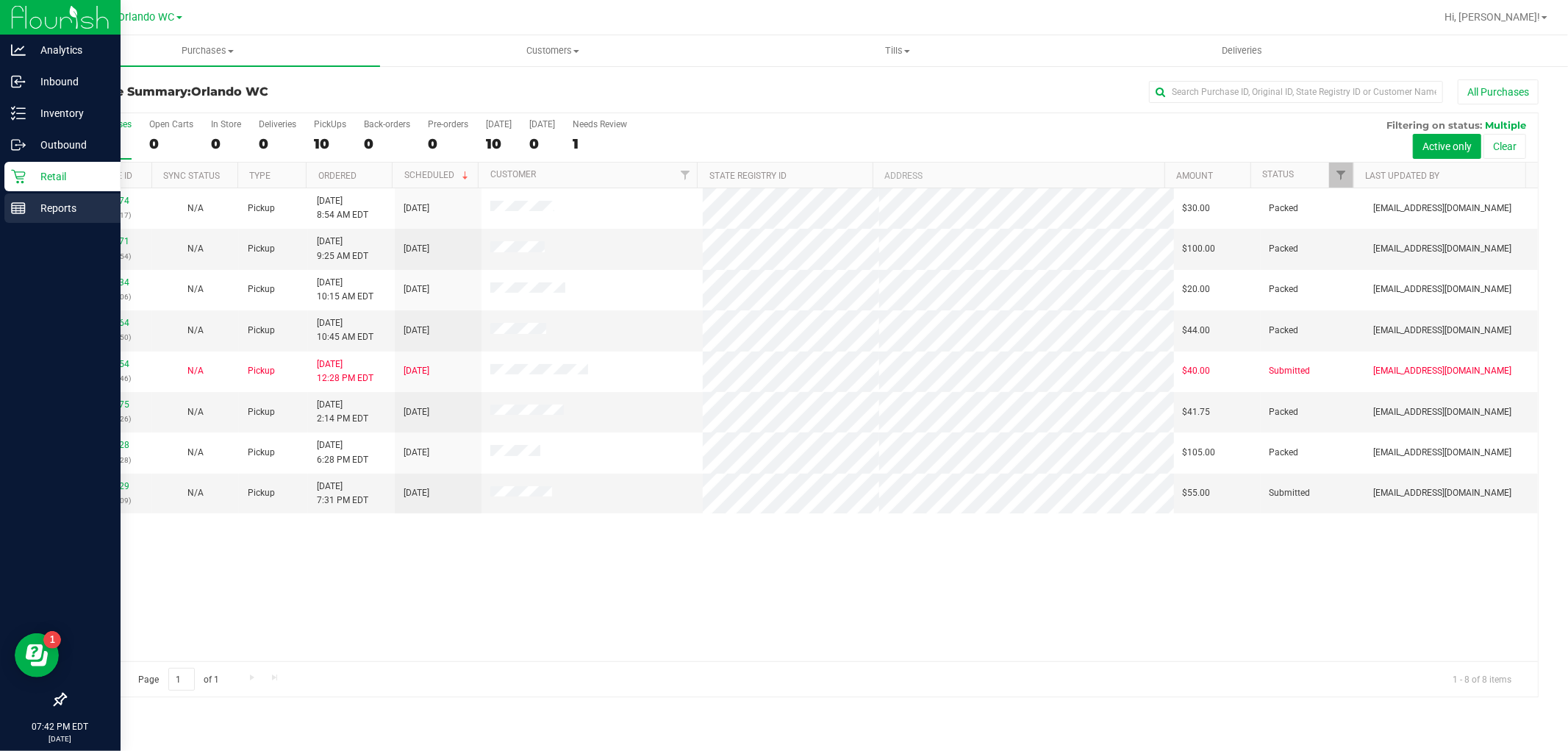
click at [33, 202] on p "Reports" at bounding box center [70, 208] width 89 height 18
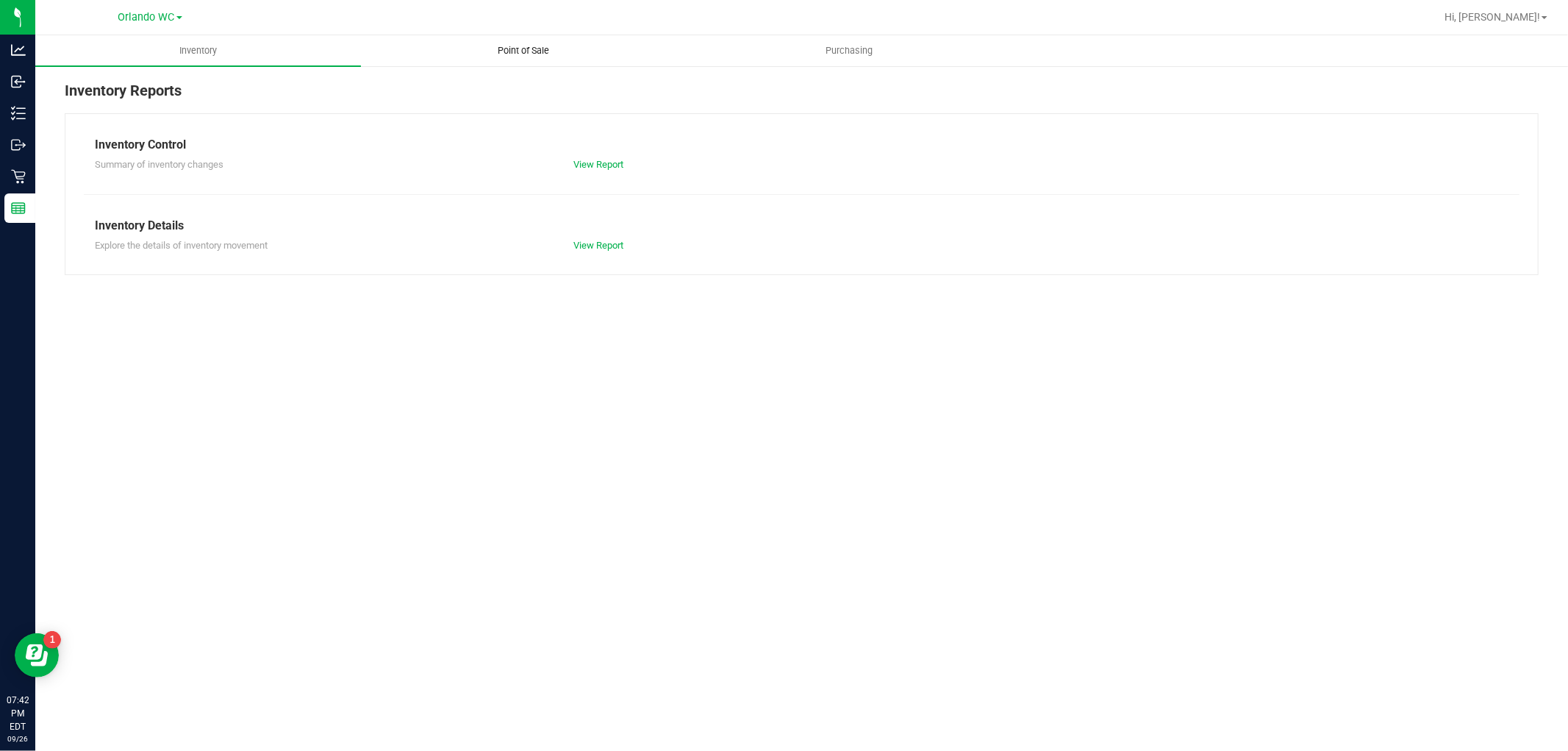
click at [523, 52] on span "Point of Sale" at bounding box center [524, 50] width 91 height 13
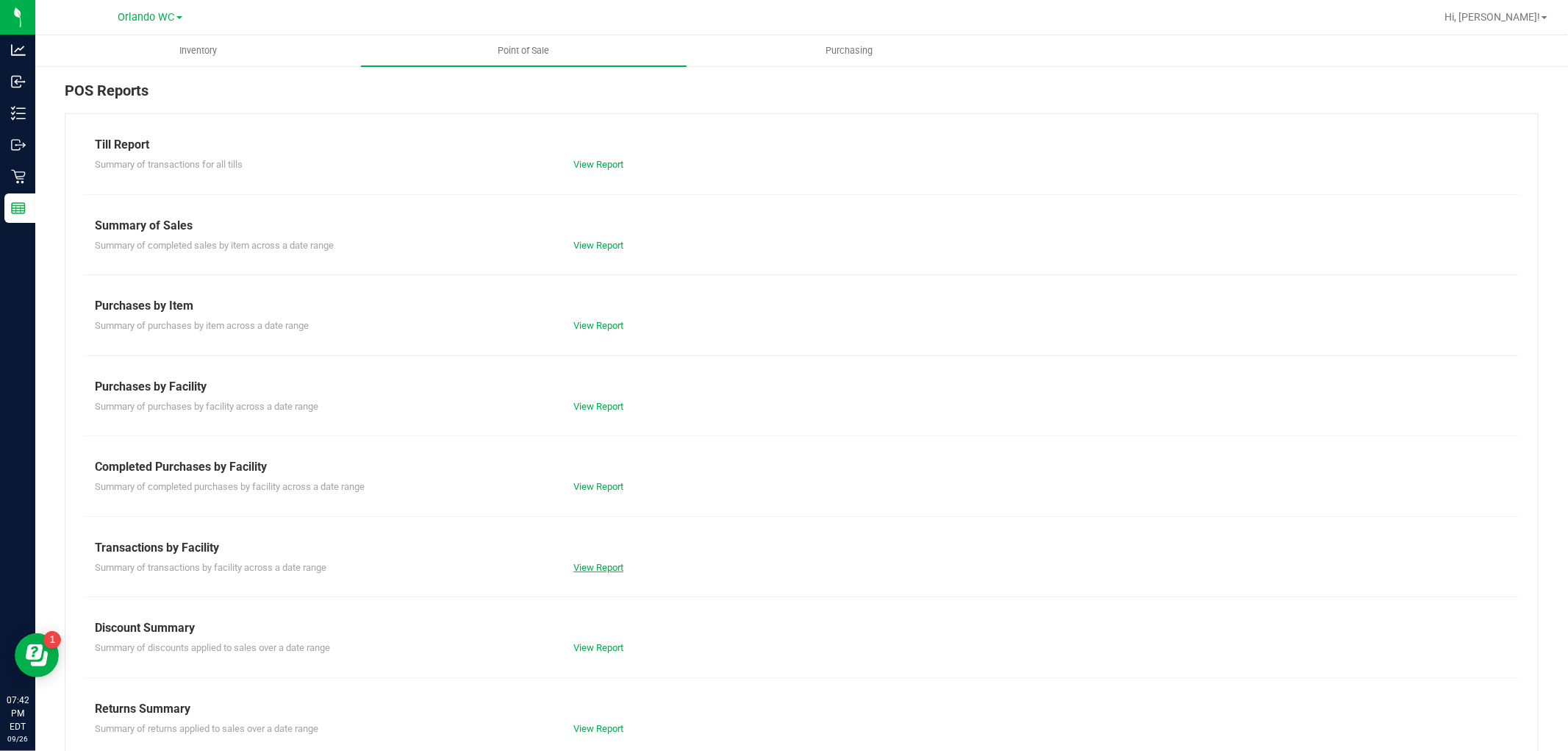
click at [612, 569] on link "View Report" at bounding box center [599, 567] width 50 height 11
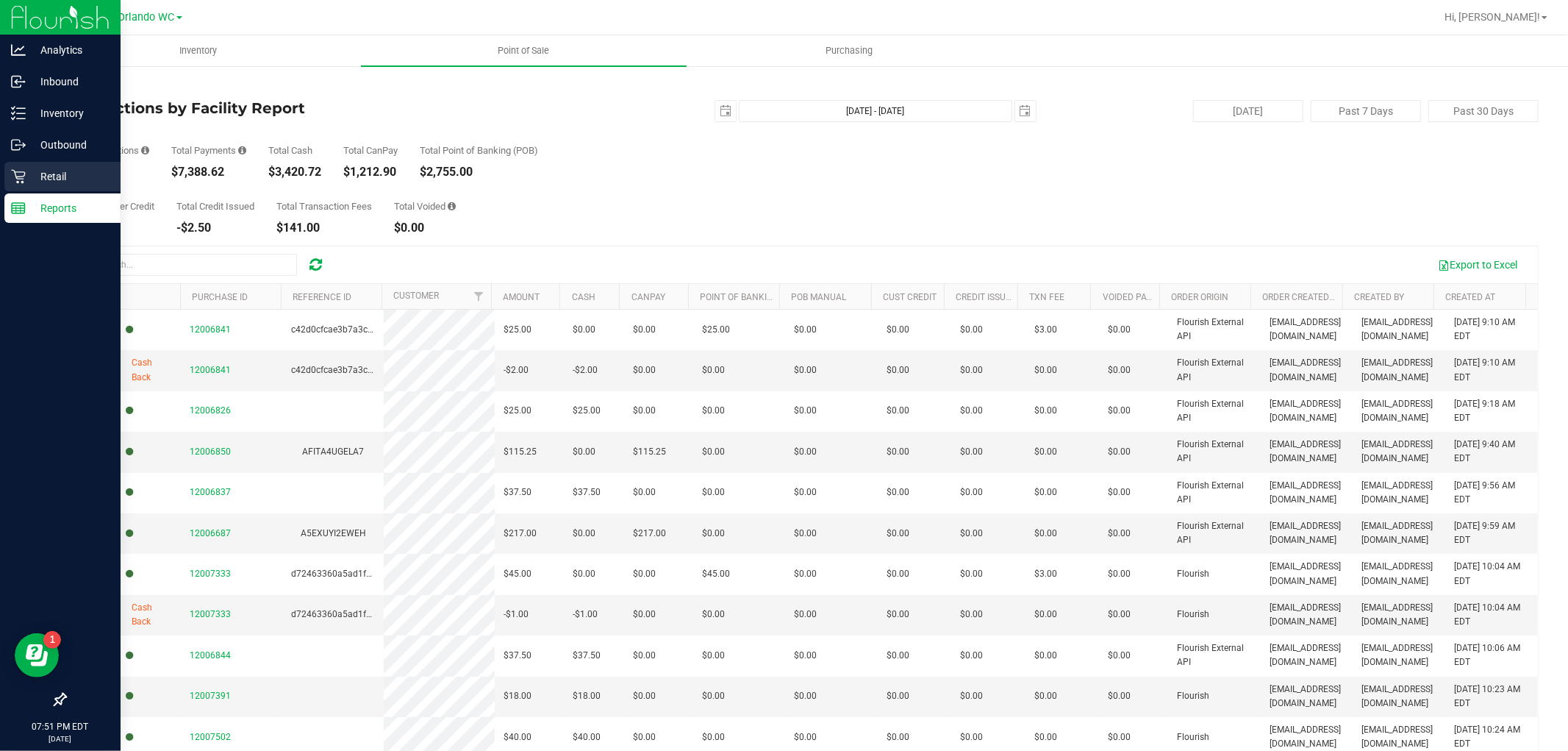
click at [22, 166] on div "Retail" at bounding box center [62, 176] width 116 height 29
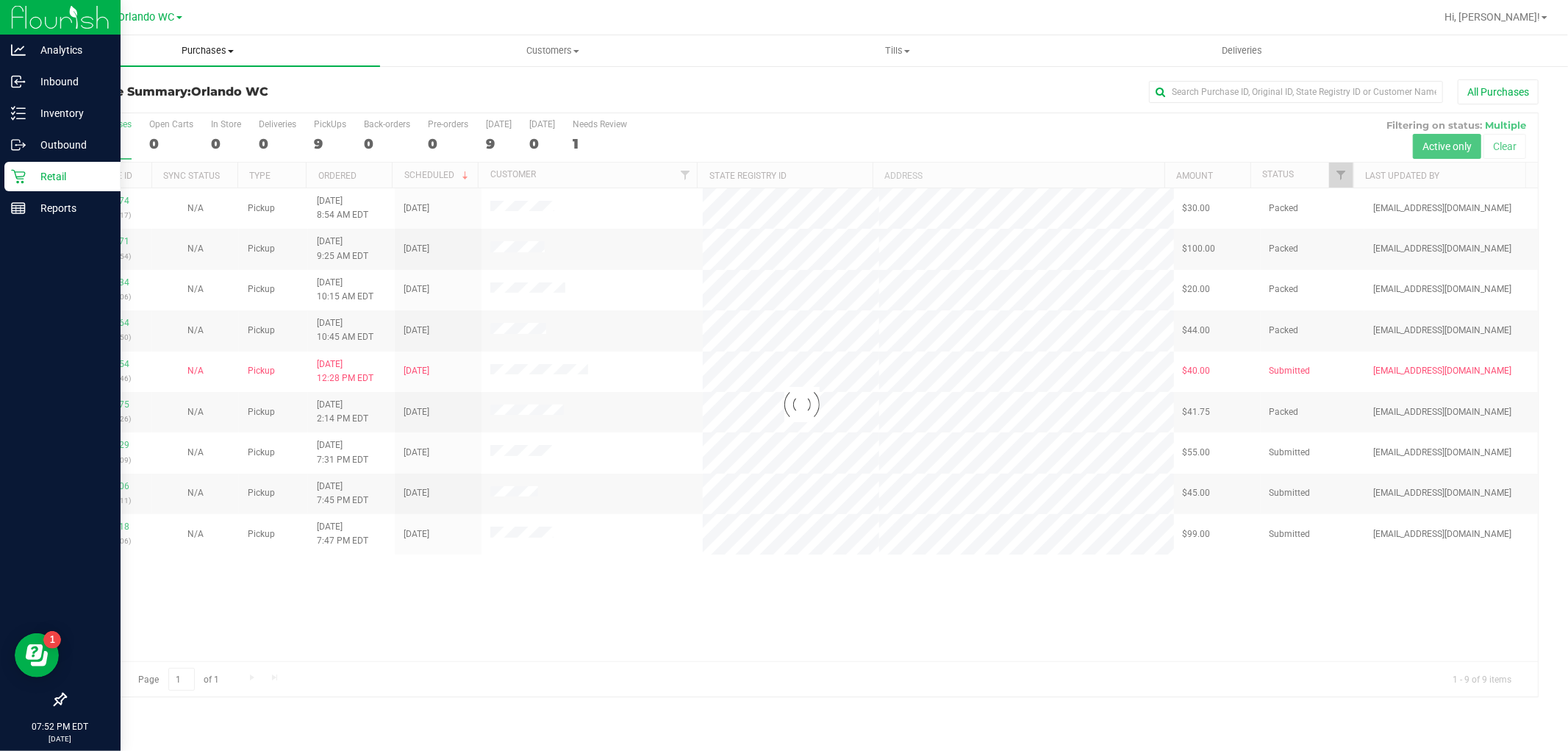
click at [210, 53] on span "Purchases" at bounding box center [207, 50] width 345 height 13
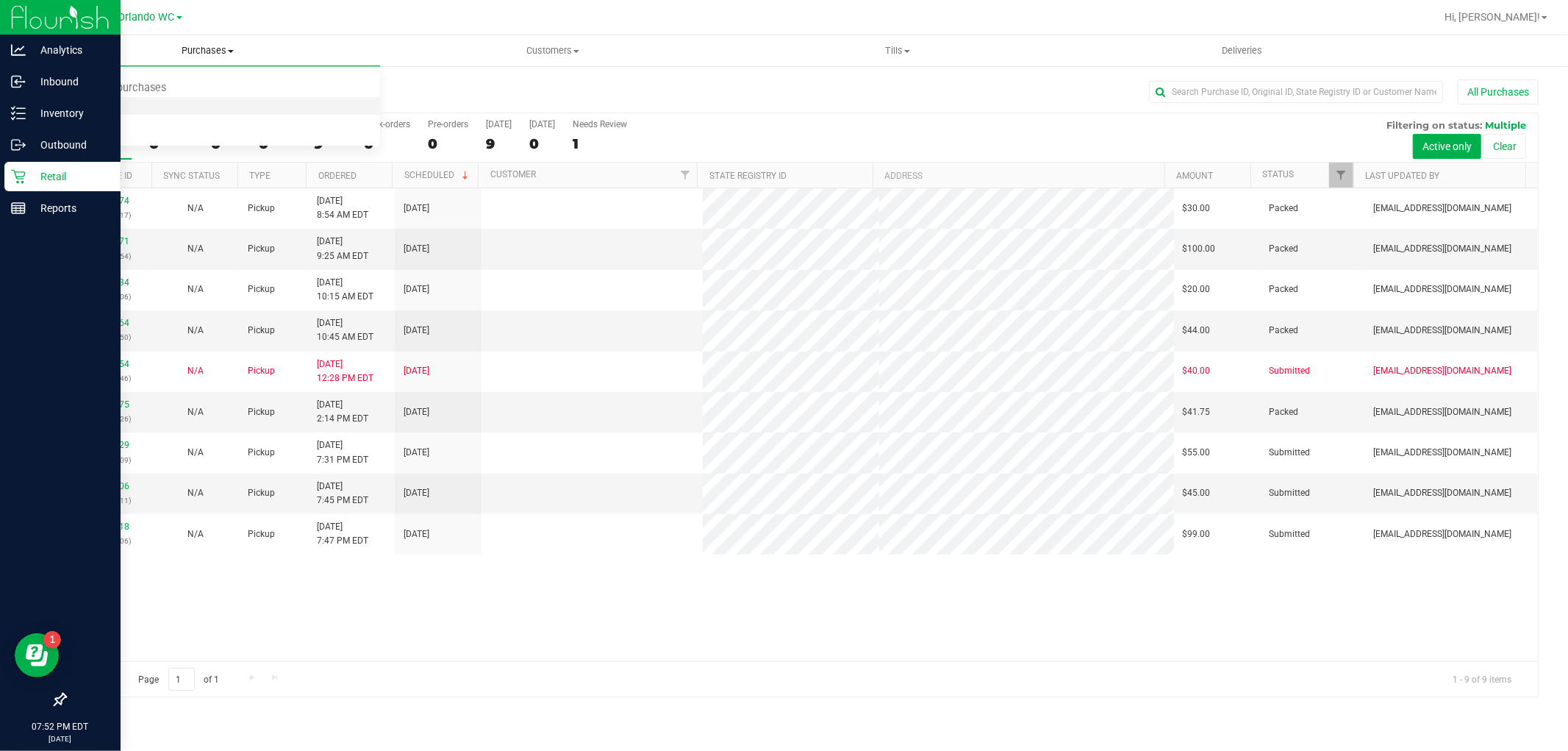
click at [163, 99] on li "Fulfillment" at bounding box center [207, 107] width 345 height 18
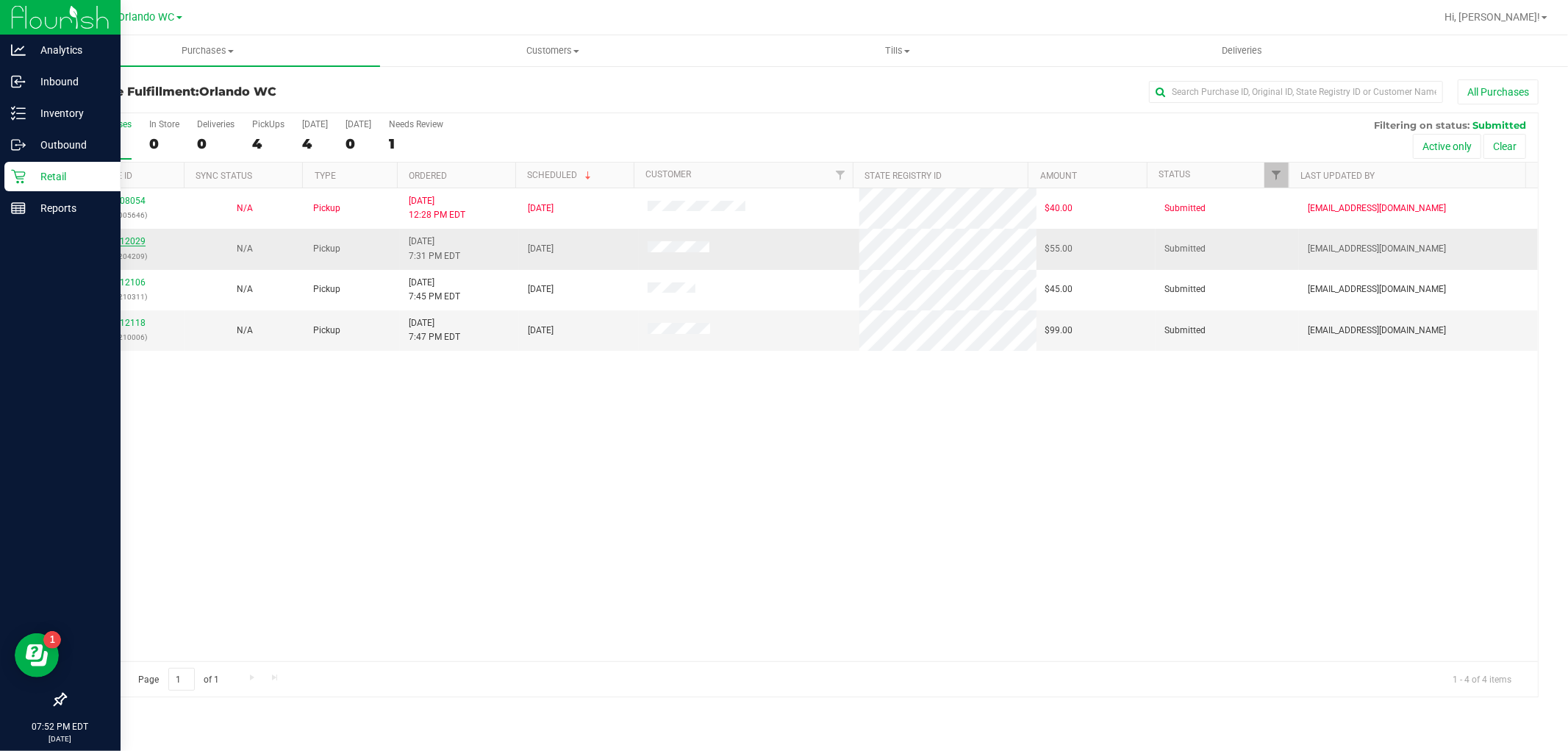
click at [129, 238] on link "12012029" at bounding box center [125, 241] width 41 height 10
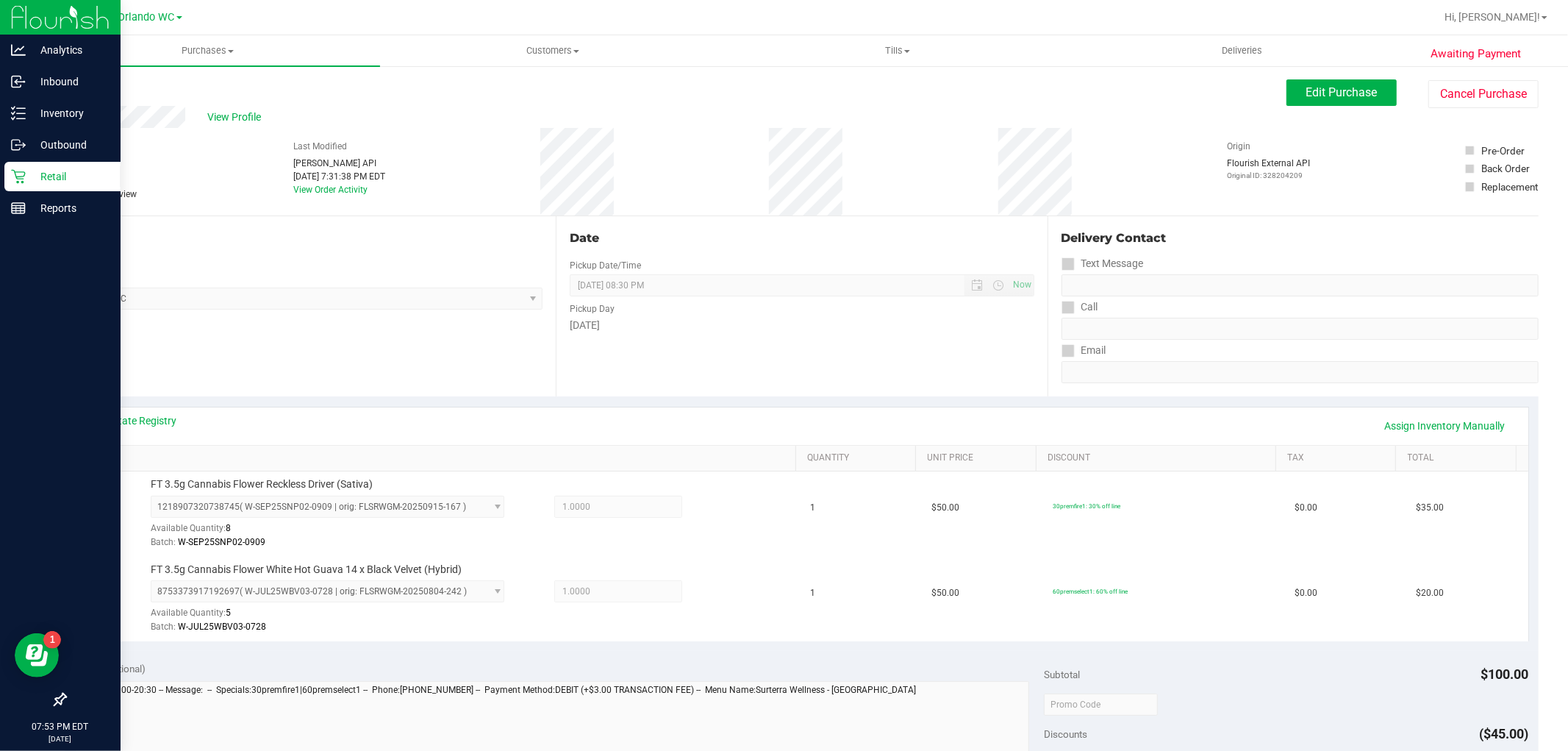
scroll to position [2, 0]
click at [1353, 103] on button "Edit Purchase" at bounding box center [1342, 91] width 110 height 27
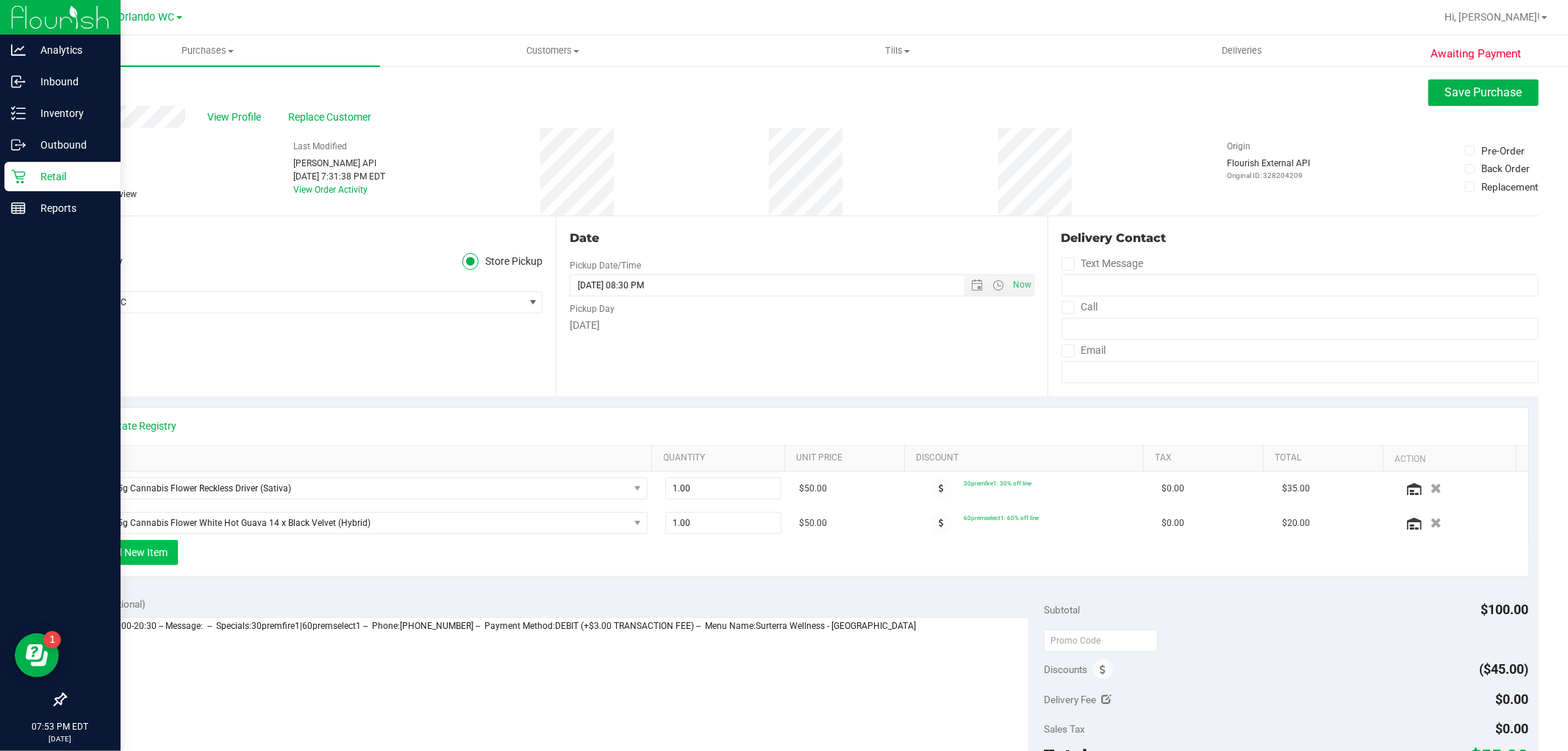
click at [144, 549] on button "+ Add New Item" at bounding box center [132, 551] width 91 height 25
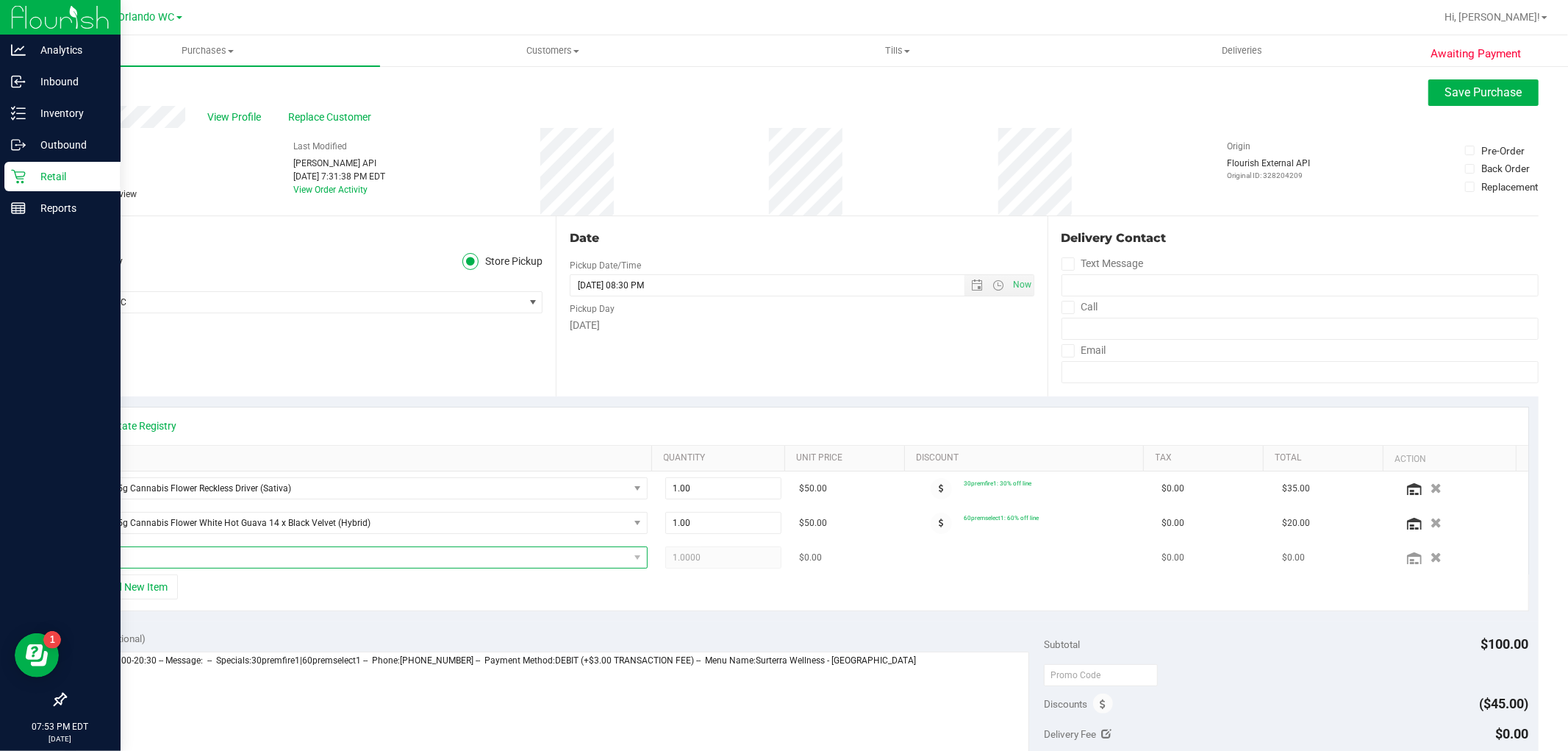
click at [304, 561] on span "NO DATA FOUND" at bounding box center [357, 557] width 544 height 21
type input "1ct"
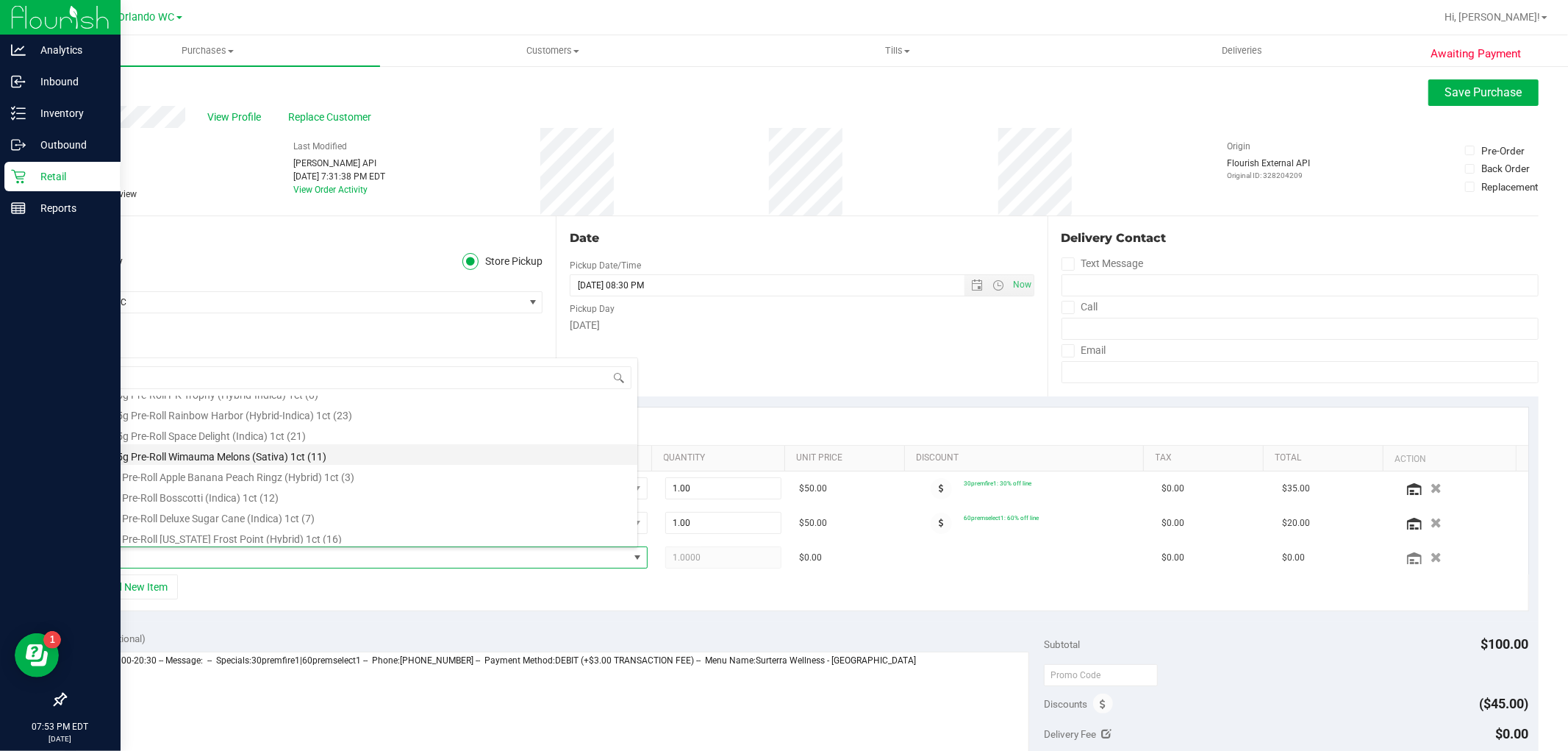
click at [294, 457] on li "FT 0.5g Pre-Roll Wimauma Melons (Sativa) 1ct (11)" at bounding box center [361, 454] width 552 height 21
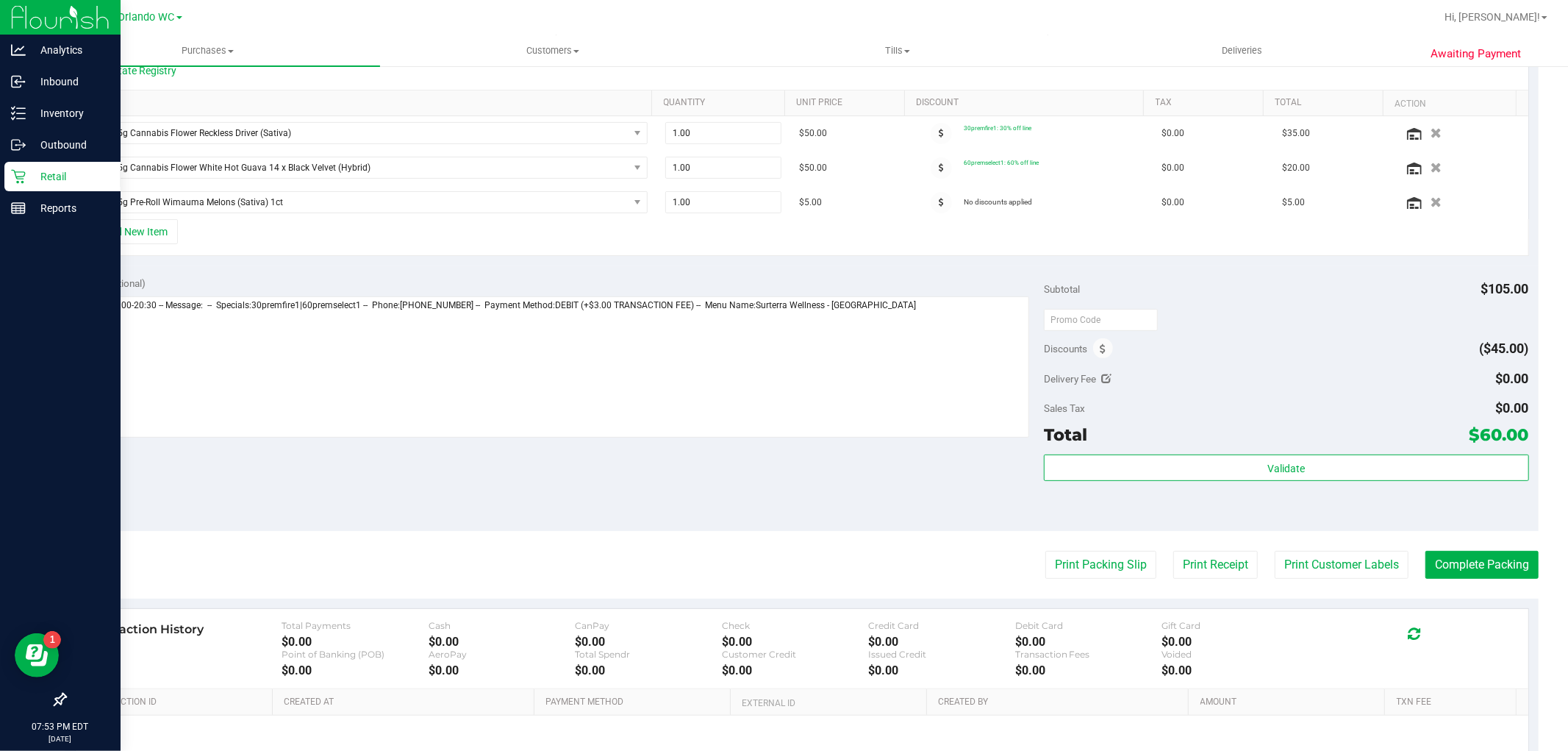
scroll to position [366, 0]
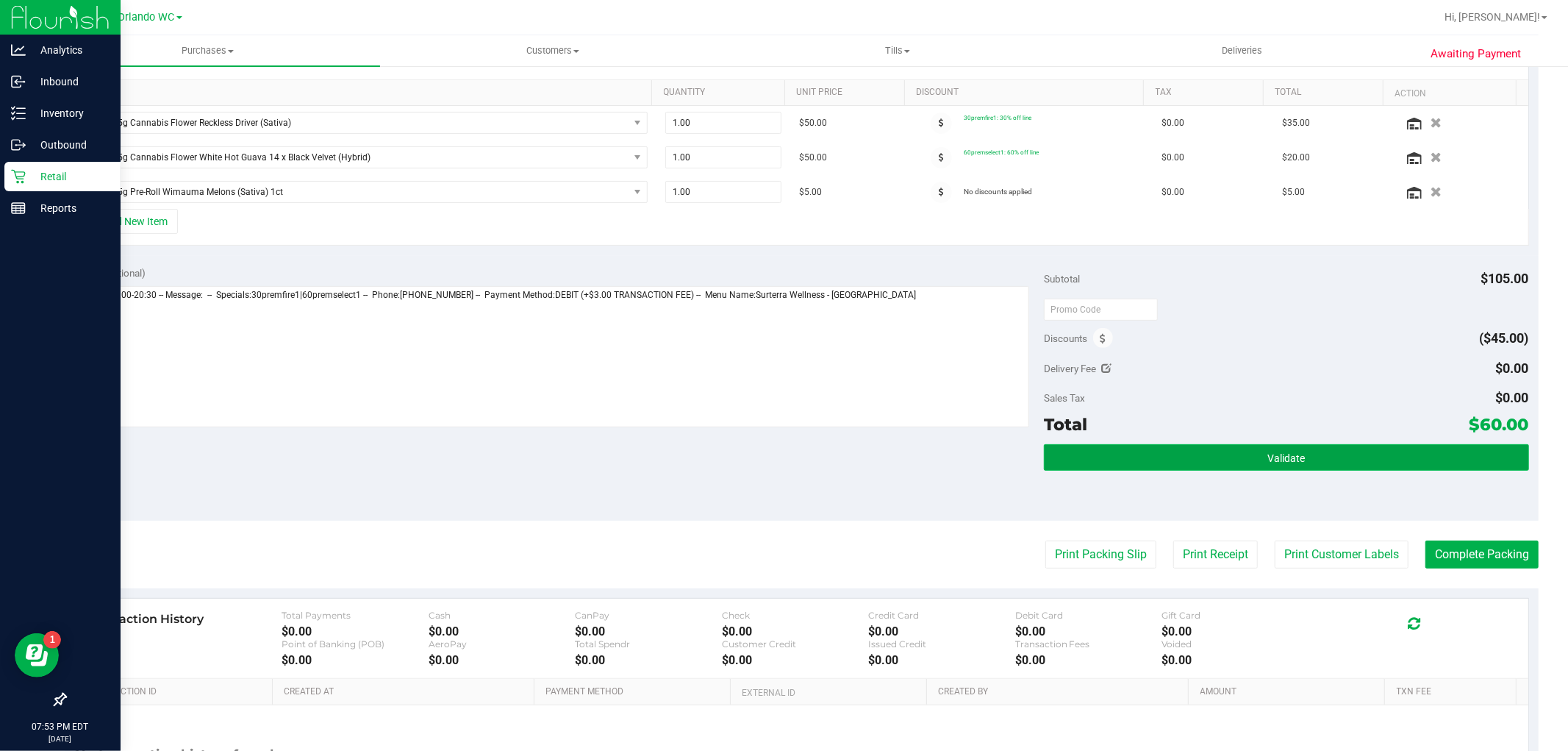
click at [1304, 456] on button "Validate" at bounding box center [1286, 457] width 484 height 27
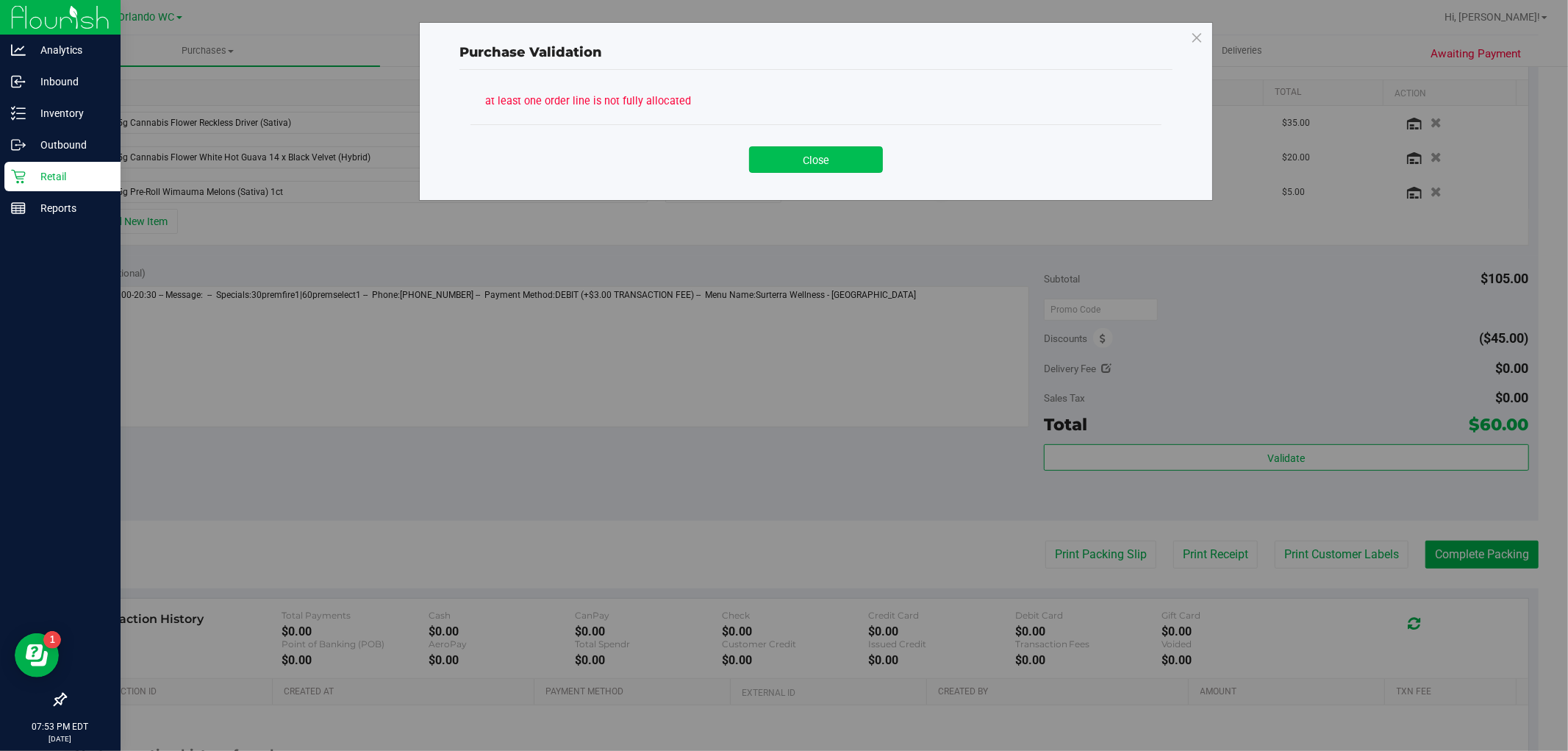
click at [846, 165] on button "Close" at bounding box center [816, 159] width 134 height 27
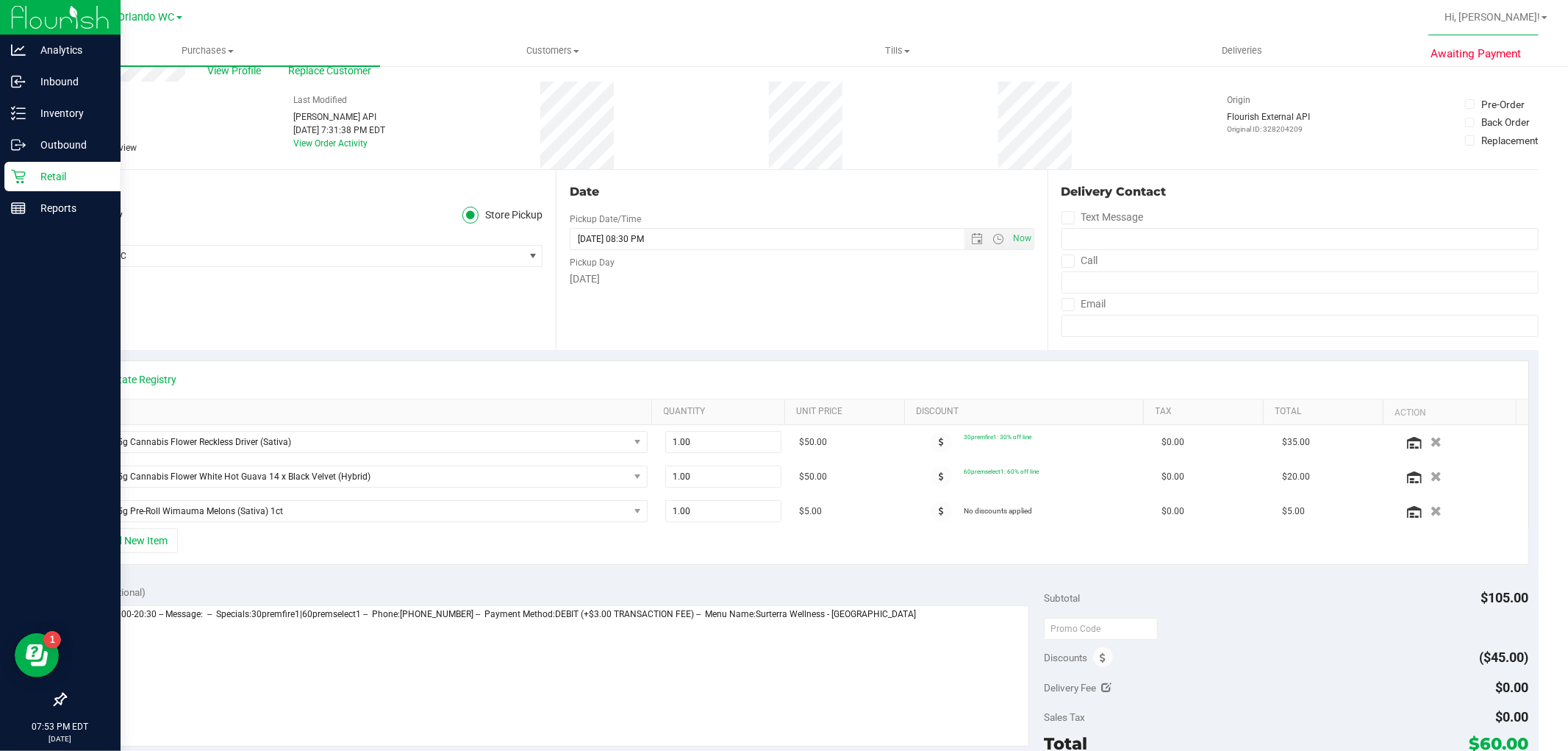
scroll to position [0, 0]
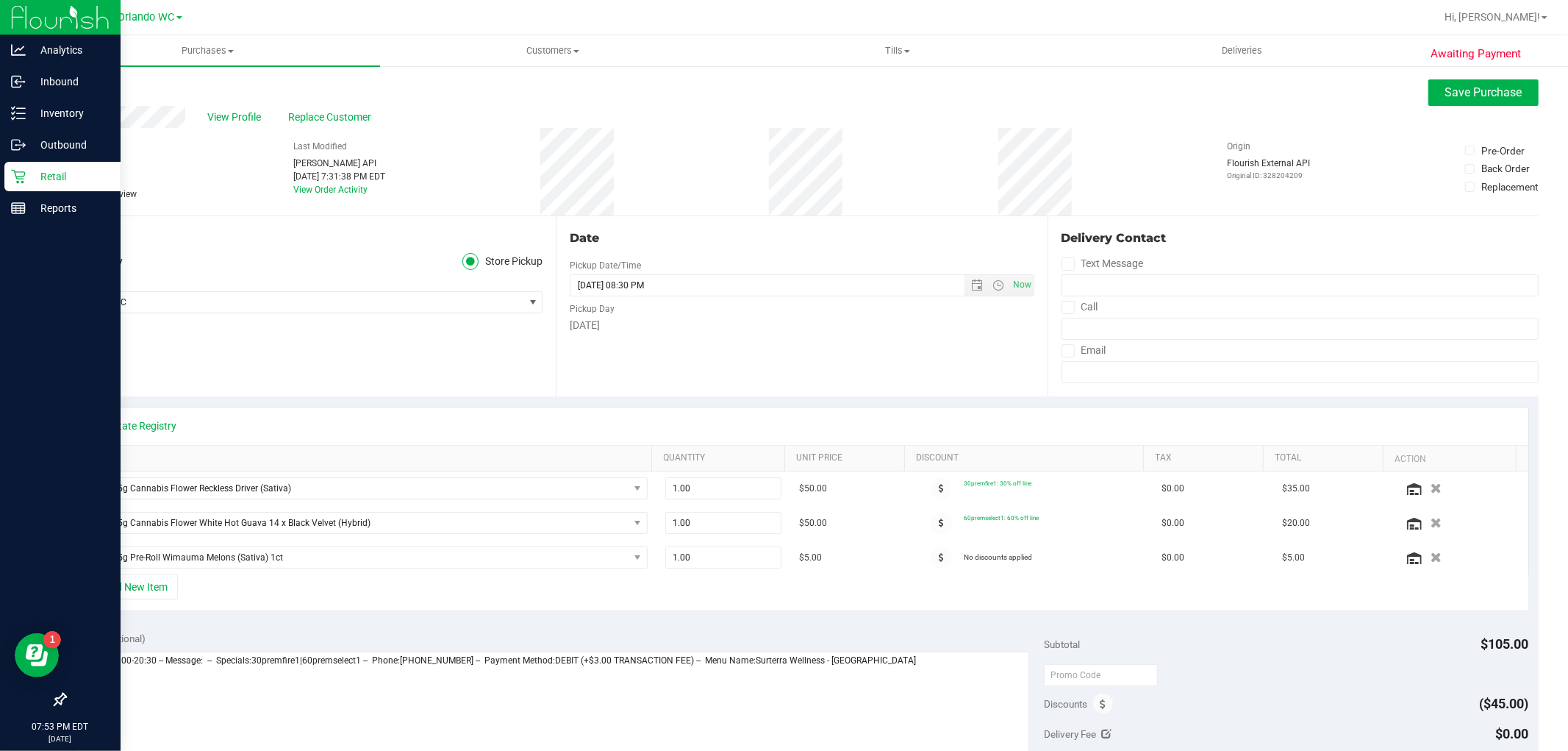
click at [1456, 106] on div "View Profile Replace Customer" at bounding box center [802, 117] width 1474 height 22
click at [1470, 101] on button "Save Purchase" at bounding box center [1484, 92] width 110 height 27
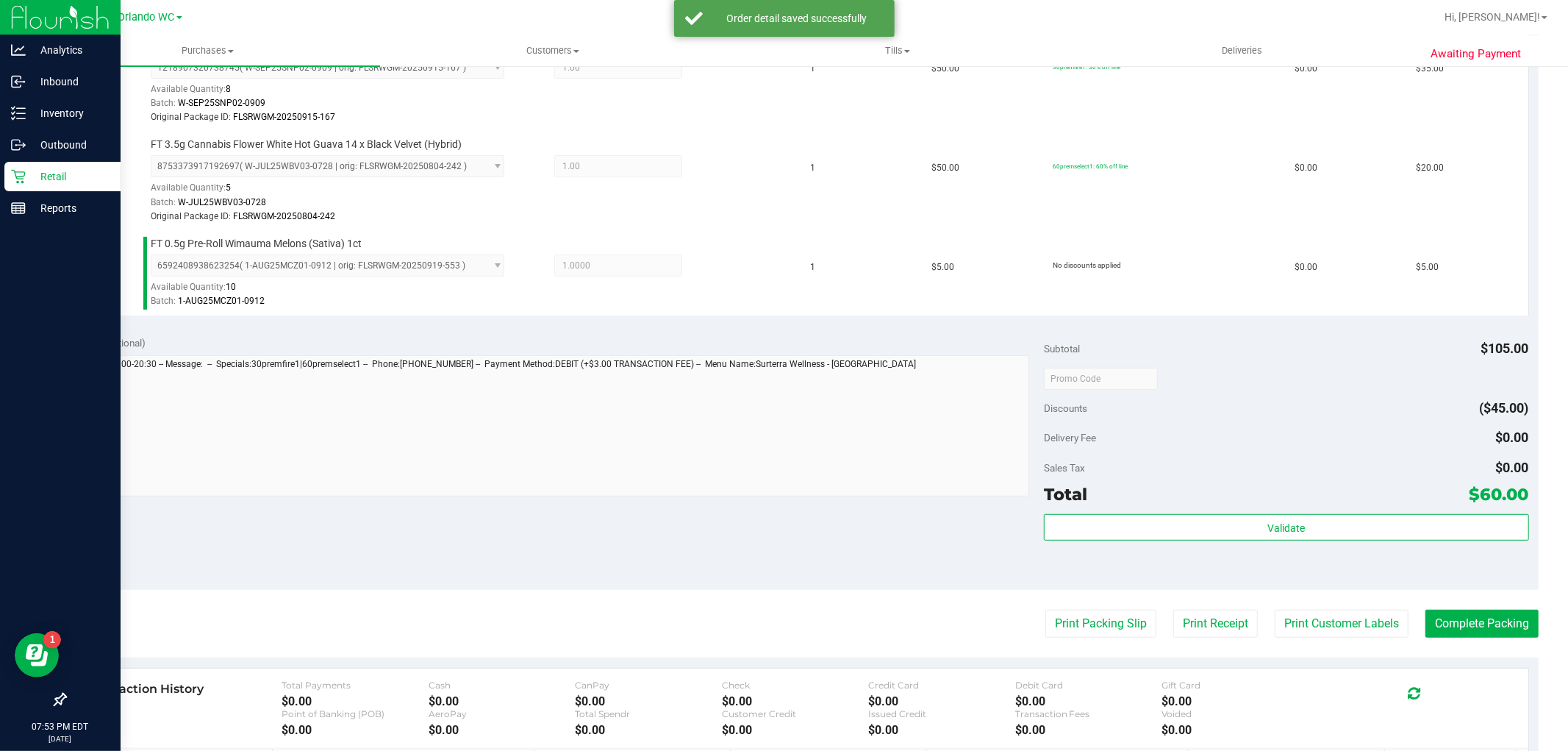
scroll to position [465, 0]
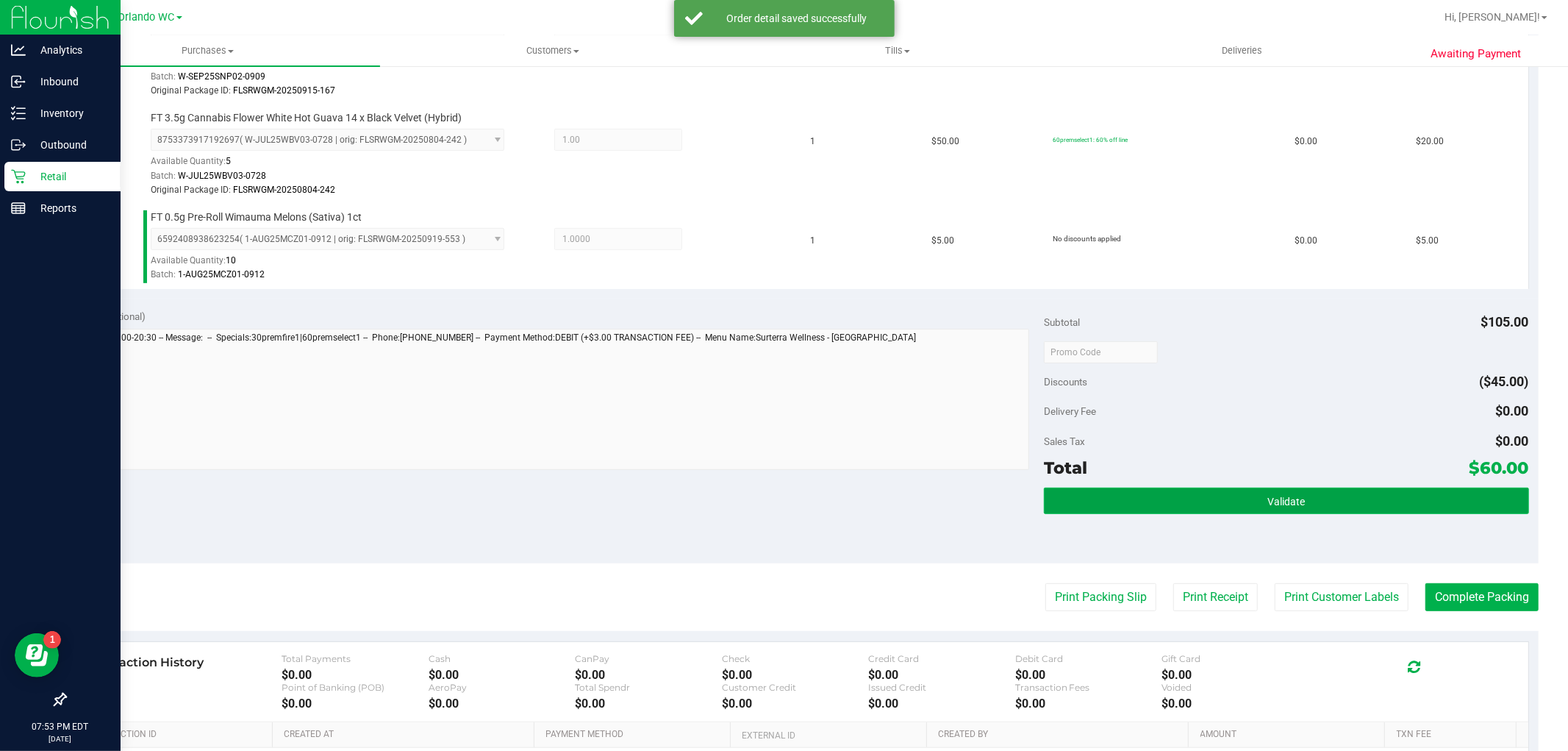
click at [1293, 497] on span "Validate" at bounding box center [1287, 502] width 38 height 12
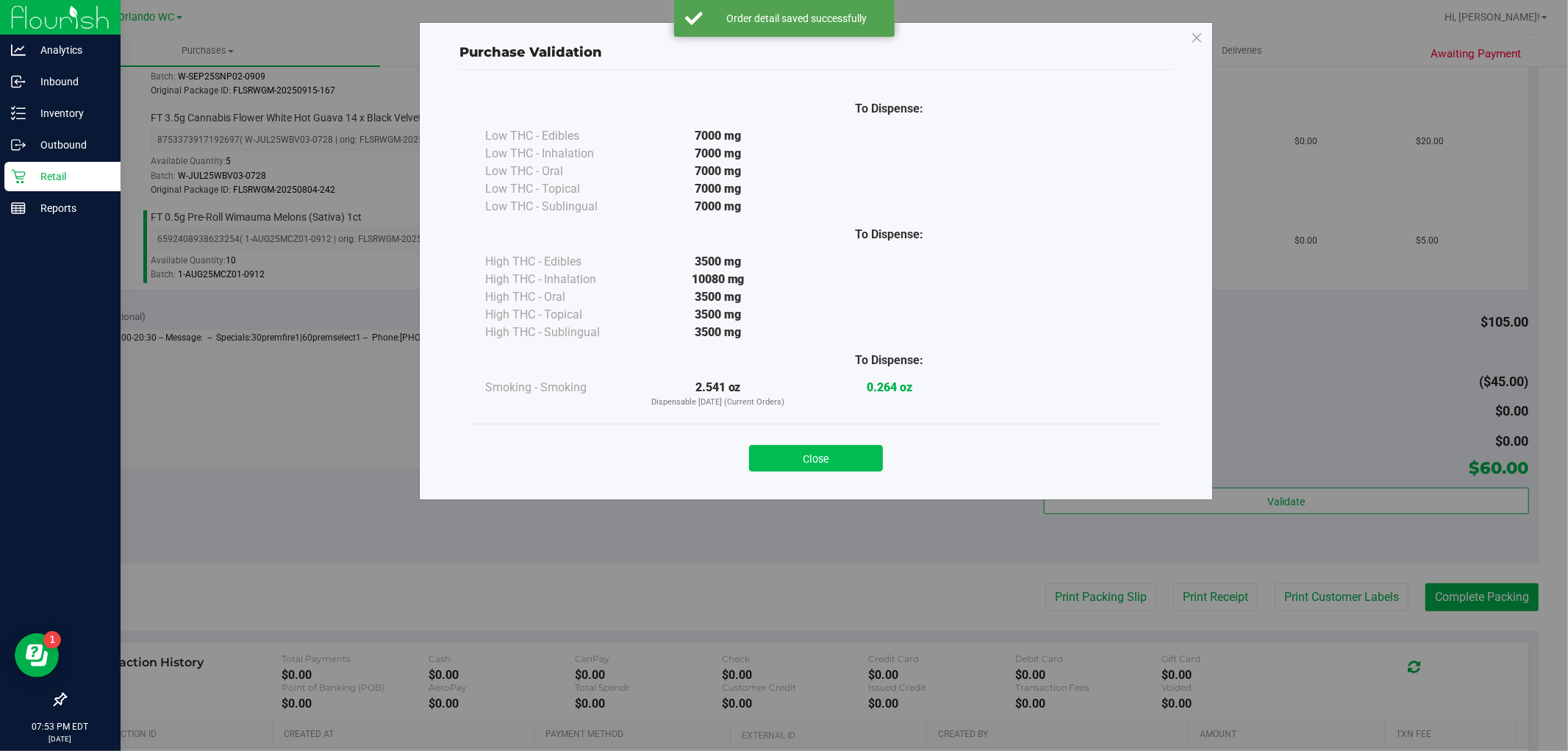
click at [840, 463] on button "Close" at bounding box center [816, 458] width 134 height 27
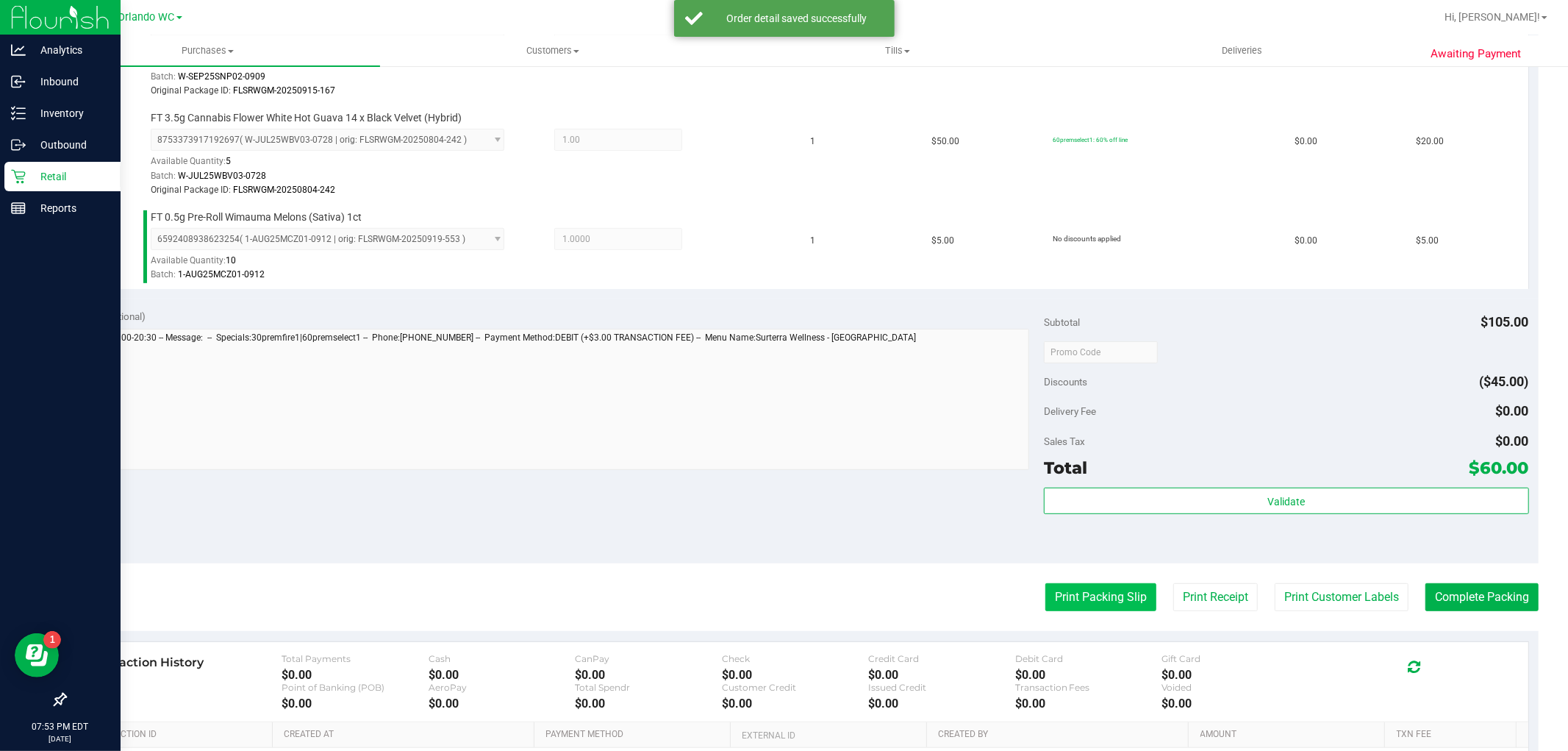
click at [1092, 603] on button "Print Packing Slip" at bounding box center [1100, 597] width 111 height 28
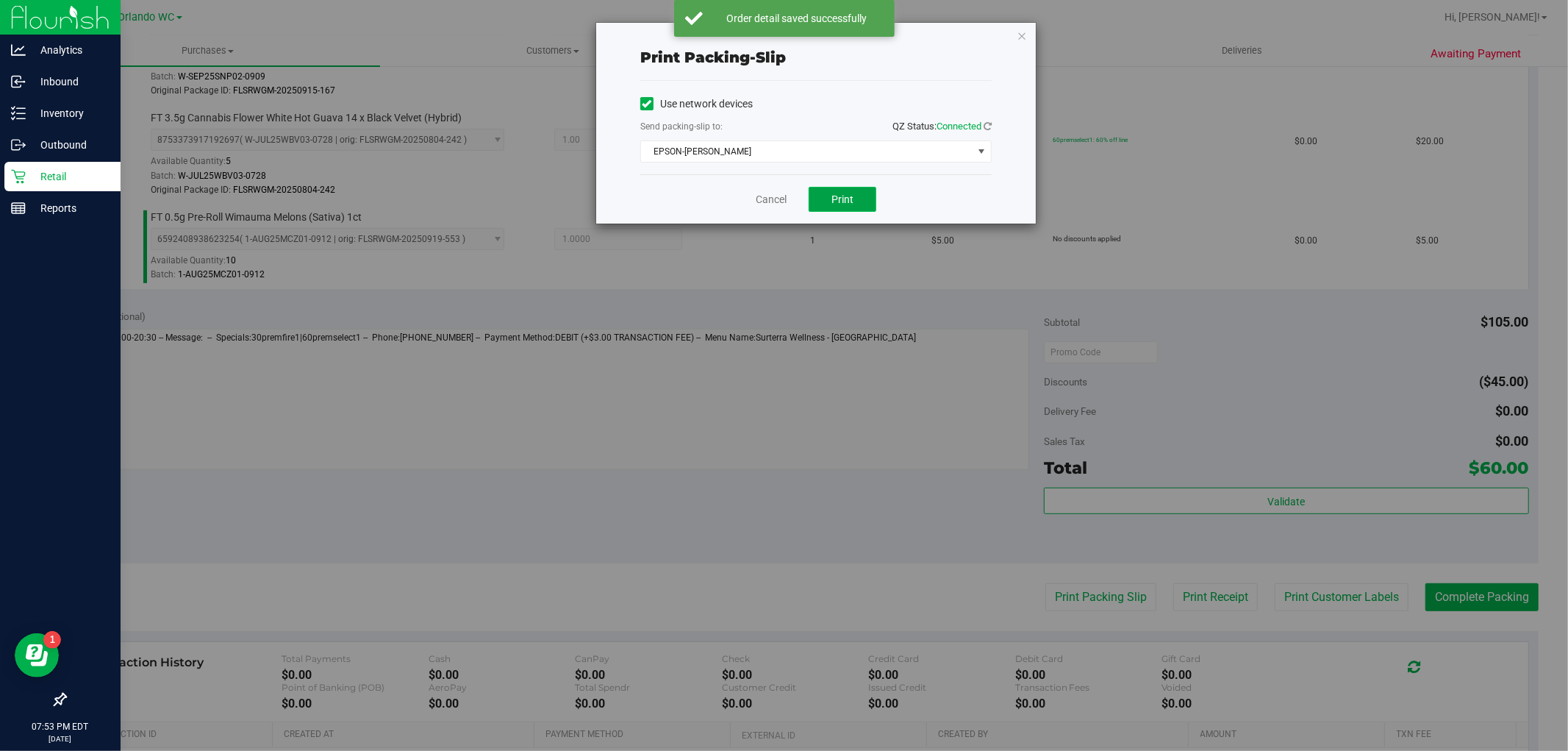
click at [863, 195] on button "Print" at bounding box center [842, 199] width 68 height 25
click at [766, 197] on link "Cancel" at bounding box center [772, 200] width 31 height 15
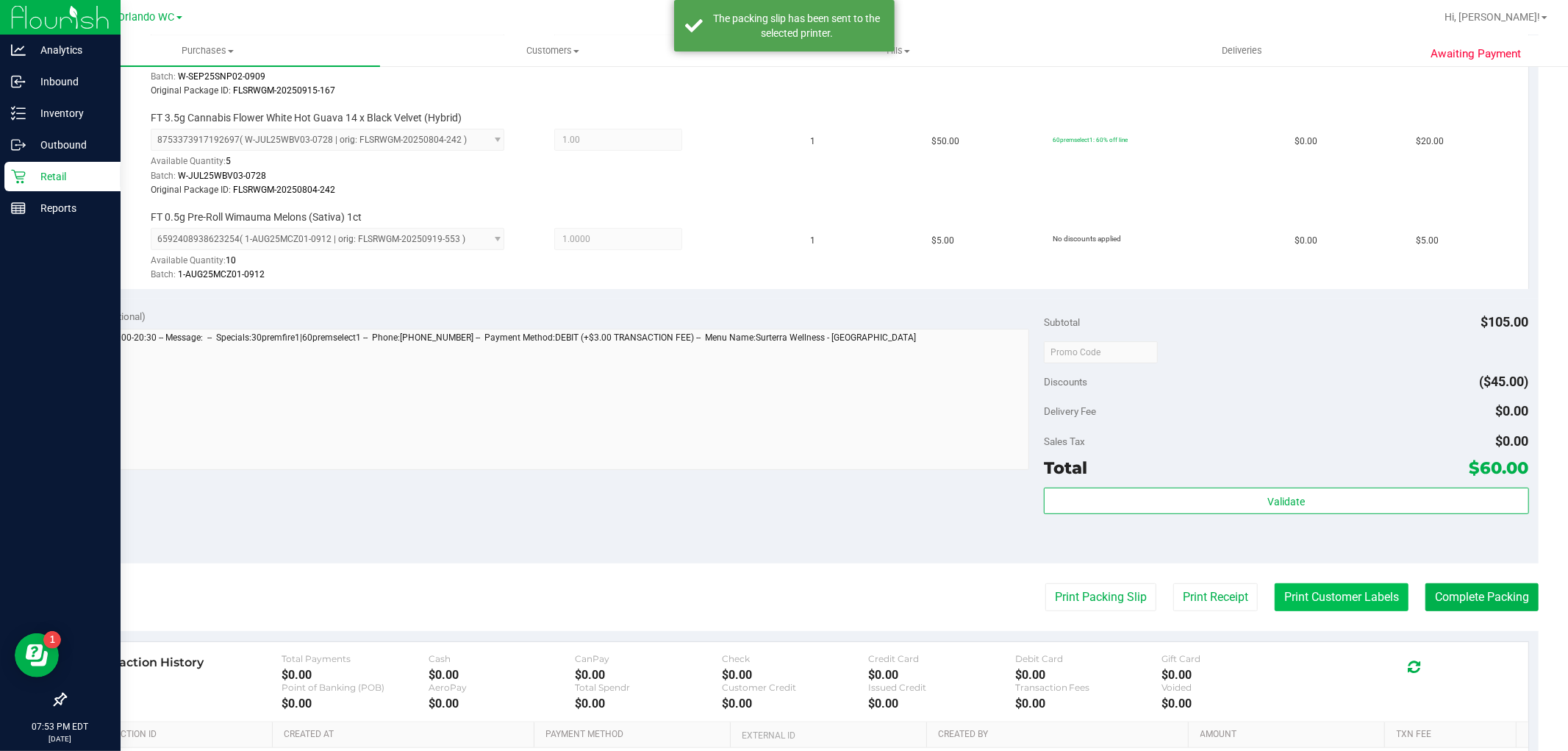
click at [1338, 607] on button "Print Customer Labels" at bounding box center [1342, 597] width 134 height 28
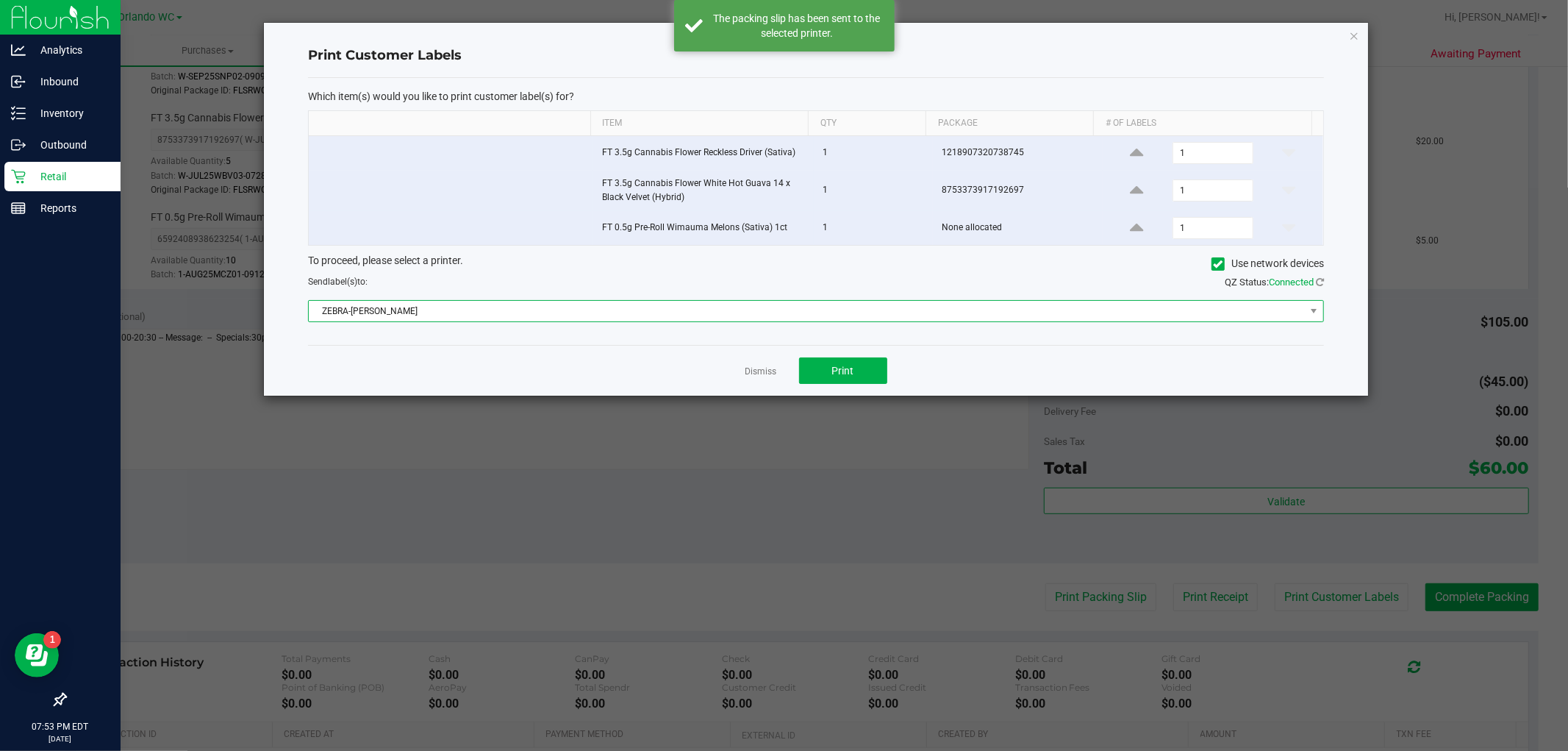
click at [661, 306] on span "ZEBRA-RODNEY-ATKINS" at bounding box center [807, 311] width 996 height 21
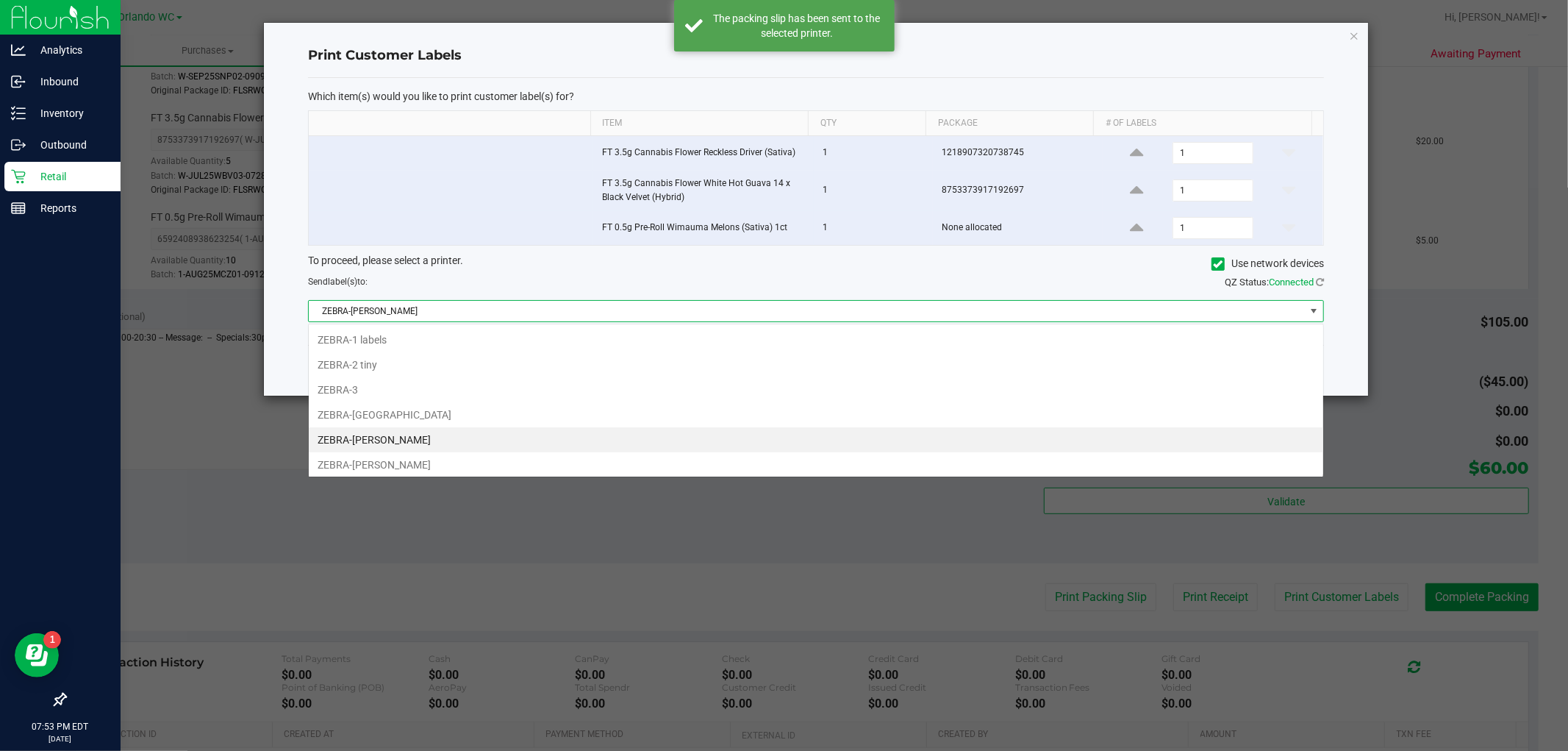
scroll to position [22, 1016]
click at [495, 583] on ngb-modal-window "Print Customer Labels Which item(s) would you like to print customer label(s) f…" at bounding box center [790, 375] width 1579 height 751
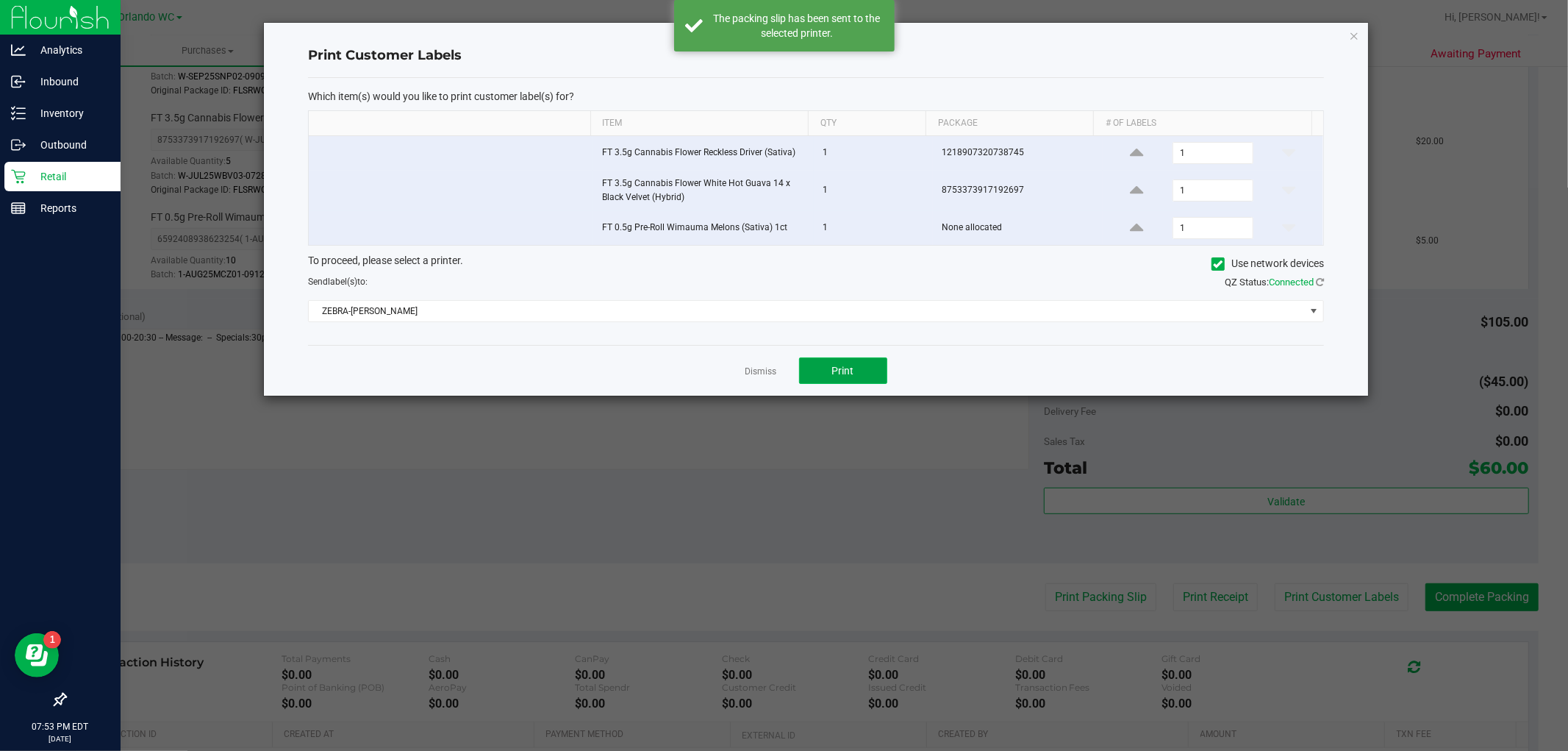
click at [871, 384] on button "Print" at bounding box center [843, 370] width 89 height 27
click at [760, 377] on link "Dismiss" at bounding box center [761, 372] width 32 height 13
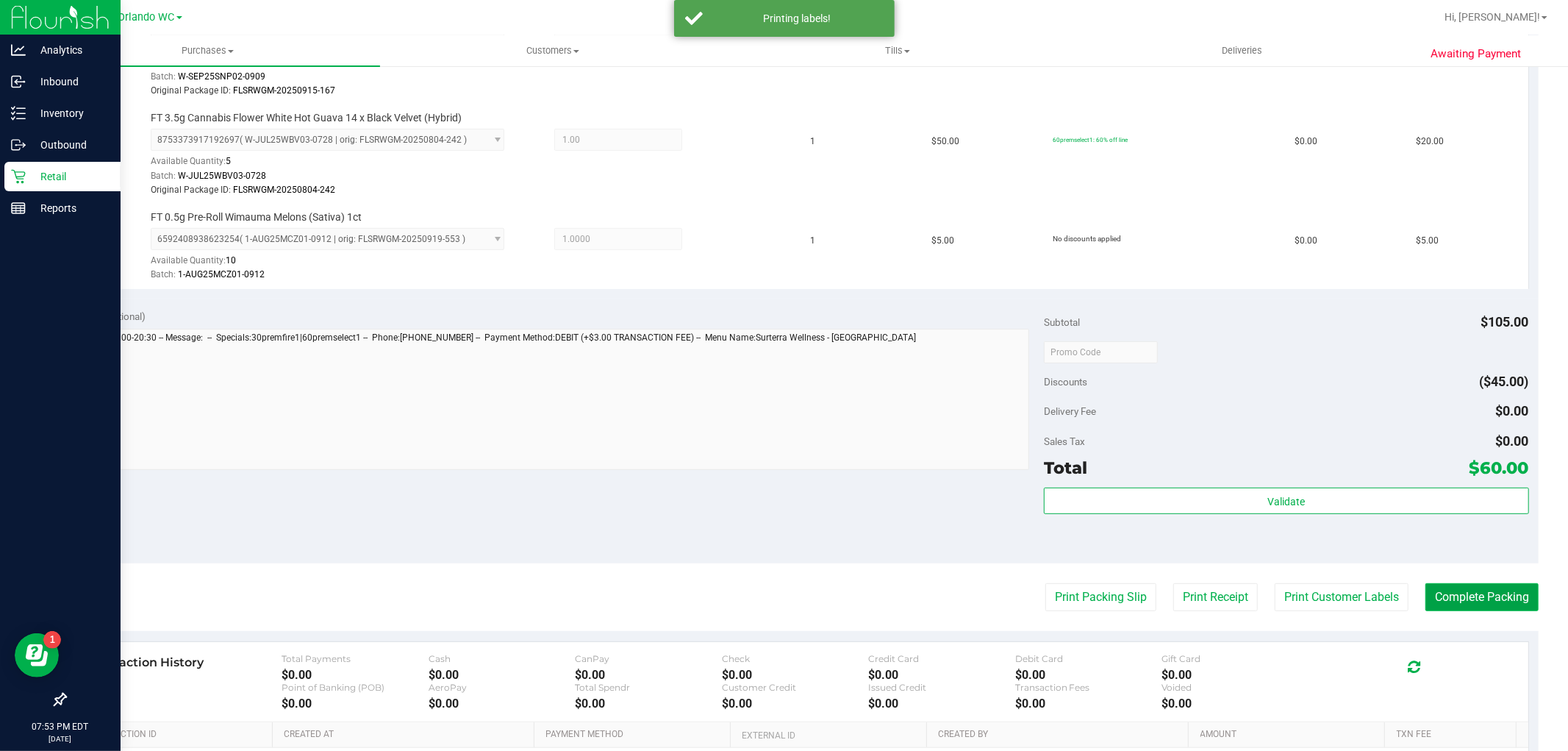
click at [1471, 597] on button "Complete Packing" at bounding box center [1482, 597] width 114 height 28
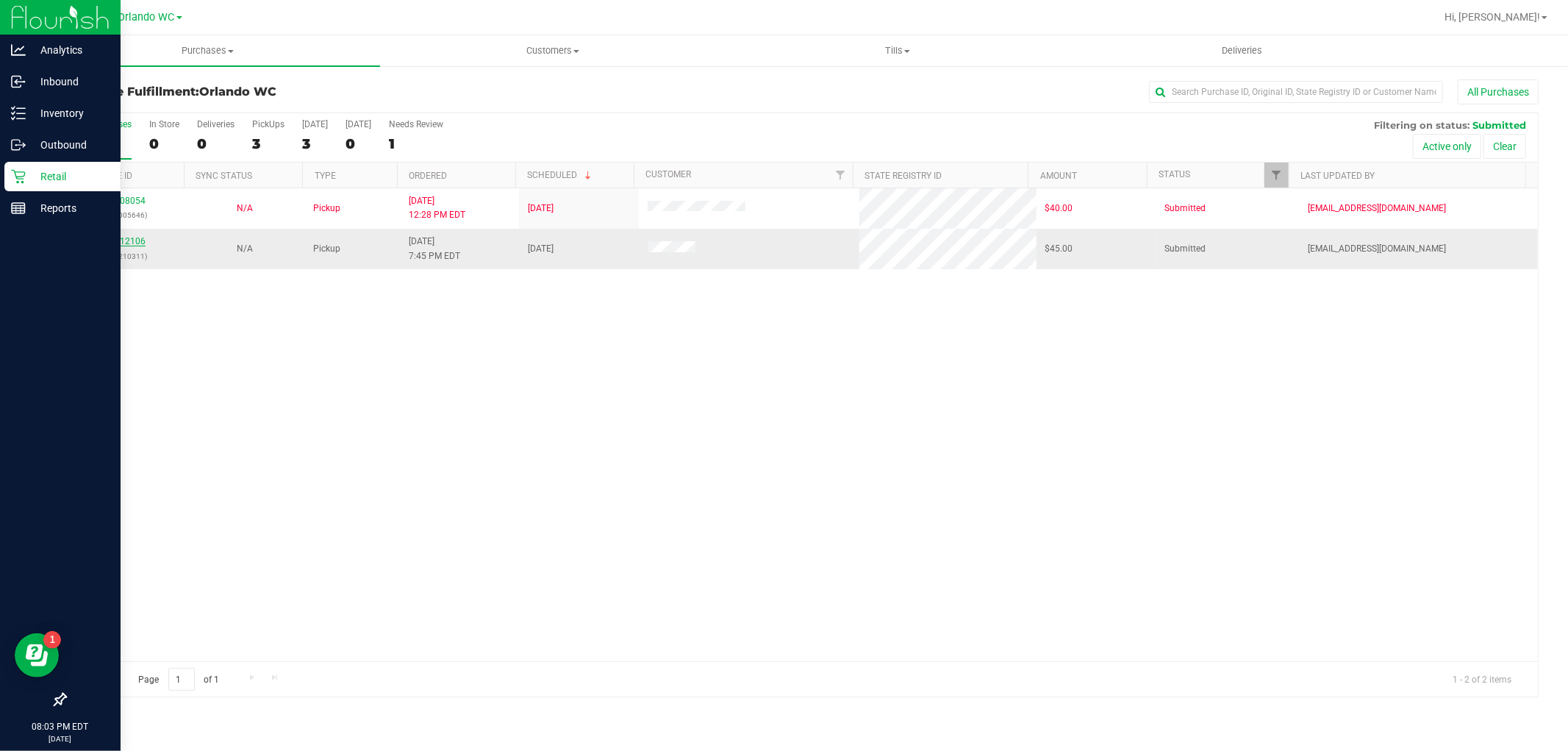
click at [141, 240] on link "12012106" at bounding box center [125, 241] width 41 height 10
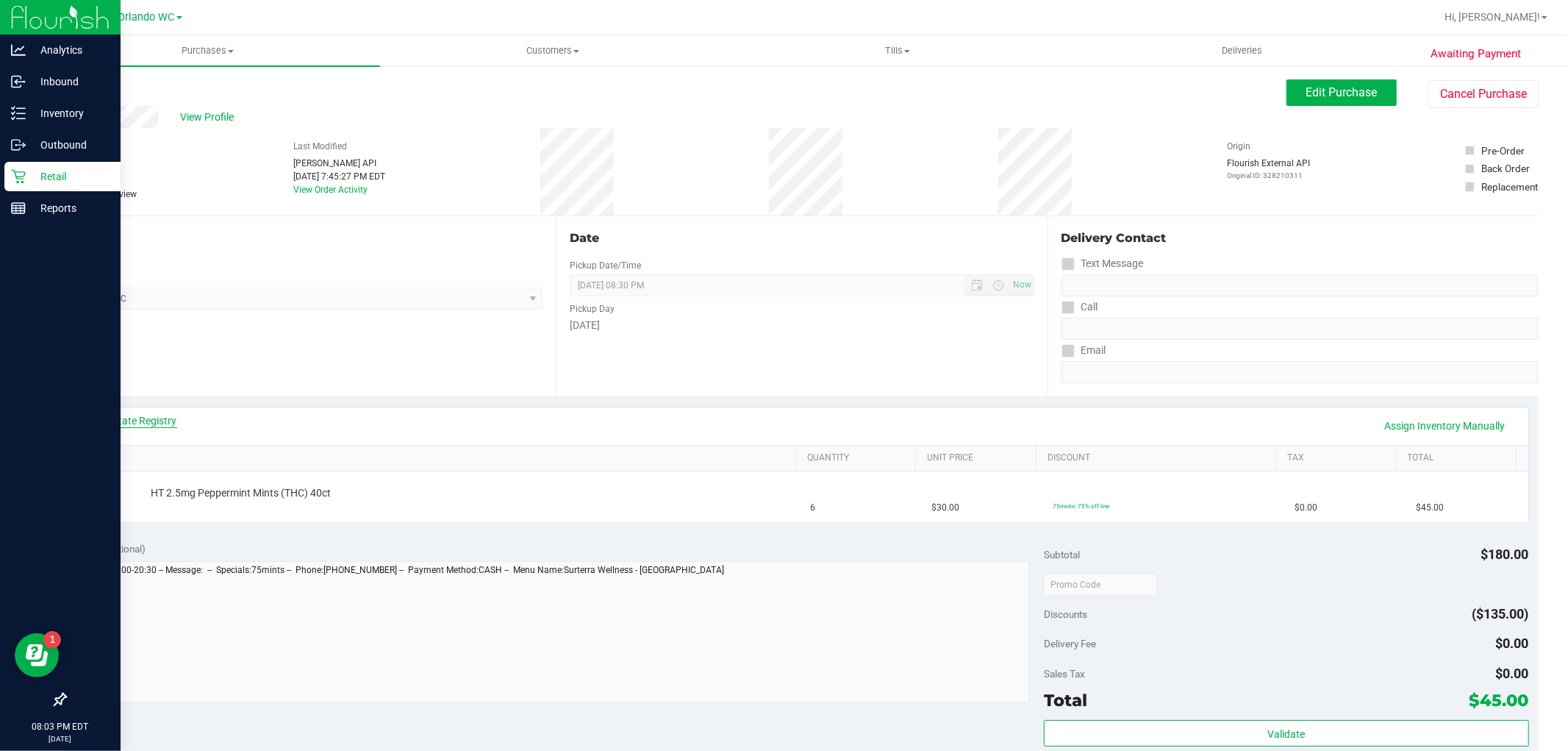
click at [138, 417] on link "View State Registry" at bounding box center [132, 420] width 89 height 15
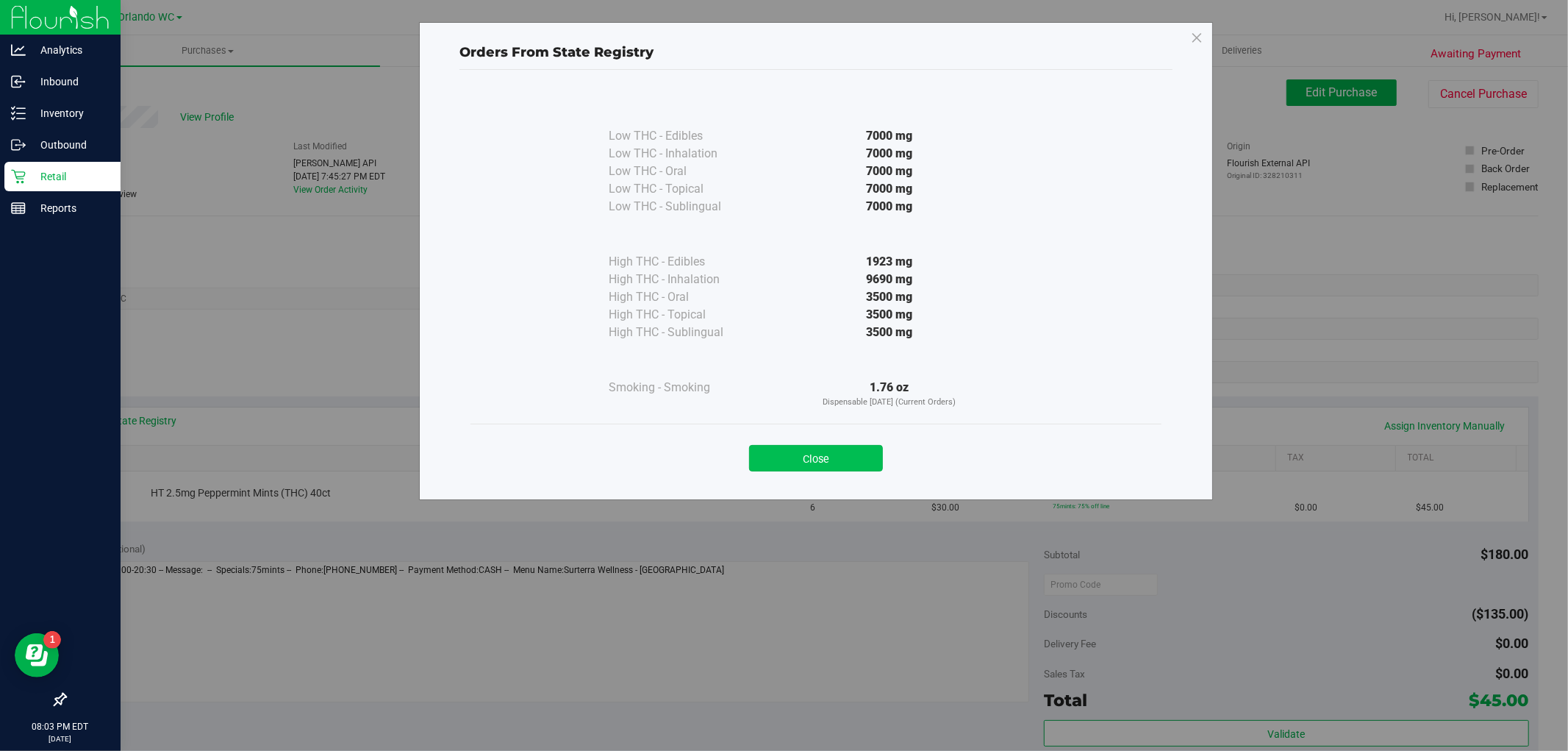
click at [860, 465] on button "Close" at bounding box center [816, 458] width 134 height 27
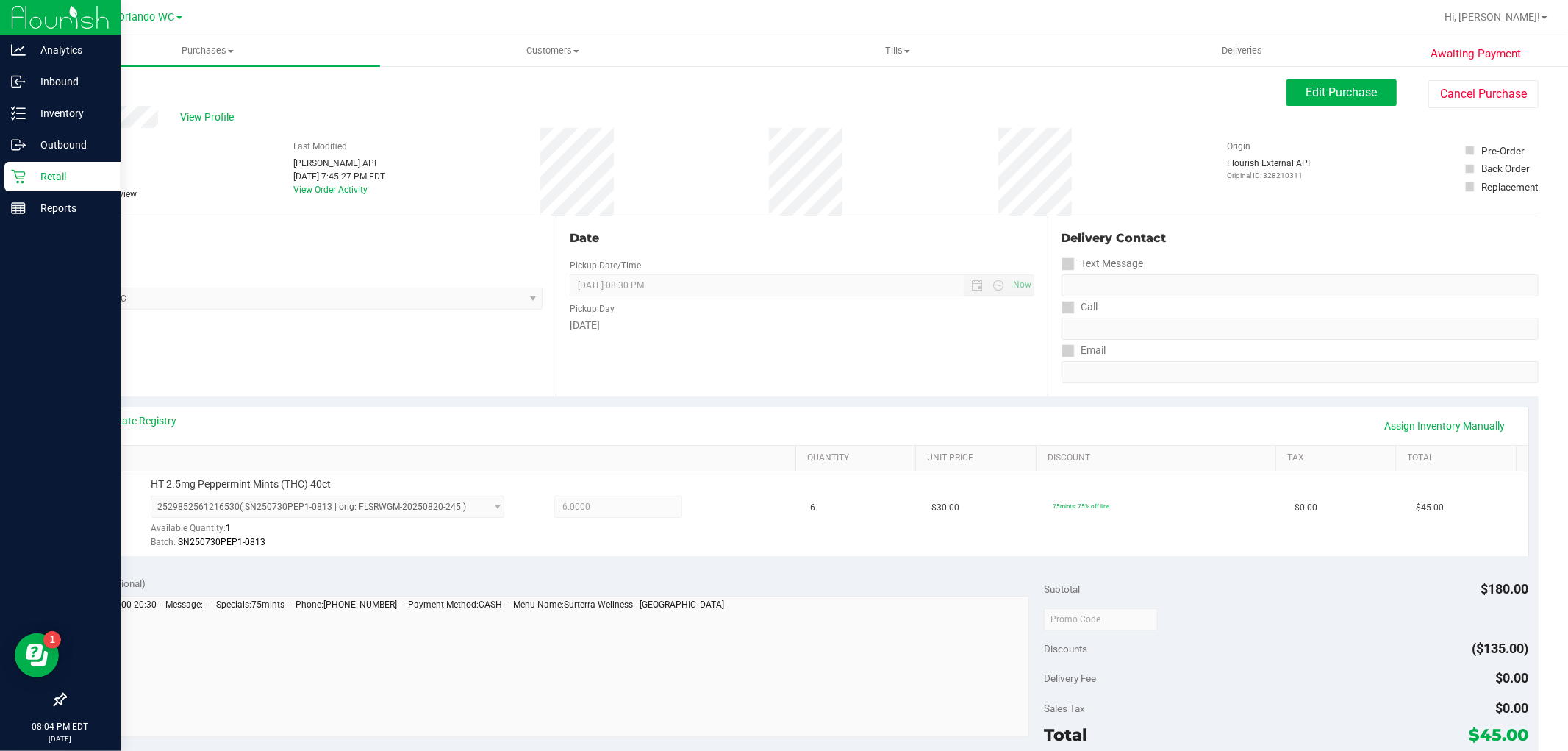
scroll to position [251, 0]
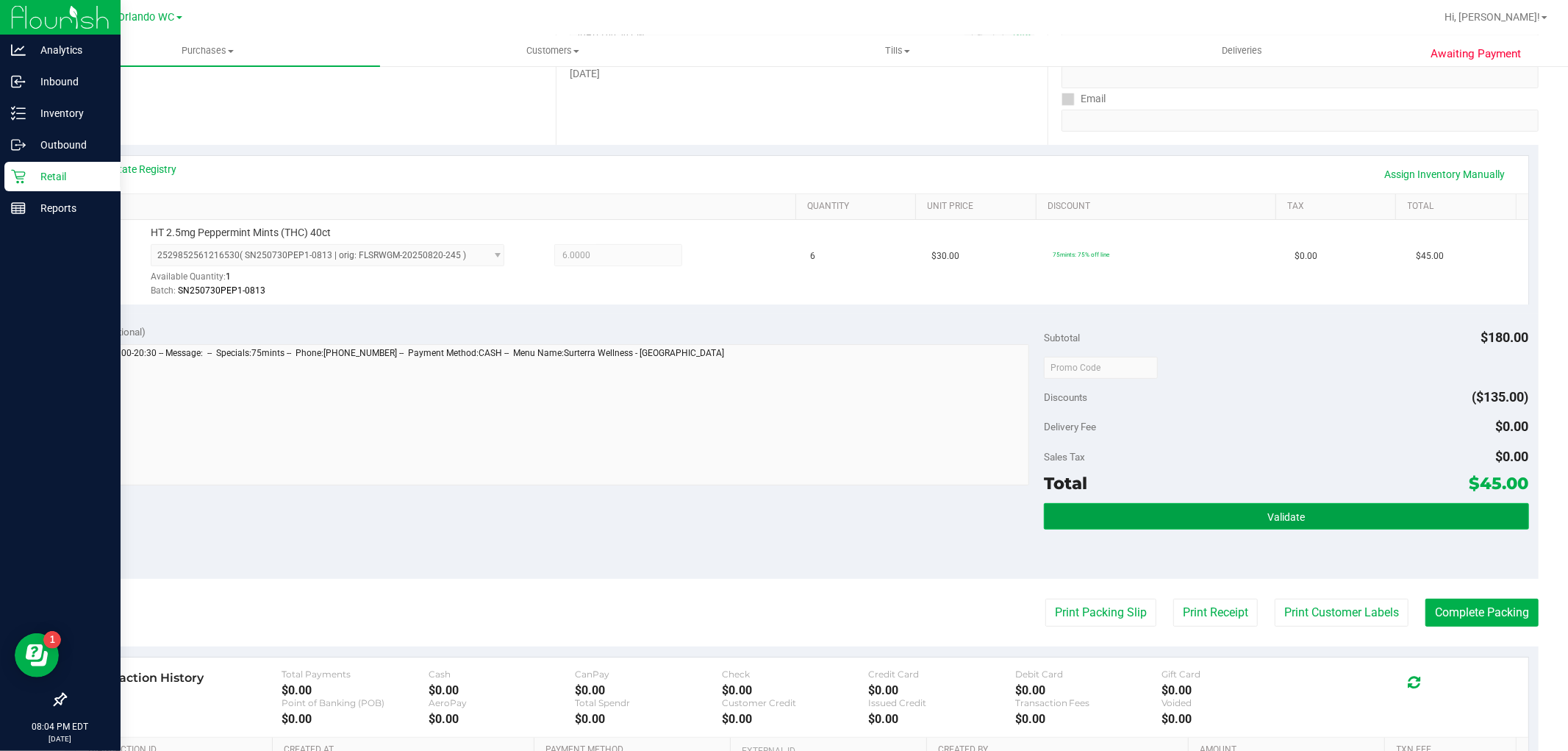
click at [1409, 514] on button "Validate" at bounding box center [1286, 516] width 484 height 27
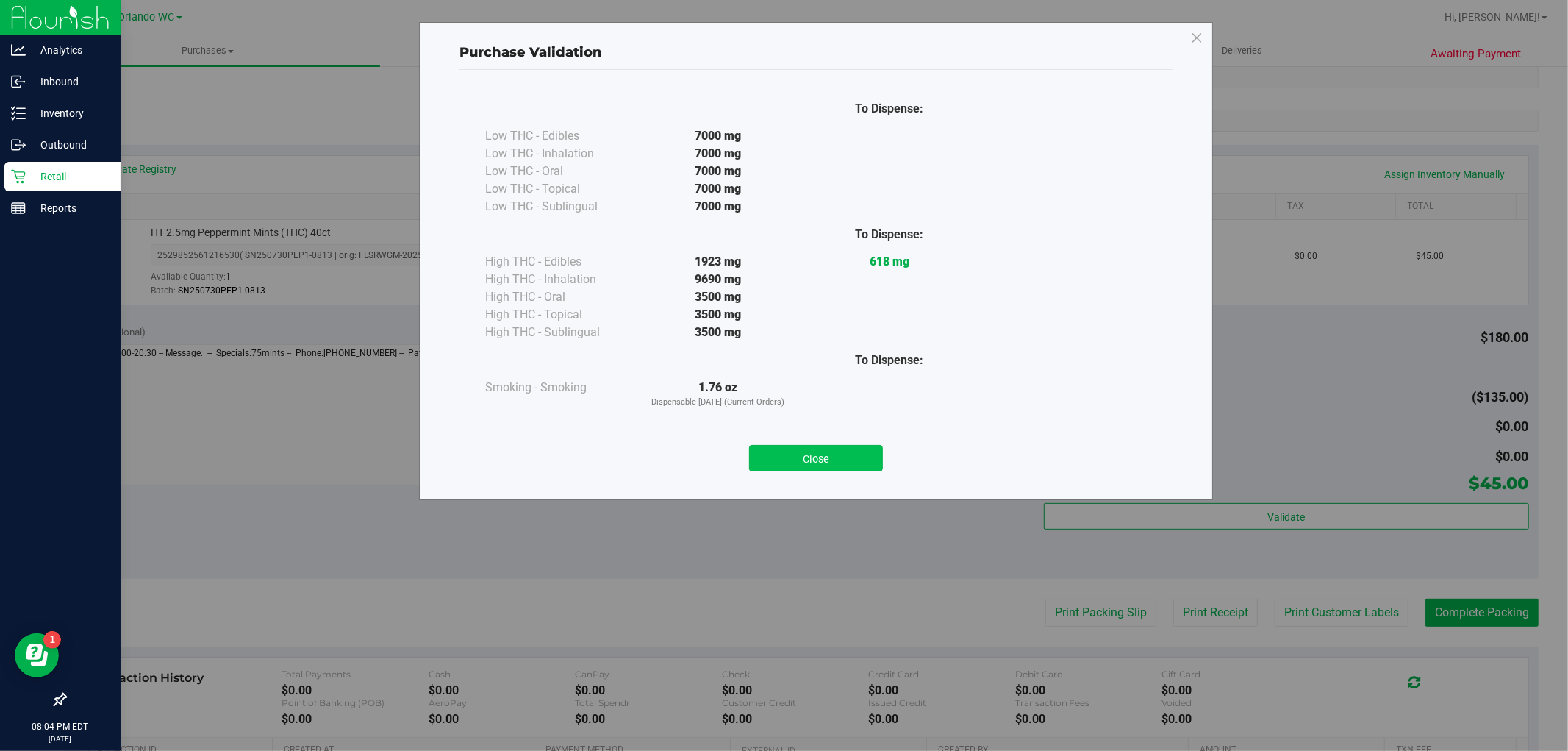
click at [827, 450] on button "Close" at bounding box center [816, 458] width 134 height 27
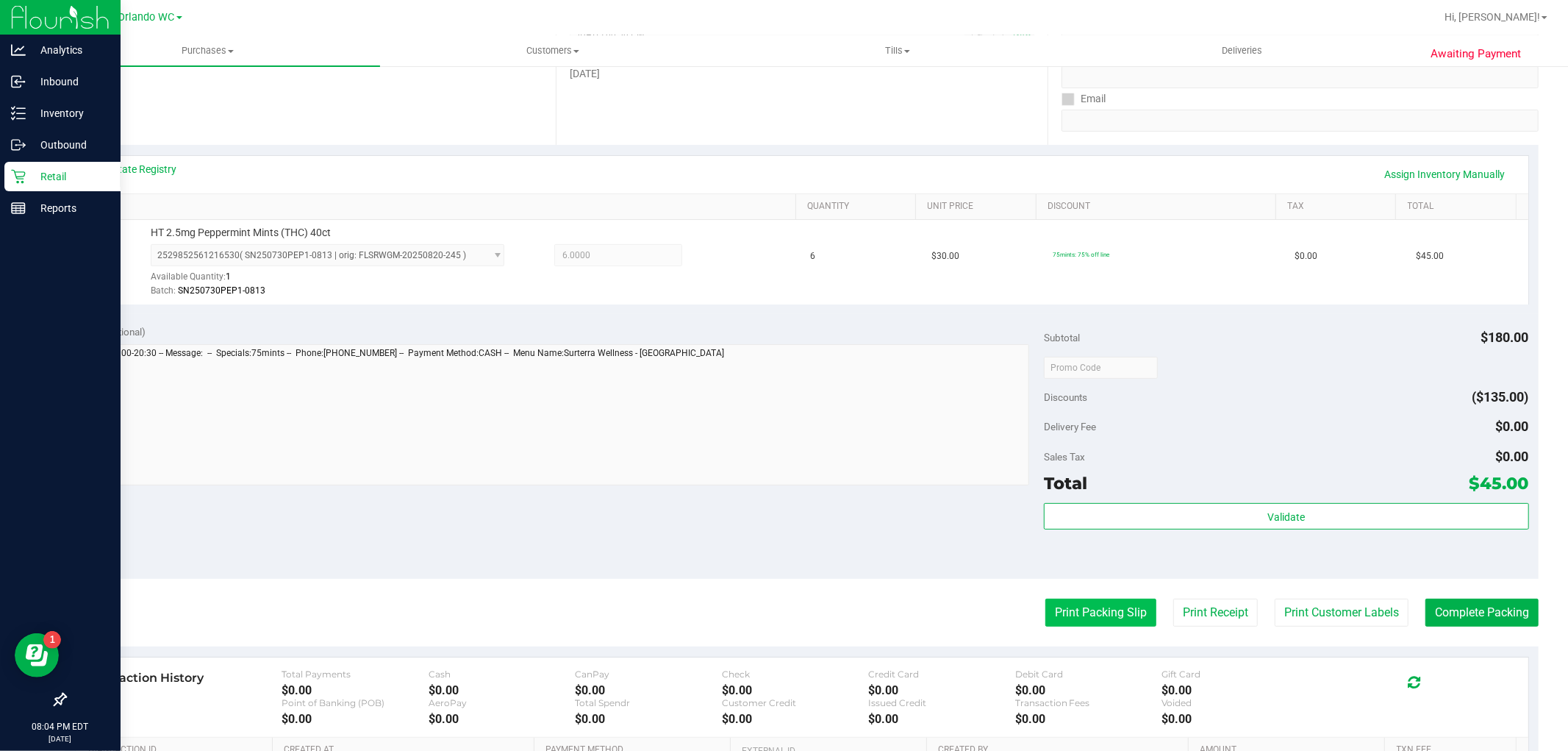
click at [1078, 613] on button "Print Packing Slip" at bounding box center [1100, 612] width 111 height 28
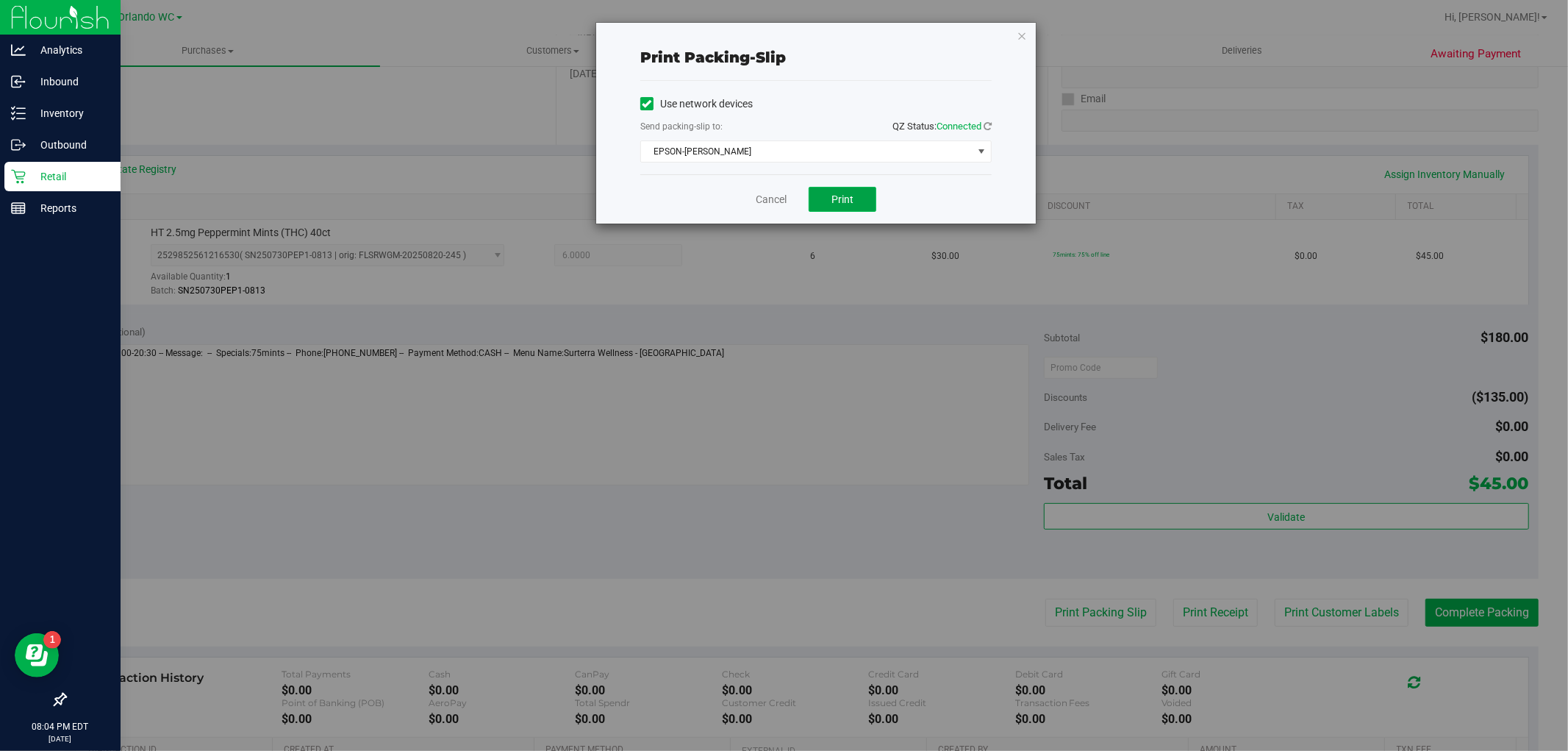
click at [853, 202] on span "Print" at bounding box center [843, 200] width 22 height 12
click at [768, 201] on link "Cancel" at bounding box center [772, 200] width 31 height 15
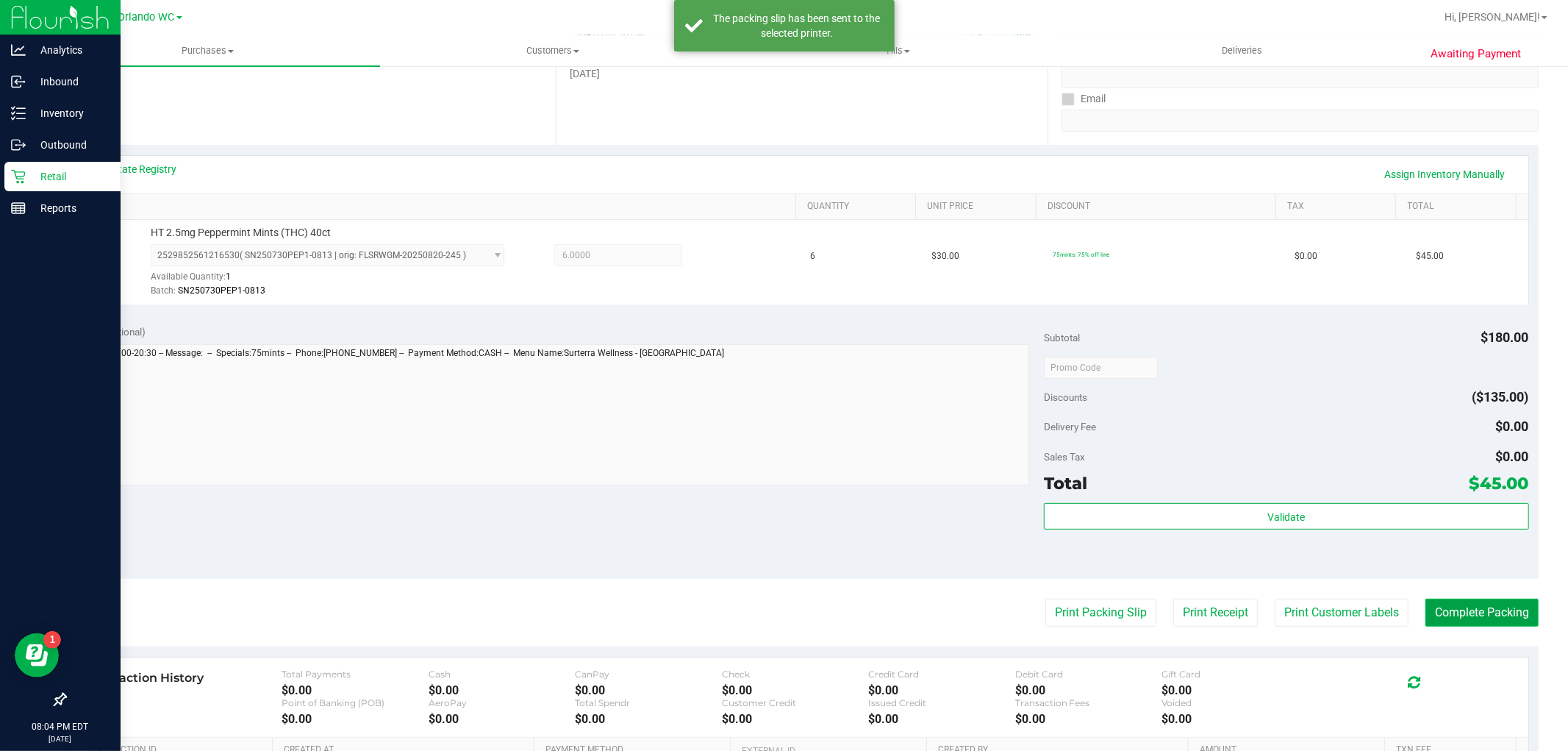
click at [1485, 623] on button "Complete Packing" at bounding box center [1482, 612] width 114 height 28
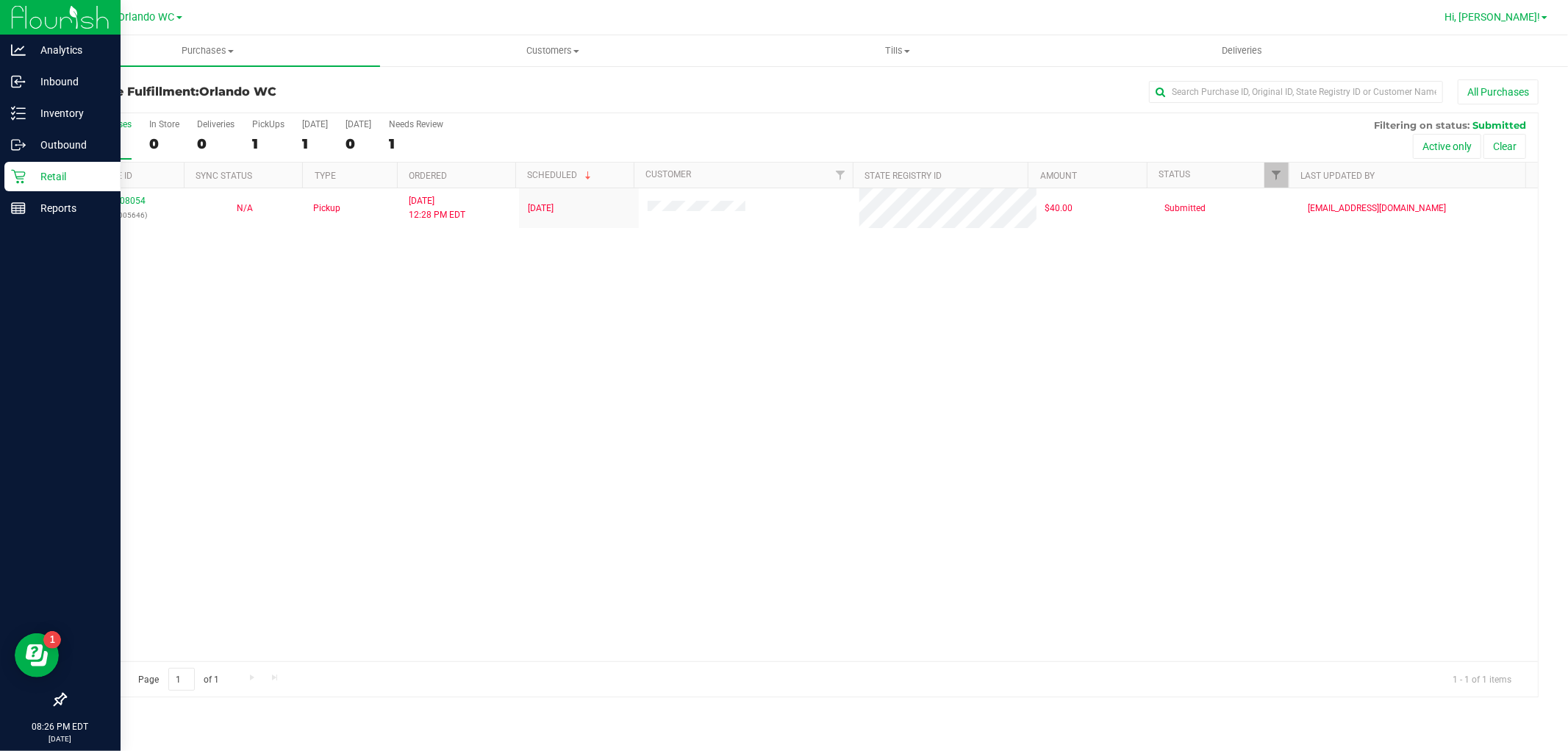
click at [1524, 16] on span "Hi, [PERSON_NAME]!" at bounding box center [1491, 17] width 95 height 12
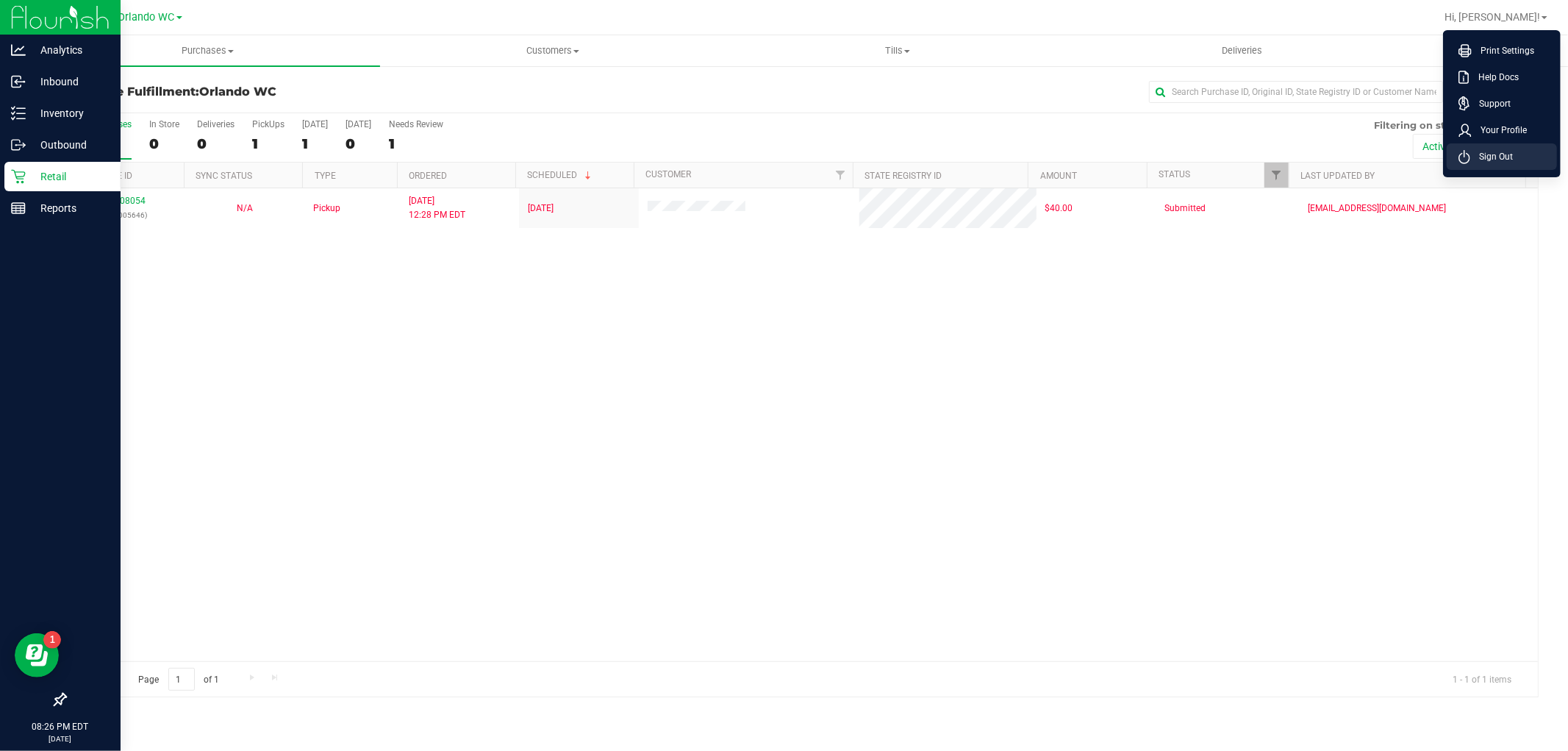
click at [1493, 157] on span "Sign Out" at bounding box center [1491, 157] width 43 height 15
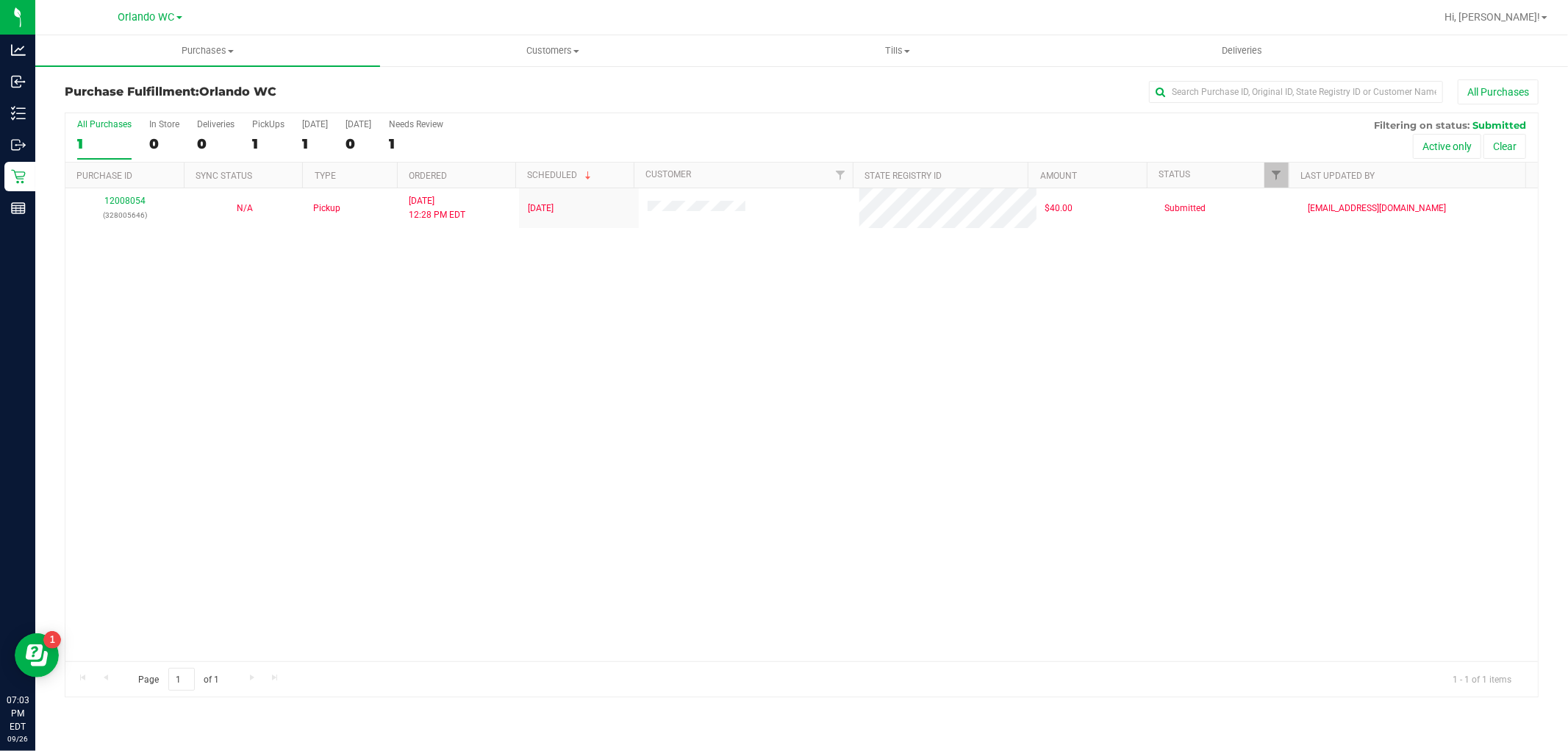
click at [599, 642] on div "12008054 (328005646) N/A Pickup 9/26/2025 12:28 PM EDT 9/26/2025 $40.00 Submitt…" at bounding box center [802, 425] width 1473 height 473
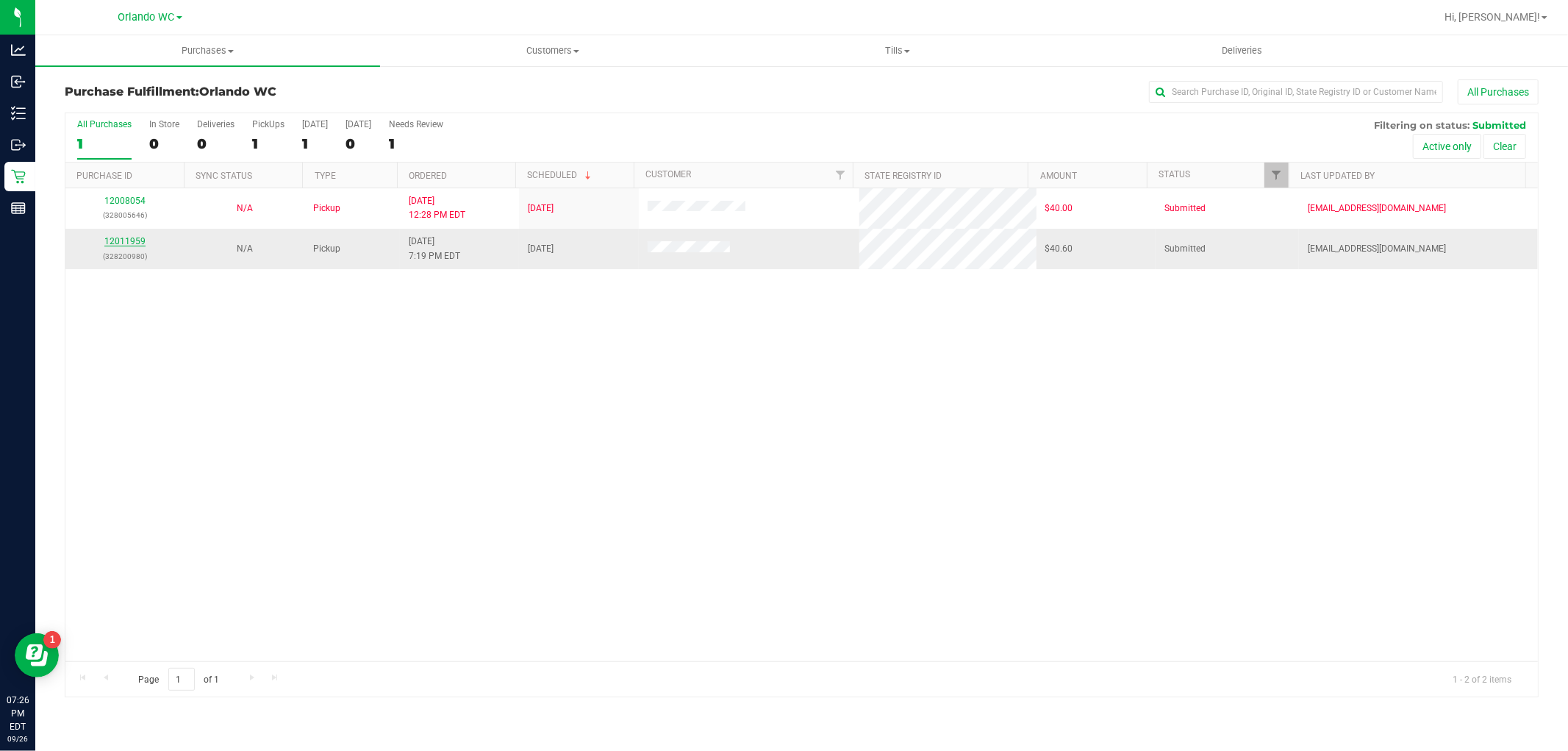
click at [138, 240] on link "12011959" at bounding box center [125, 241] width 41 height 10
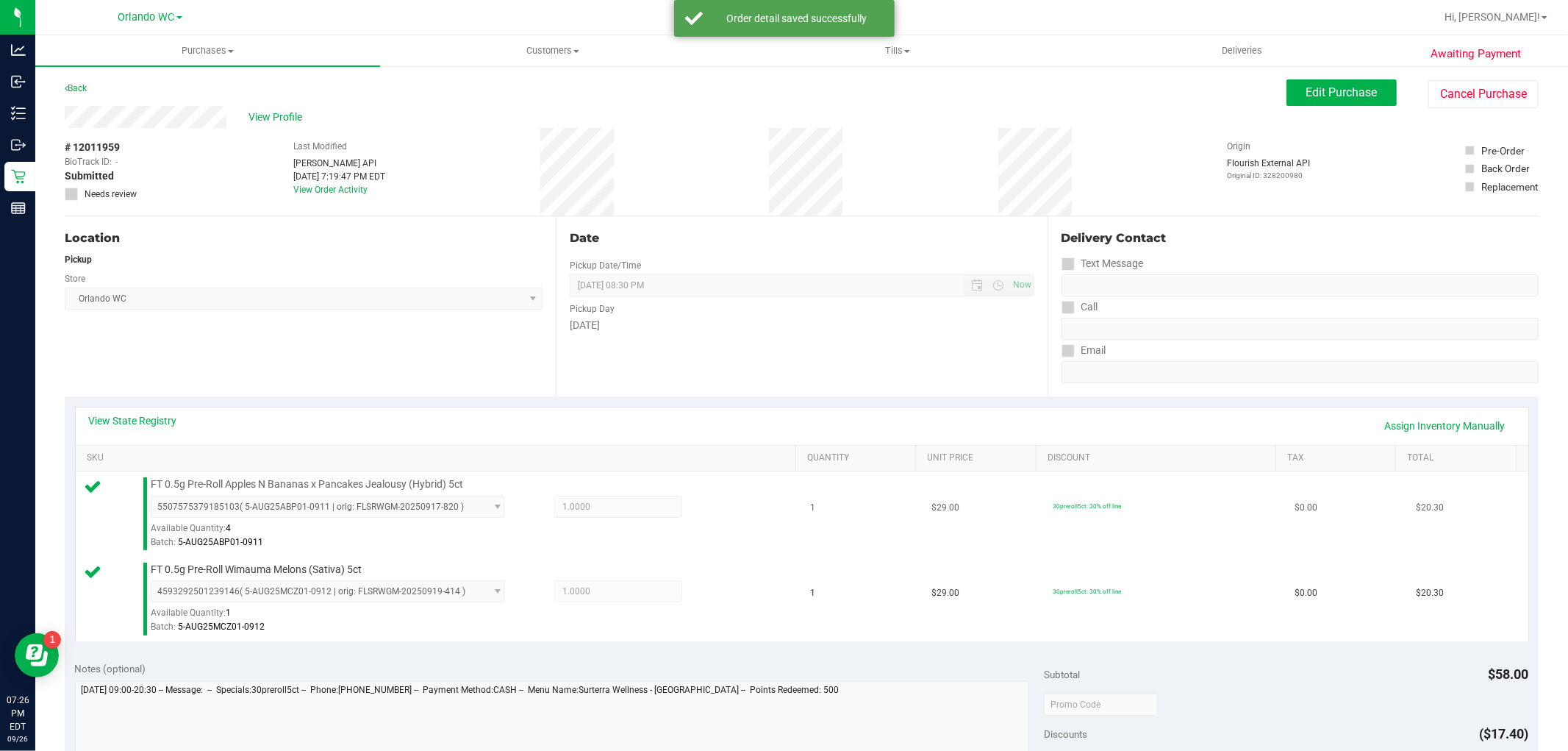
scroll to position [326, 0]
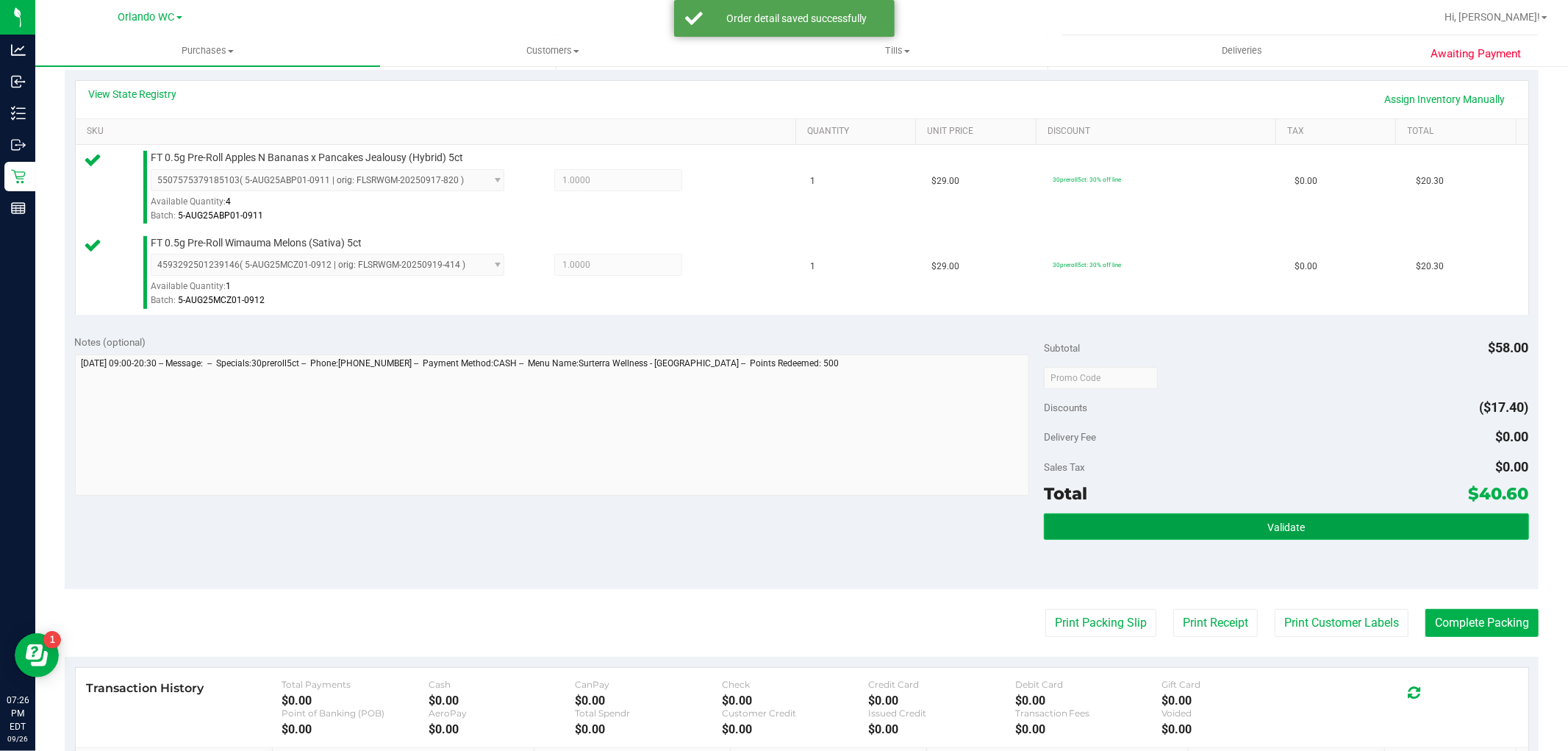
click at [1354, 529] on button "Validate" at bounding box center [1286, 526] width 484 height 27
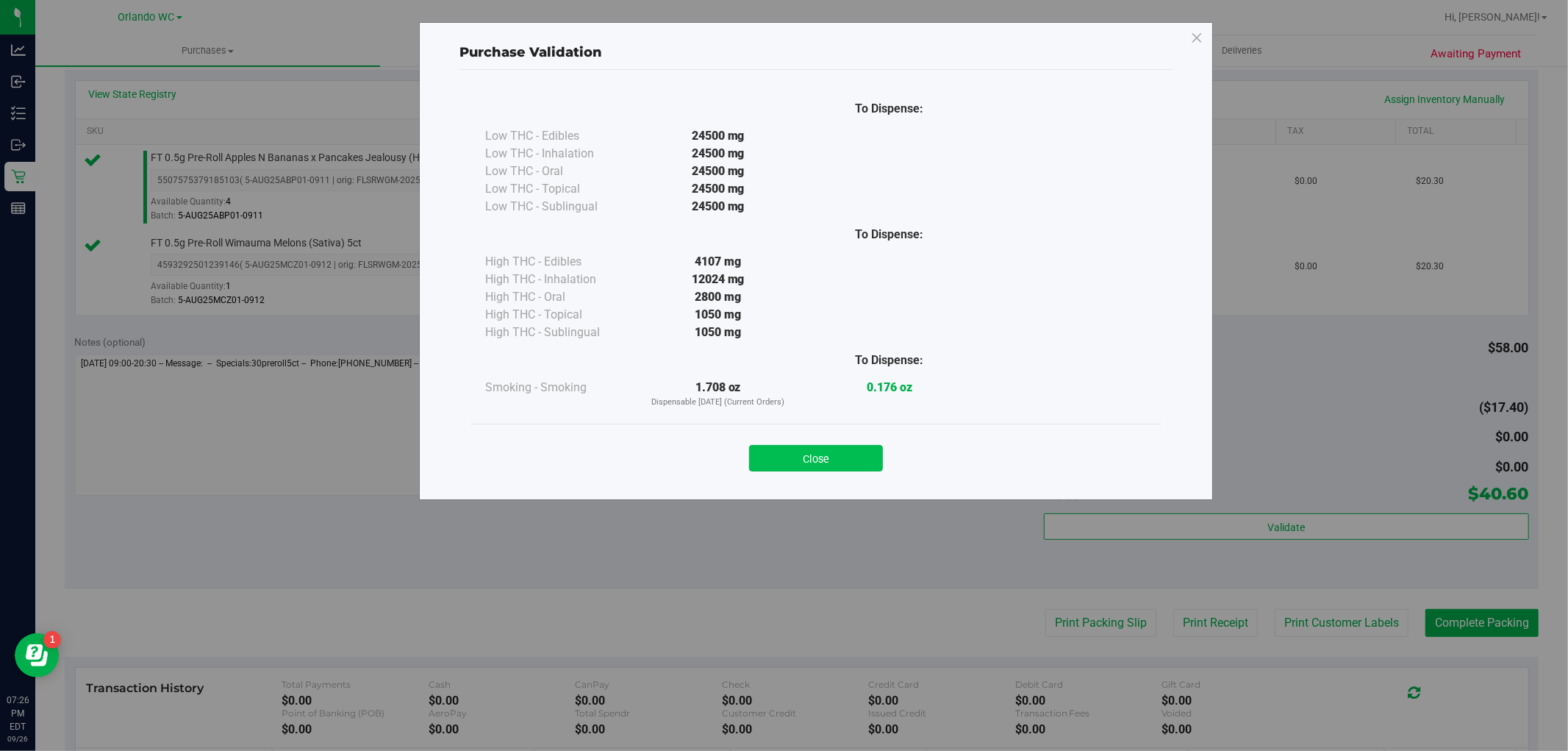
click at [865, 457] on button "Close" at bounding box center [816, 458] width 134 height 27
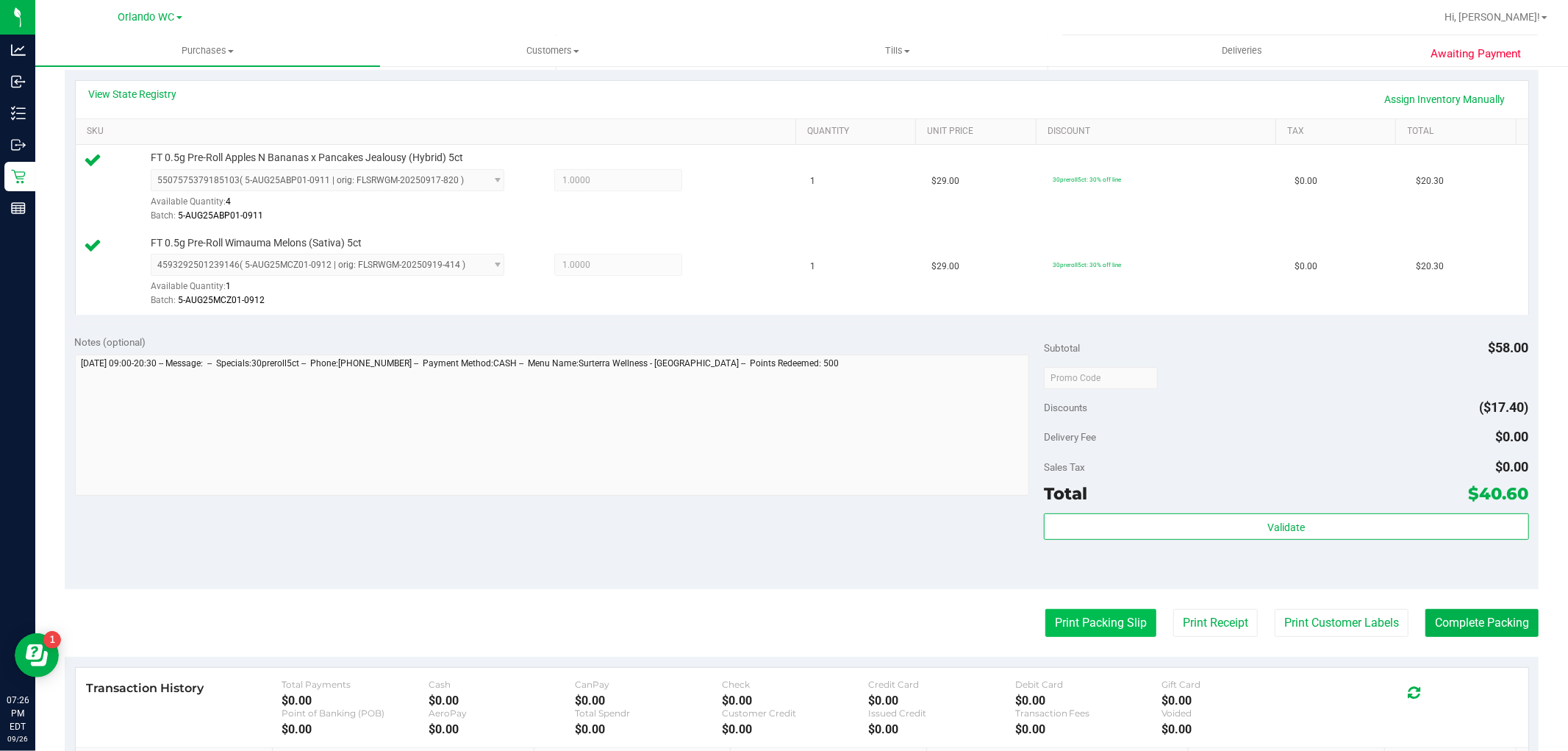
click at [1128, 631] on button "Print Packing Slip" at bounding box center [1100, 623] width 111 height 28
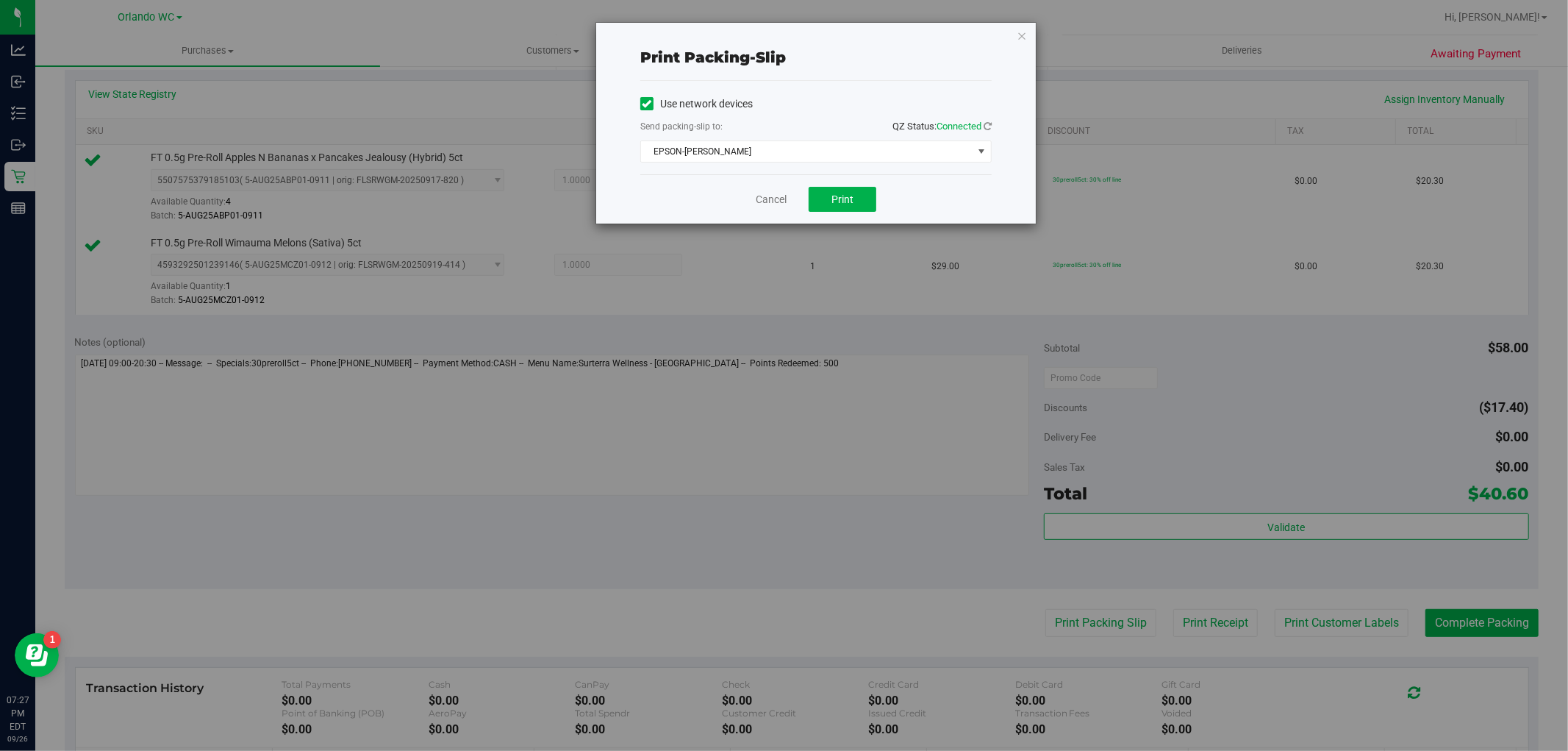
click at [863, 217] on div "Cancel Print" at bounding box center [815, 199] width 352 height 49
click at [860, 203] on button "Print" at bounding box center [842, 199] width 68 height 25
click at [759, 204] on link "Cancel" at bounding box center [772, 200] width 31 height 15
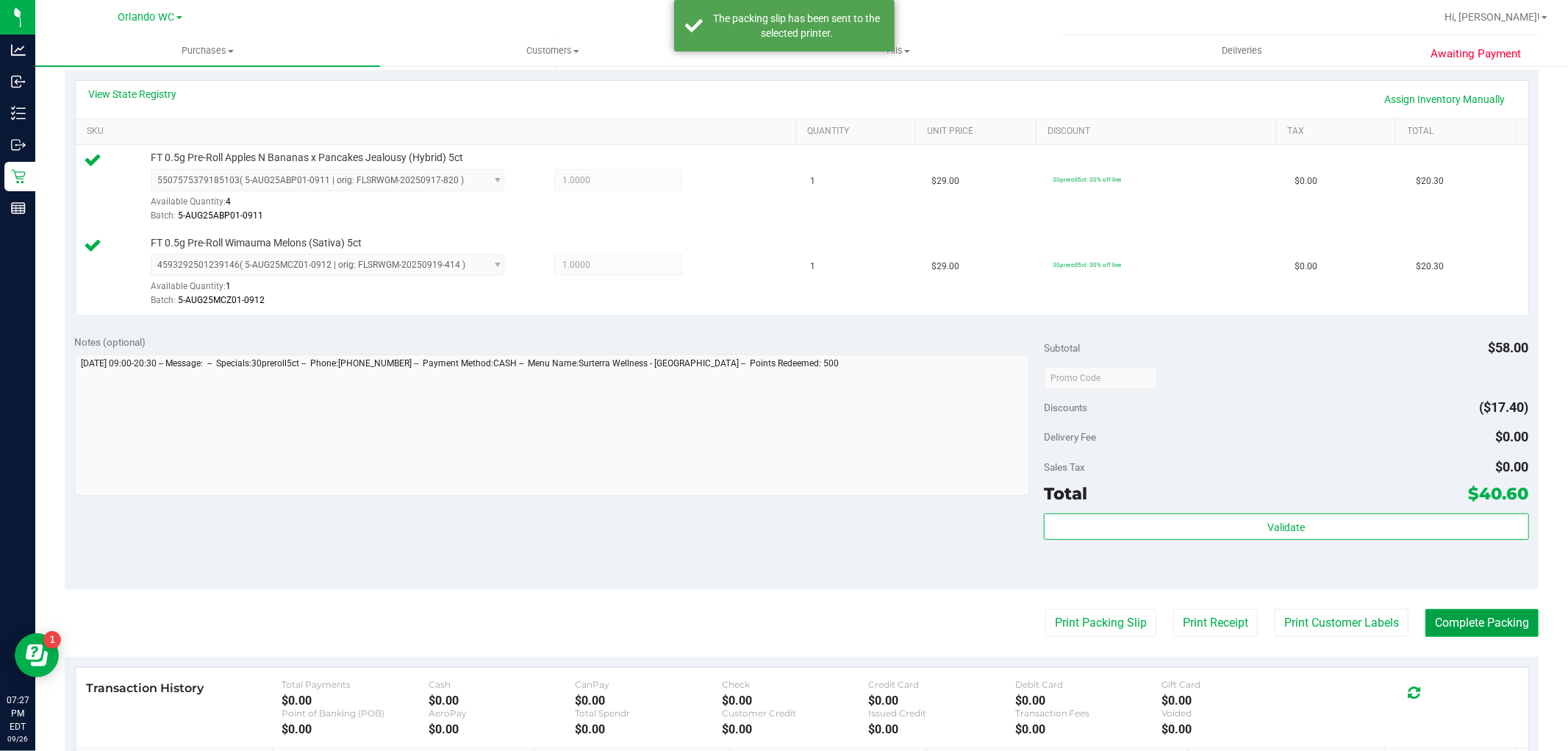
click at [1436, 624] on button "Complete Packing" at bounding box center [1482, 623] width 114 height 28
